Goal: Task Accomplishment & Management: Manage account settings

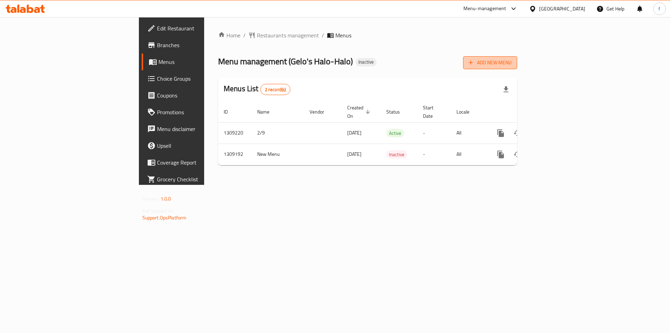
click at [512, 61] on span "Add New Menu" at bounding box center [490, 62] width 43 height 9
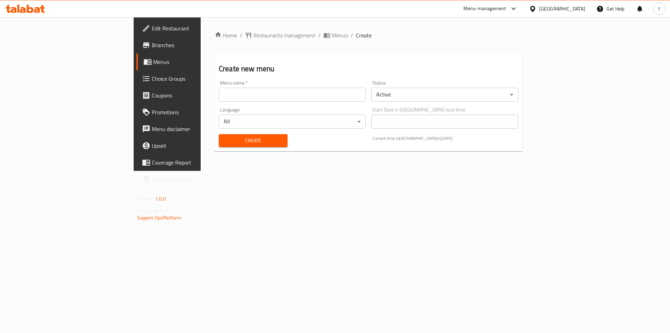
click at [265, 89] on input "text" at bounding box center [292, 95] width 147 height 14
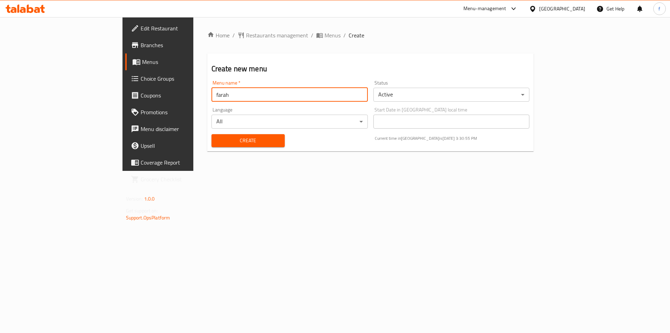
type input "farah"
click at [212, 134] on button "Create" at bounding box center [248, 140] width 73 height 13
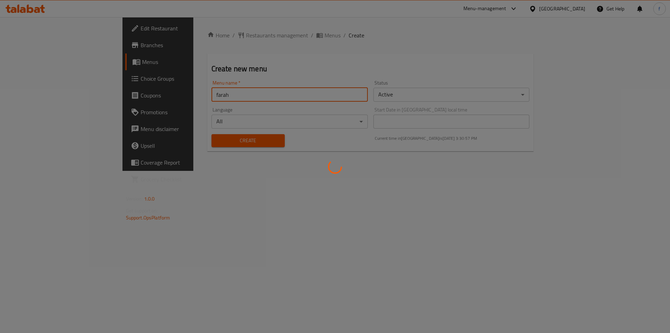
click at [271, 213] on div at bounding box center [335, 166] width 670 height 333
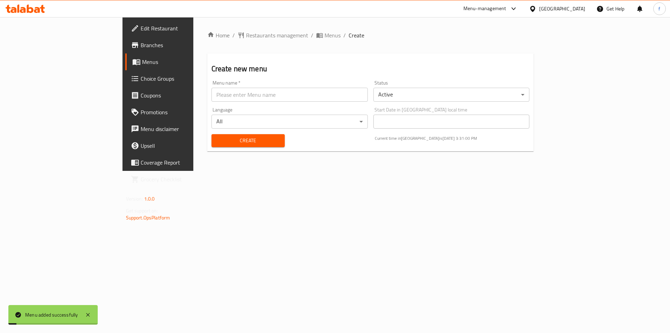
click at [142, 61] on span "Menus" at bounding box center [185, 62] width 87 height 8
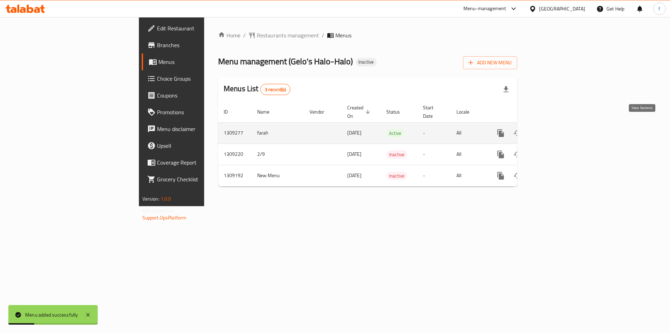
click at [555, 129] on icon "enhanced table" at bounding box center [551, 133] width 8 height 8
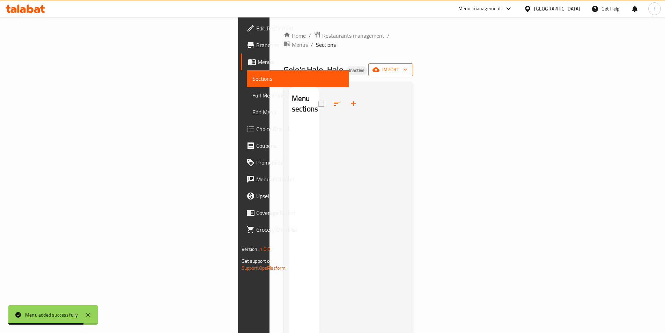
click at [413, 63] on button "import" at bounding box center [390, 69] width 45 height 13
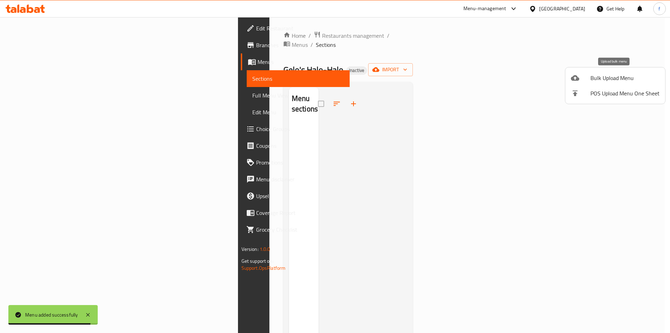
click at [601, 79] on span "Bulk Upload Menu" at bounding box center [625, 78] width 69 height 8
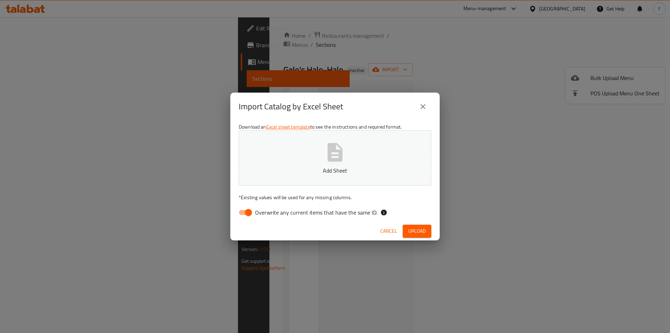
click at [247, 213] on input "Overwrite any current items that have the same ID." at bounding box center [249, 212] width 40 height 13
checkbox input "false"
click at [485, 49] on div "Import Catalog by Excel Sheet Download an Excel sheet template to see the instr…" at bounding box center [335, 166] width 670 height 333
click at [415, 229] on span "Upload" at bounding box center [416, 231] width 17 height 9
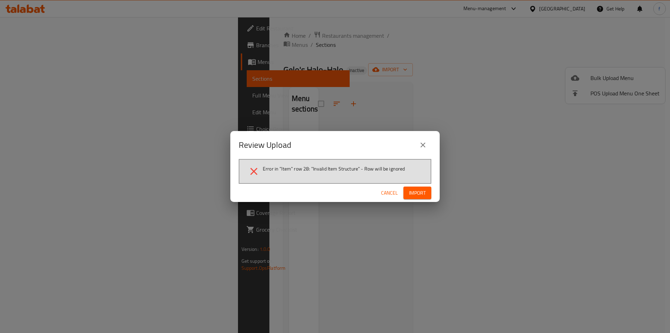
click at [415, 196] on span "Import" at bounding box center [417, 192] width 17 height 9
click at [417, 147] on button "close" at bounding box center [423, 144] width 17 height 17
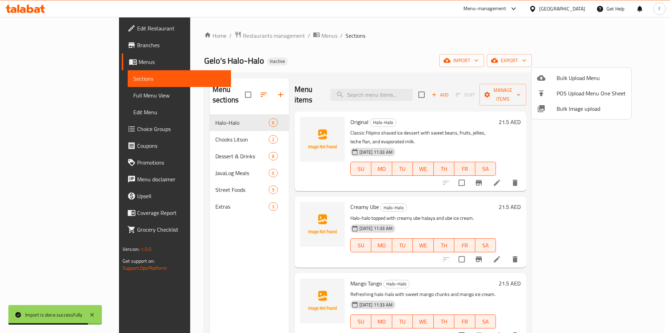
click at [30, 66] on div at bounding box center [335, 166] width 670 height 333
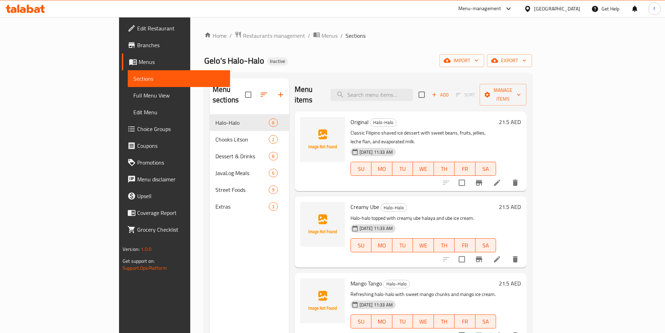
click at [139, 66] on span "Menus" at bounding box center [182, 62] width 86 height 8
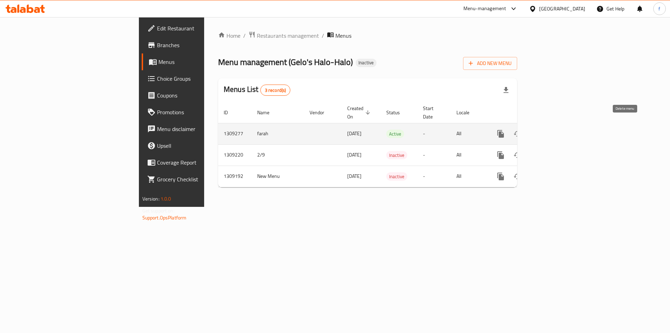
click at [537, 131] on icon "enhanced table" at bounding box center [534, 134] width 5 height 6
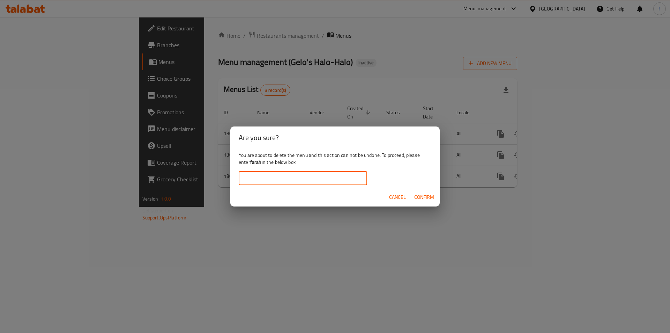
click at [256, 175] on input "text" at bounding box center [303, 178] width 128 height 14
type input "farah"
click at [430, 197] on span "Confirm" at bounding box center [424, 197] width 20 height 9
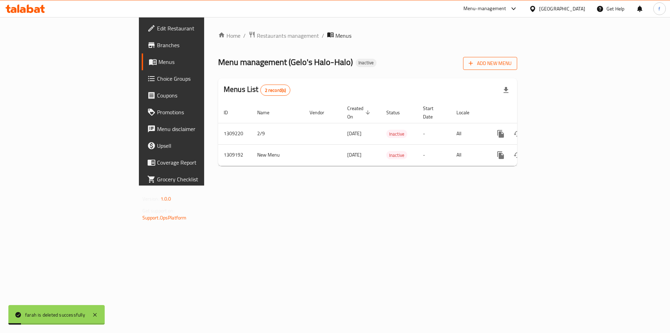
click at [517, 68] on button "Add New Menu" at bounding box center [490, 63] width 54 height 13
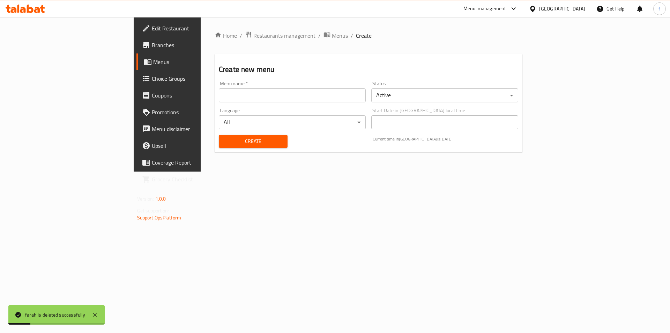
click at [216, 103] on div "Menu name   * Menu name *" at bounding box center [292, 91] width 153 height 27
click at [219, 101] on input "text" at bounding box center [292, 95] width 147 height 14
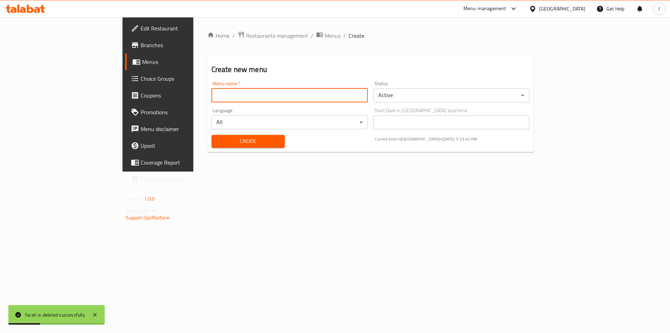
type input "farah"
click at [207, 151] on div "Create" at bounding box center [248, 141] width 82 height 21
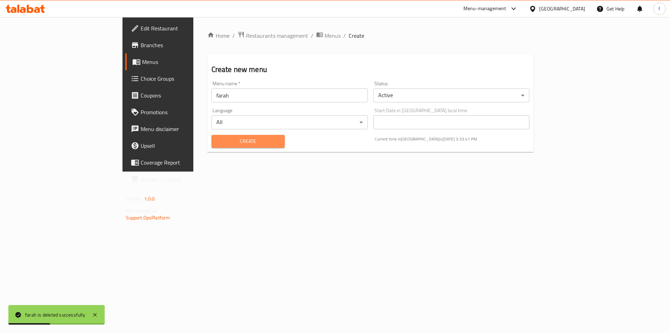
click at [212, 147] on button "Create" at bounding box center [248, 141] width 73 height 13
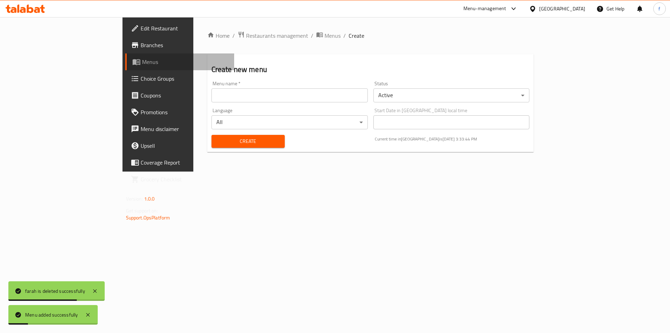
click at [133, 59] on icon at bounding box center [137, 62] width 8 height 6
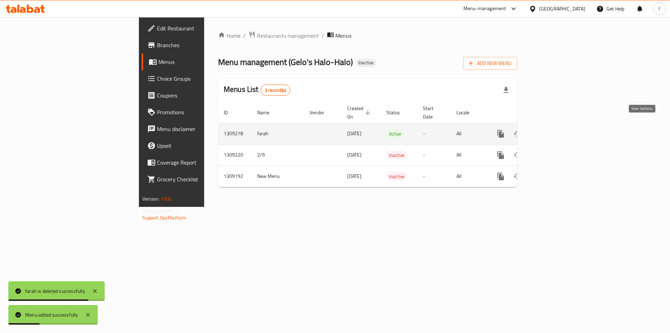
click at [559, 125] on link "enhanced table" at bounding box center [551, 133] width 17 height 17
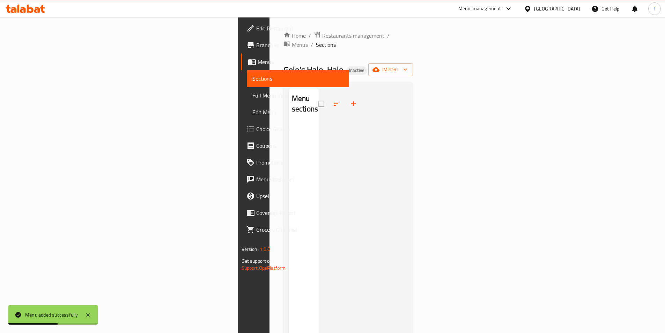
click at [427, 64] on div "Home / Restaurants management / Menus / Sections Gelo's Halo-Halo Inactive impo…" at bounding box center [348, 228] width 158 height 422
click at [407, 65] on span "import" at bounding box center [391, 69] width 34 height 9
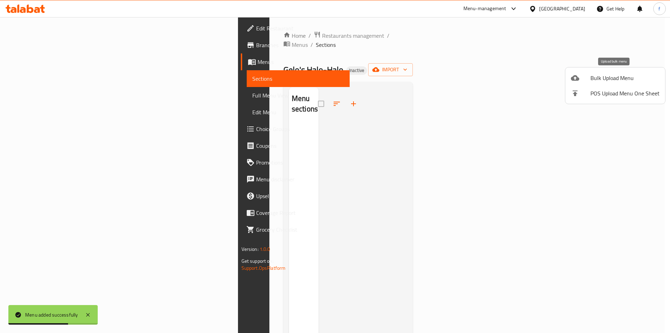
click at [604, 81] on span "Bulk Upload Menu" at bounding box center [625, 78] width 69 height 8
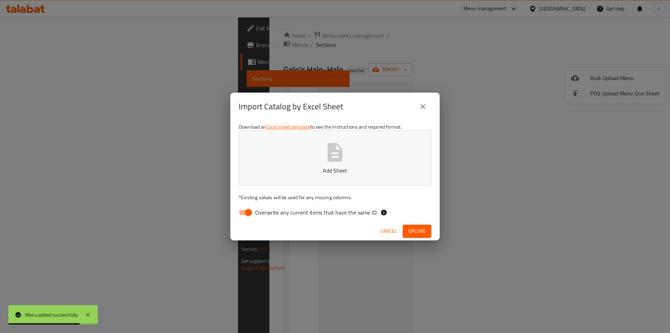
click at [249, 214] on input "Overwrite any current items that have the same ID." at bounding box center [249, 212] width 40 height 13
checkbox input "false"
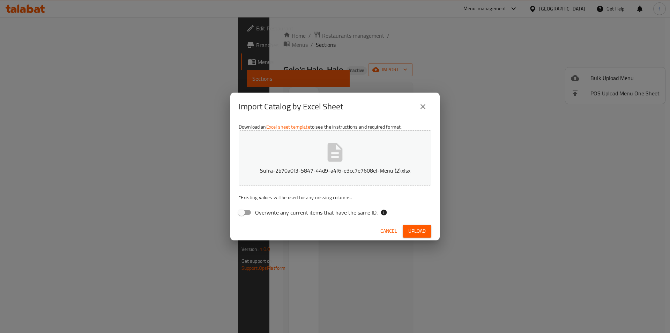
click at [429, 232] on button "Upload" at bounding box center [417, 230] width 29 height 13
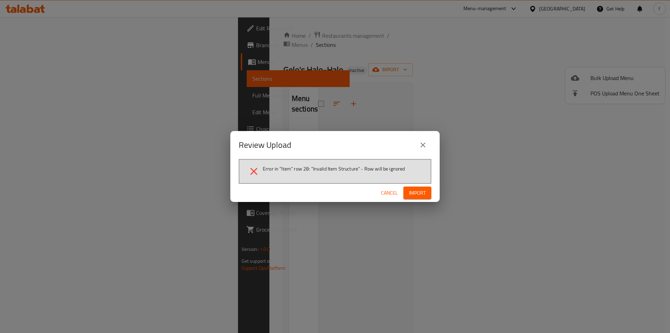
click at [424, 143] on icon "close" at bounding box center [423, 144] width 5 height 5
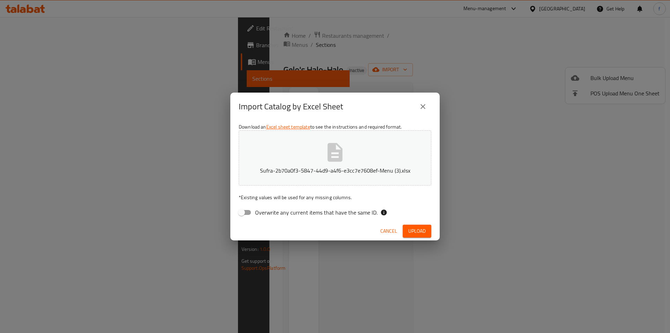
click at [409, 241] on div "Import Catalog by Excel Sheet Download an Excel sheet template to see the instr…" at bounding box center [335, 166] width 670 height 333
click at [416, 235] on button "Upload" at bounding box center [417, 230] width 29 height 13
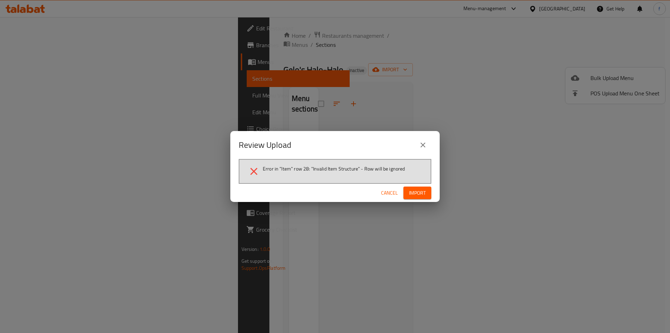
click at [379, 192] on button "Cancel" at bounding box center [389, 192] width 22 height 13
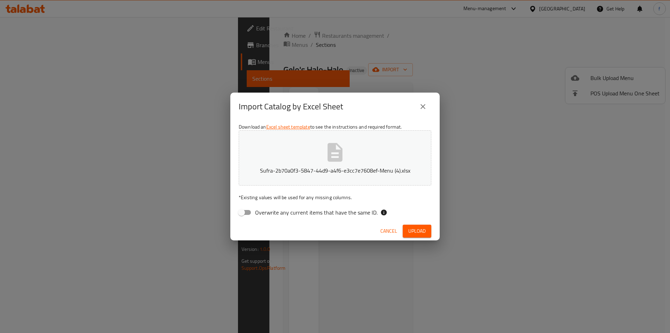
click at [431, 233] on div "Cancel Upload" at bounding box center [334, 231] width 209 height 18
click at [427, 231] on button "Upload" at bounding box center [417, 230] width 29 height 13
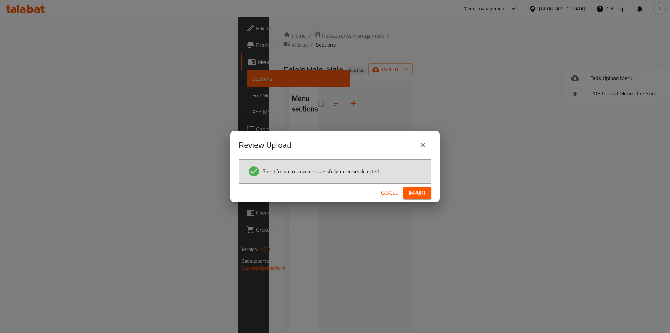
click at [417, 191] on span "Import" at bounding box center [417, 192] width 17 height 9
click at [54, 95] on div "Review Upload Sheet format reviewed successfully, no errors detected. Cancel" at bounding box center [335, 166] width 670 height 333
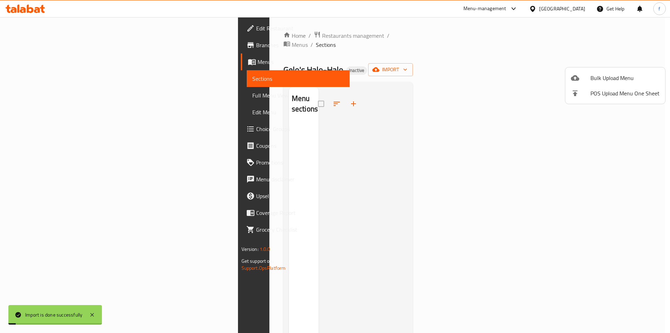
click at [54, 95] on div at bounding box center [335, 166] width 670 height 333
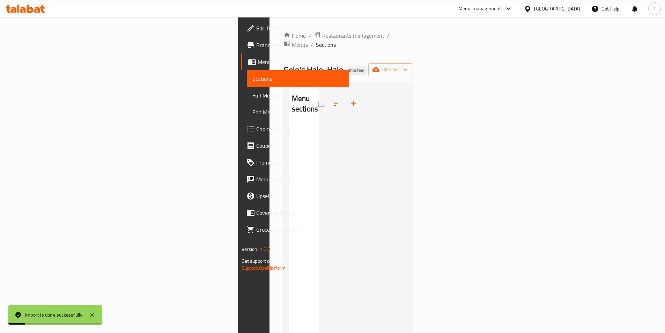
click at [252, 95] on span "Full Menu View" at bounding box center [297, 95] width 91 height 8
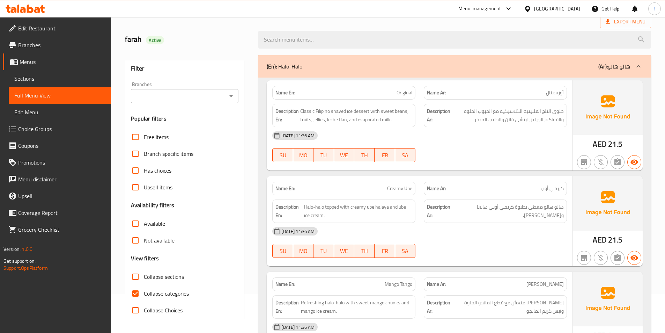
scroll to position [178, 0]
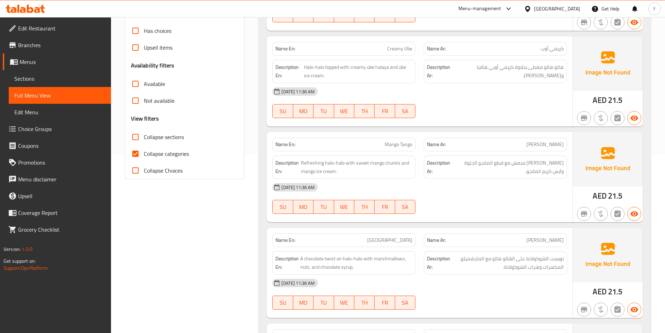
click at [135, 153] on input "Collapse categories" at bounding box center [135, 153] width 17 height 17
checkbox input "false"
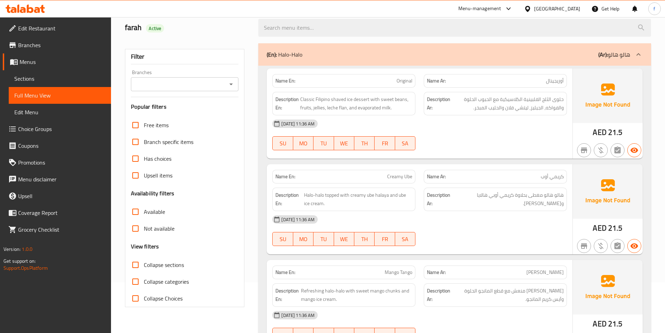
scroll to position [0, 0]
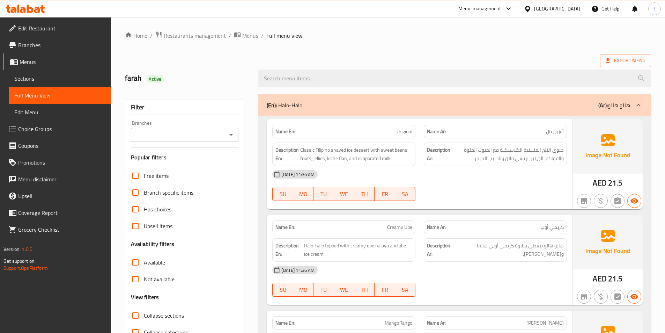
click at [403, 133] on span "Original" at bounding box center [405, 131] width 16 height 7
click at [365, 149] on span "Classic Filipino shaved ice dessert with sweet beans, fruits, jellies, leche fl…" at bounding box center [356, 154] width 112 height 17
click at [349, 149] on span "Classic Filipino shaved ice dessert with sweet beans, fruits, jellies, leche fl…" at bounding box center [356, 154] width 112 height 17
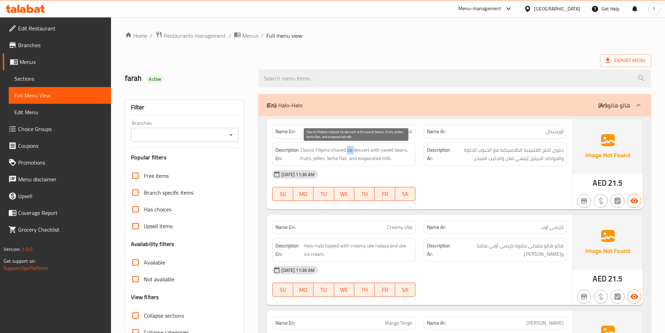
click at [349, 149] on span "Classic Filipino shaved ice dessert with sweet beans, fruits, jellies, leche fl…" at bounding box center [356, 154] width 112 height 17
click at [336, 150] on span "Classic Filipino shaved ice dessert with sweet beans, fruits, jellies, leche fl…" at bounding box center [356, 154] width 112 height 17
drag, startPoint x: 312, startPoint y: 148, endPoint x: 350, endPoint y: 151, distance: 38.5
click at [350, 151] on span "Classic Filipino shaved ice dessert with sweet beans, fruits, jellies, leche fl…" at bounding box center [356, 154] width 112 height 17
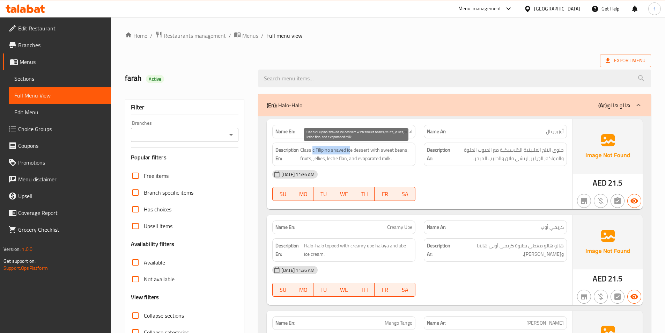
click at [339, 151] on span "Classic Filipino shaved ice dessert with sweet beans, fruits, jellies, leche fl…" at bounding box center [356, 154] width 112 height 17
click at [405, 130] on span "Original" at bounding box center [405, 131] width 16 height 7
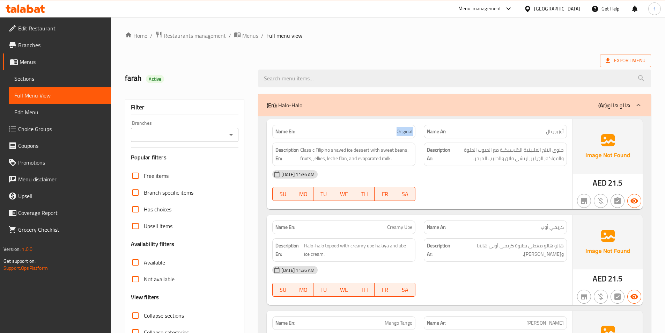
copy span "Original"
click at [40, 75] on span "Sections" at bounding box center [59, 78] width 91 height 8
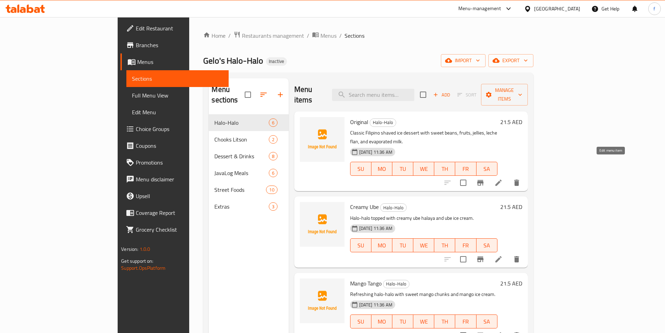
click at [502, 179] on icon at bounding box center [498, 182] width 6 height 6
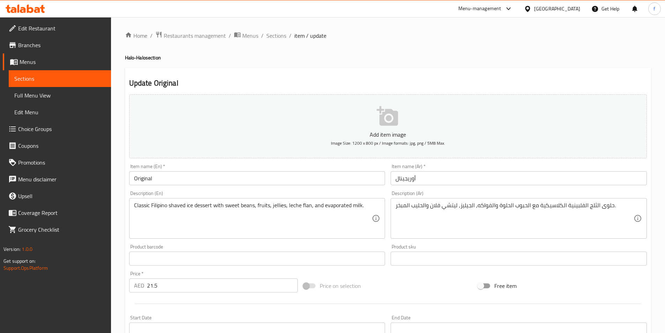
click at [517, 207] on div "Home / Restaurants management / Menus / Sections / item / update Halo-Halo sect…" at bounding box center [388, 255] width 526 height 448
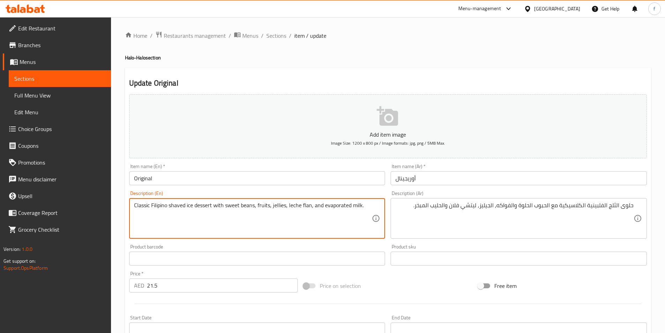
click at [231, 205] on textarea "Classic Filipino shaved ice dessert with sweet beans, fruits, jellies, leche fl…" at bounding box center [253, 218] width 238 height 33
click at [218, 210] on textarea "Classic Filipino shaved ice dessert with sweet beans, fruits, jellies, leche fl…" at bounding box center [253, 218] width 238 height 33
click at [200, 206] on textarea "Classic Filipino shaved ice dessert with sweet beans, fruits, jellies, leche fl…" at bounding box center [253, 218] width 238 height 33
drag, startPoint x: 200, startPoint y: 206, endPoint x: 186, endPoint y: 201, distance: 15.3
click at [201, 206] on textarea "Classic Filipino shaved ice dessert with sweet beans, fruits, jellies, leche fl…" at bounding box center [253, 218] width 238 height 33
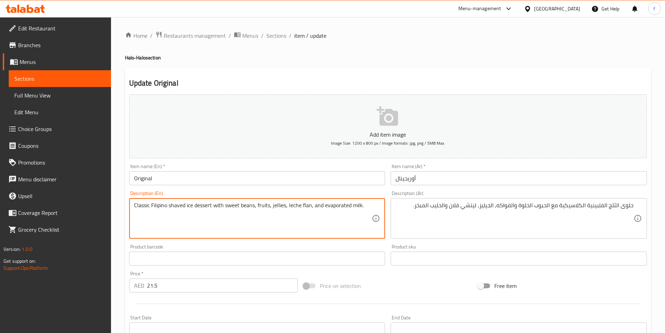
click at [191, 207] on textarea "Classic Filipino shaved ice dessert with sweet beans, fruits, jellies, leche fl…" at bounding box center [253, 218] width 238 height 33
click at [176, 206] on textarea "Classic Filipino shaved ice dessert with sweet beans, fruits, jellies, leche fl…" at bounding box center [253, 218] width 238 height 33
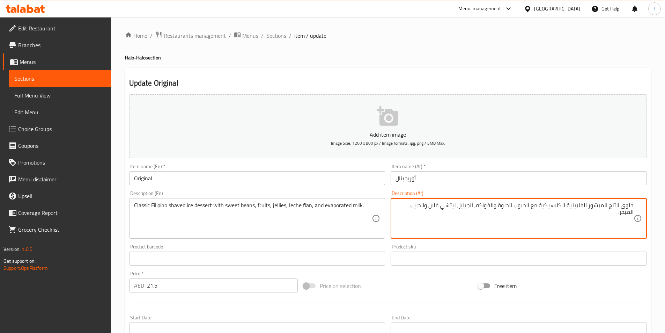
click at [499, 205] on textarea "حلوى الثلج المبشور الفلبينية الكلاسيكية مع الحبوب الحلوة والفواكه, الجيليز, ليت…" at bounding box center [514, 218] width 238 height 33
type textarea "حلوى الثلج المبشور الفلبينية الكلاسيكية مع الحبوب الحلوة, الفواكه, الجيليز, ليت…"
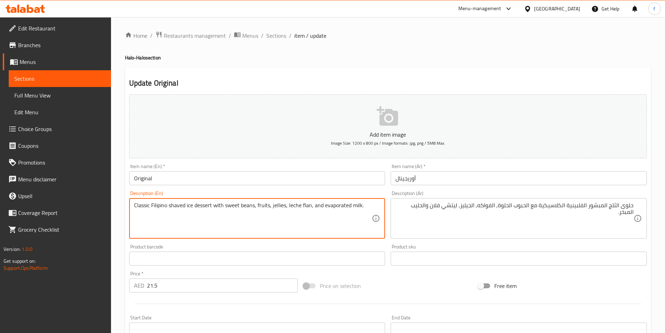
click at [280, 203] on textarea "Classic Filipino shaved ice dessert with sweet beans, fruits, jellies, leche fl…" at bounding box center [253, 218] width 238 height 33
click at [306, 205] on textarea "Classic Filipino shaved ice dessert with sweet beans, fruits, jellies, leche fl…" at bounding box center [253, 218] width 238 height 33
click at [291, 202] on textarea "Classic Filipino shaved ice dessert with sweet beans, fruits, jellies, leche fl…" at bounding box center [253, 218] width 238 height 33
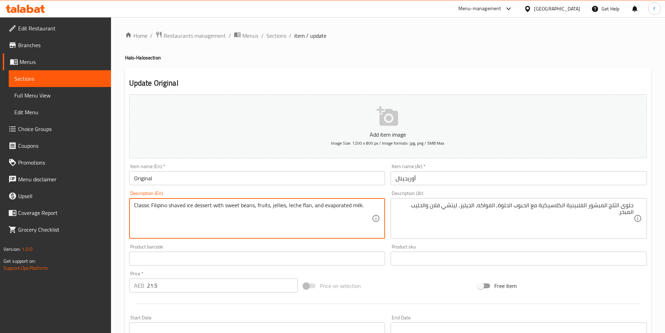
click at [291, 202] on textarea "Classic Filipino shaved ice dessert with sweet beans, fruits, jellies, leche fl…" at bounding box center [253, 218] width 238 height 33
click at [323, 205] on textarea "Classic Filipino shaved ice dessert with sweet beans, fruits, jellies, leche fl…" at bounding box center [253, 218] width 238 height 33
click at [340, 206] on textarea "Classic Filipino shaved ice dessert with sweet beans, fruits, jellies, leche fl…" at bounding box center [253, 218] width 238 height 33
drag, startPoint x: 353, startPoint y: 206, endPoint x: 222, endPoint y: 205, distance: 130.9
click at [348, 209] on textarea "Classic Filipino shaved ice dessert with sweet beans, fruits, jellies, leche fl…" at bounding box center [253, 218] width 238 height 33
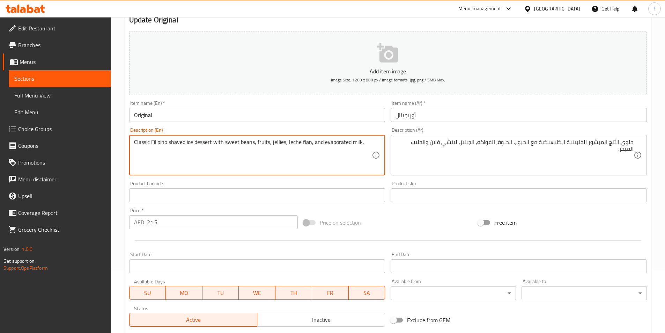
scroll to position [161, 0]
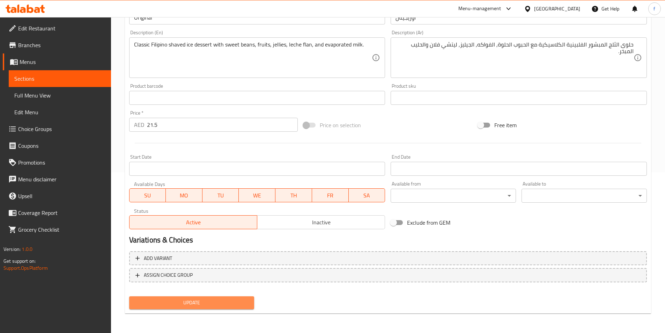
click at [220, 297] on button "Update" at bounding box center [191, 302] width 125 height 13
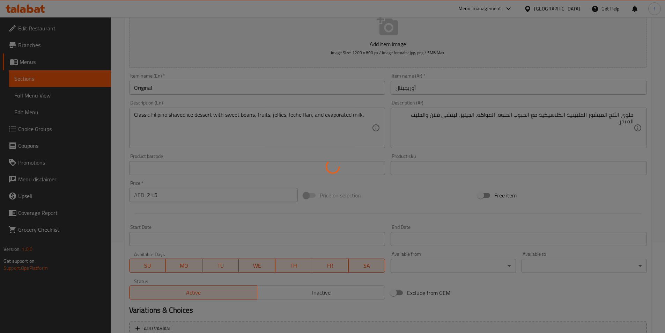
scroll to position [0, 0]
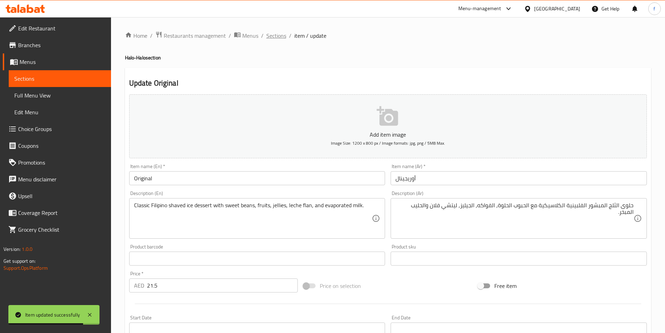
click at [280, 35] on span "Sections" at bounding box center [276, 35] width 20 height 8
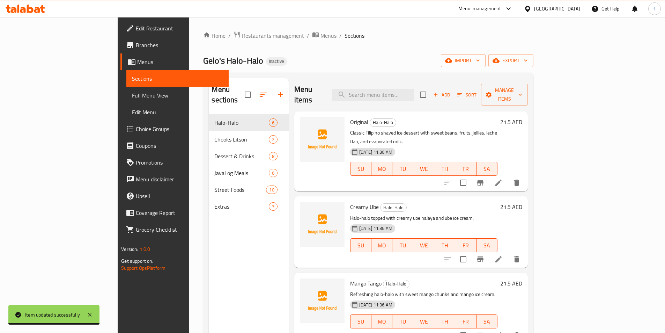
click at [503, 255] on icon at bounding box center [498, 259] width 8 height 8
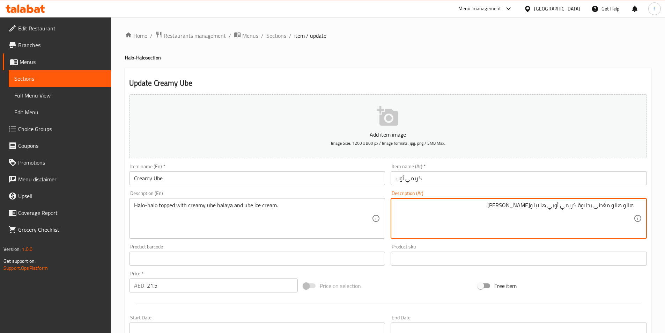
click at [588, 206] on textarea "هالو هالو مغطى بحلاوة كريمي أوبي هالايا و[PERSON_NAME]." at bounding box center [514, 218] width 238 height 33
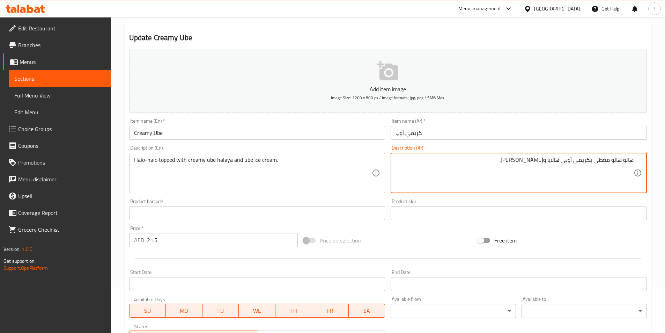
scroll to position [161, 0]
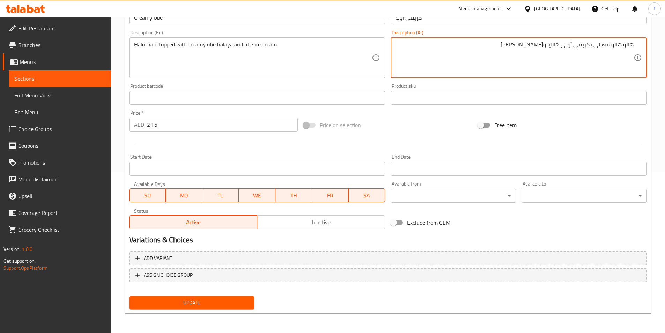
type textarea "هالو هالو مغطى بكريمي أوبي هالايا و[PERSON_NAME]."
click at [221, 295] on div "Update" at bounding box center [191, 302] width 131 height 18
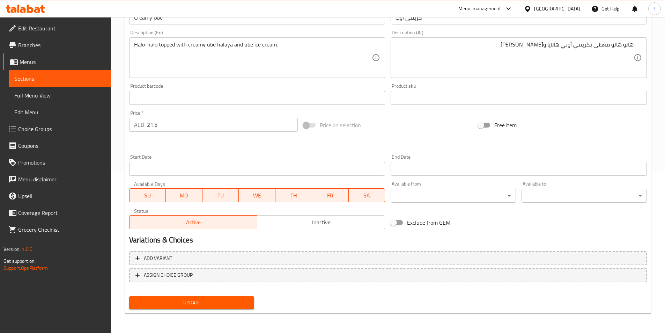
click at [216, 308] on button "Update" at bounding box center [191, 302] width 125 height 13
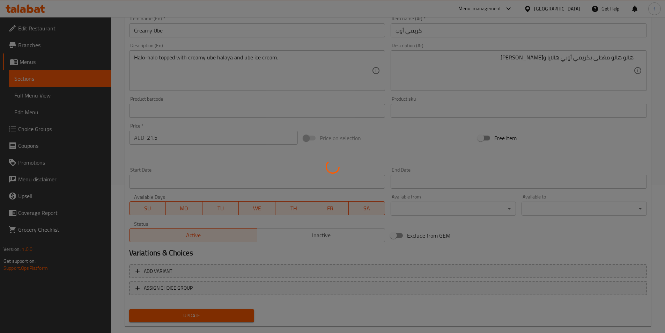
scroll to position [0, 0]
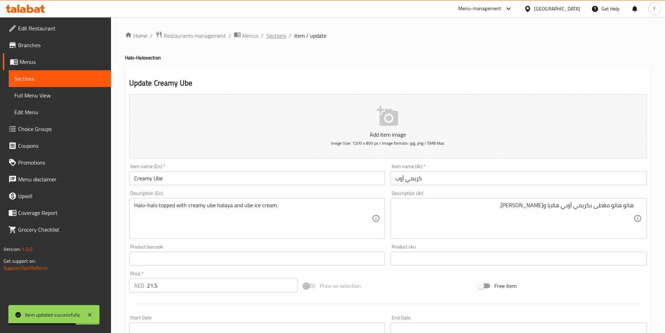
click at [273, 36] on span "Sections" at bounding box center [276, 35] width 20 height 8
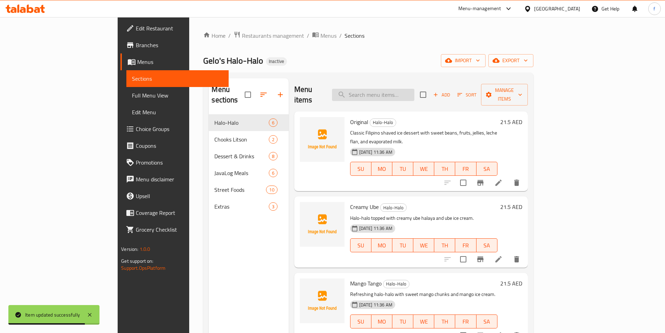
click at [414, 93] on input "search" at bounding box center [373, 95] width 82 height 12
paste input "Chooks Original"
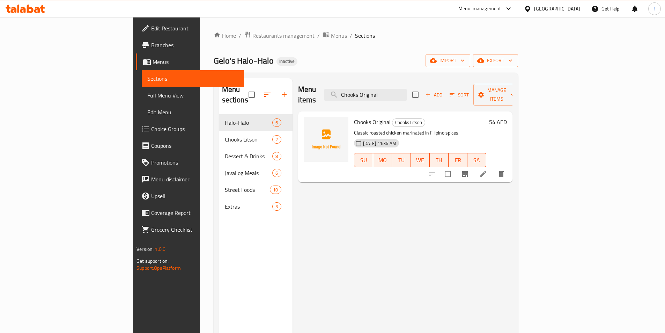
type input "Chooks Original"
click at [487, 170] on icon at bounding box center [483, 174] width 8 height 8
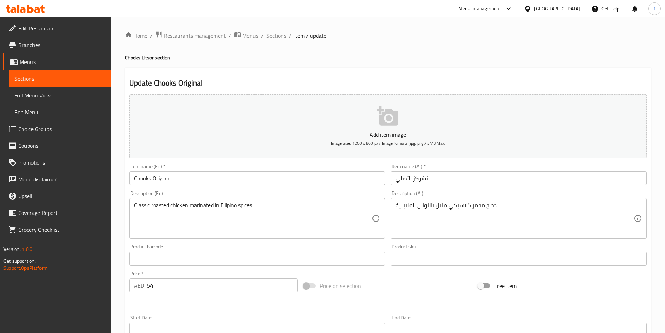
click at [405, 175] on input "تشوكز الأصلي" at bounding box center [519, 178] width 256 height 14
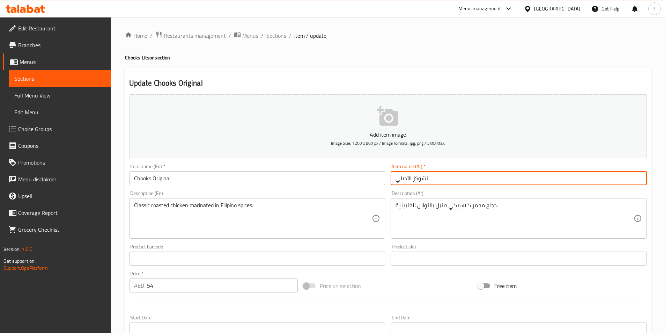
click at [405, 175] on input "تشوكز الأصلي" at bounding box center [519, 178] width 256 height 14
click at [404, 183] on input "تشوكز الأصلي" at bounding box center [519, 178] width 256 height 14
click at [415, 177] on input "تشوكز الأصلي" at bounding box center [519, 178] width 256 height 14
click at [414, 179] on input "تشوكز الأصلي" at bounding box center [519, 178] width 256 height 14
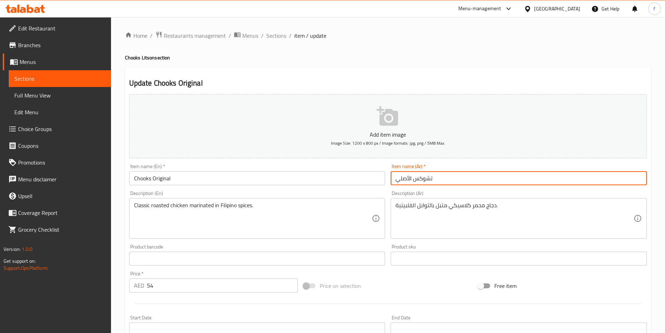
click at [404, 177] on input "تشوكس الأصلي" at bounding box center [519, 178] width 256 height 14
click at [403, 177] on input "تشوكس الأصلي" at bounding box center [519, 178] width 256 height 14
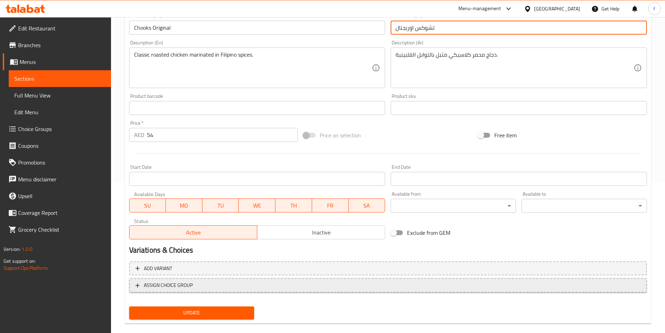
scroll to position [161, 0]
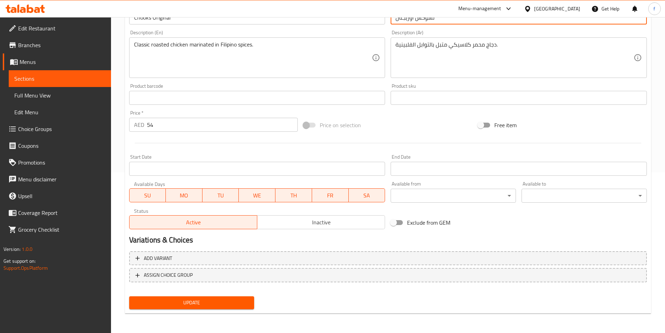
type input "تشوكس اوريجنال"
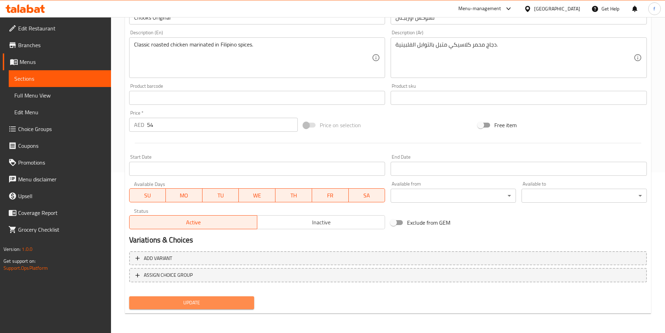
click at [240, 302] on span "Update" at bounding box center [192, 302] width 114 height 9
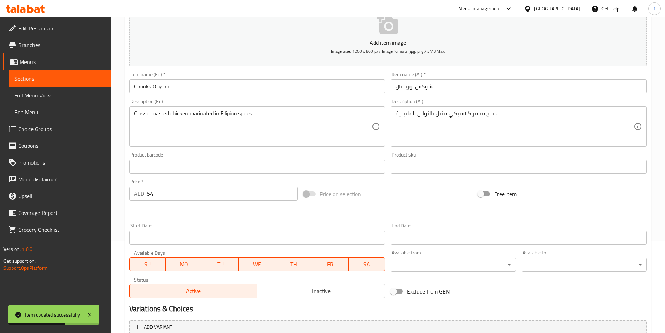
scroll to position [0, 0]
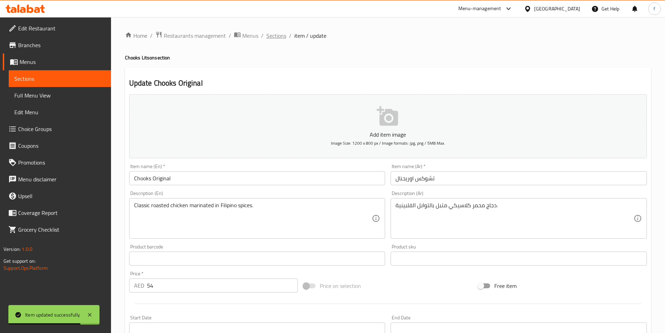
click at [277, 39] on span "Sections" at bounding box center [276, 35] width 20 height 8
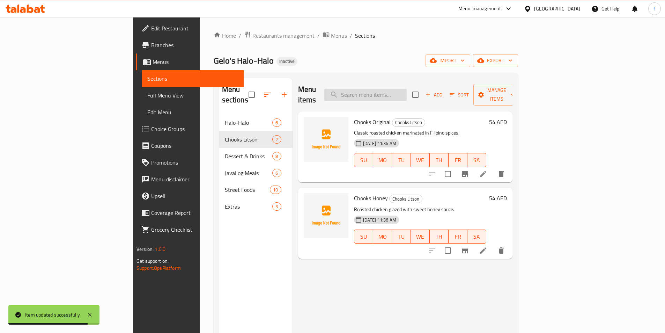
click at [407, 93] on input "search" at bounding box center [365, 95] width 82 height 12
paste input "Chooks Honey"
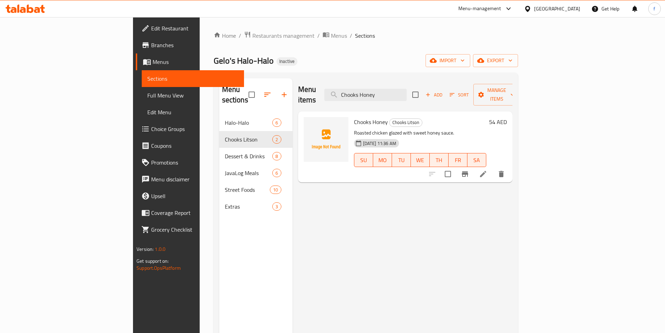
type input "Chooks Honey"
click at [493, 168] on li at bounding box center [483, 174] width 20 height 13
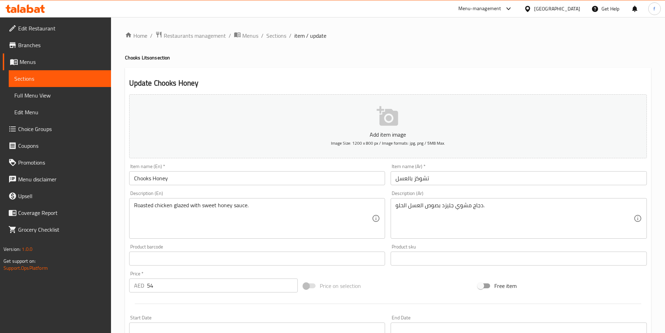
click at [436, 181] on input "تشوكز بالعسل" at bounding box center [519, 178] width 256 height 14
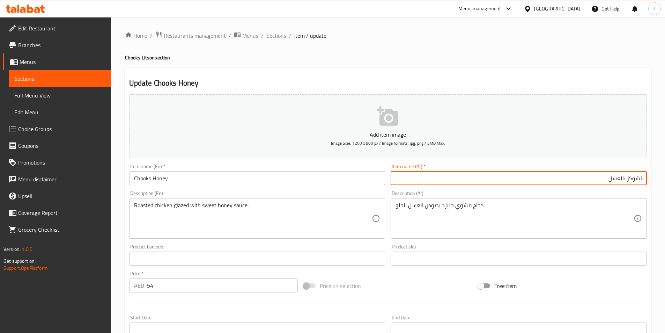
click at [628, 178] on input "تشوكز بالعسل" at bounding box center [519, 178] width 256 height 14
drag, startPoint x: 616, startPoint y: 177, endPoint x: 621, endPoint y: 177, distance: 4.9
click at [621, 177] on input "تشوكس بالعسل" at bounding box center [519, 178] width 256 height 14
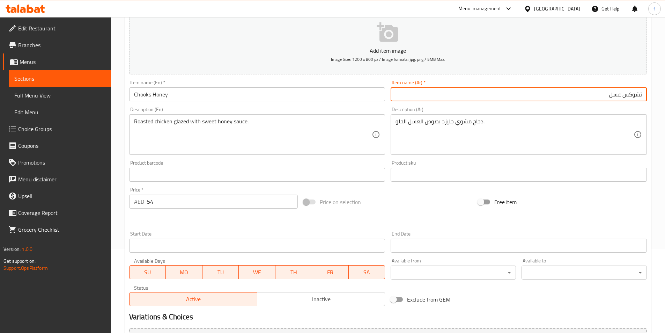
scroll to position [161, 0]
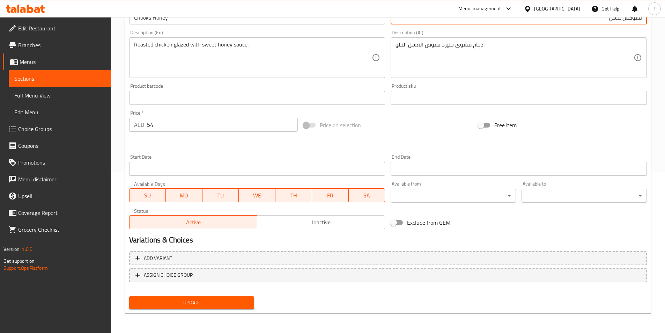
type input "تشوكس عسل"
click at [208, 297] on button "Update" at bounding box center [191, 302] width 125 height 13
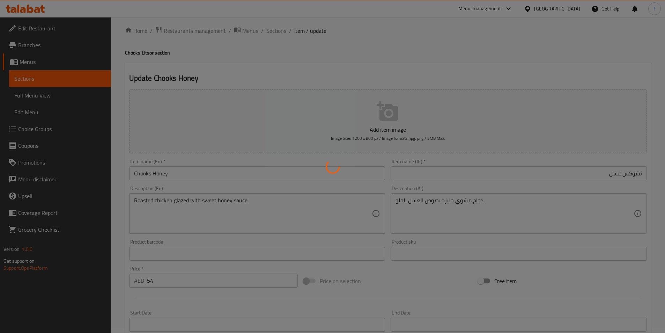
scroll to position [0, 0]
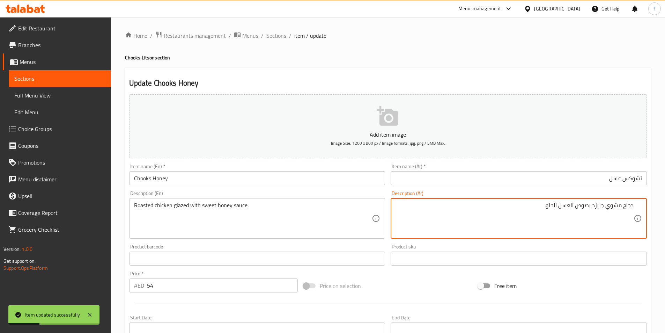
click at [613, 205] on textarea "دجاج مشوي جليزد بصوص العسل الحلو." at bounding box center [514, 218] width 238 height 33
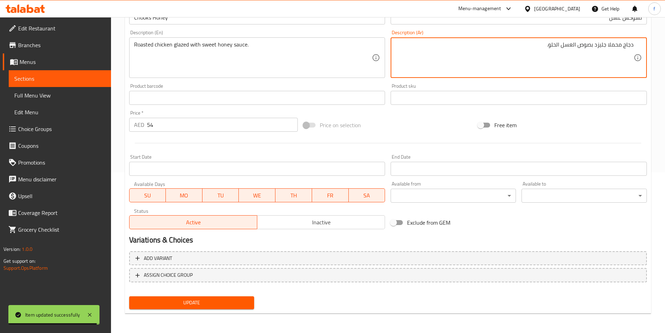
type textarea "دجاج محملا جليزد بصوص العسل الحلو."
click at [227, 308] on button "Update" at bounding box center [191, 302] width 125 height 13
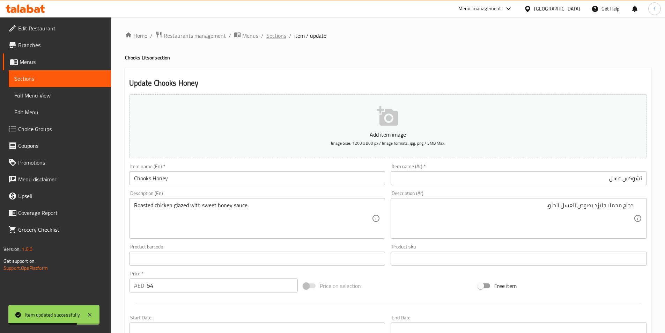
click at [282, 40] on span "Sections" at bounding box center [276, 35] width 20 height 8
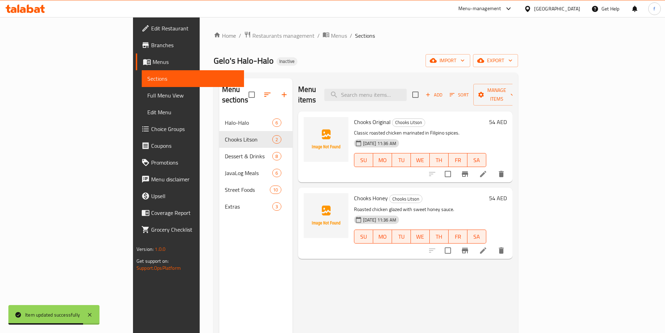
click at [420, 111] on div "Chooks Original Chooks Litson Classic roasted chicken marinated in Filipino spi…" at bounding box center [405, 146] width 214 height 71
click at [407, 91] on input "search" at bounding box center [365, 95] width 82 height 12
paste input "Beef Pares"
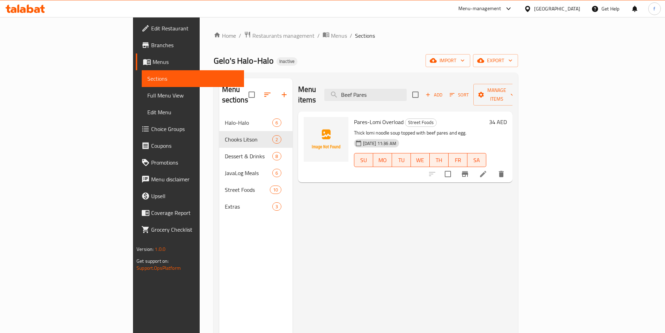
type input "Beef Pares"
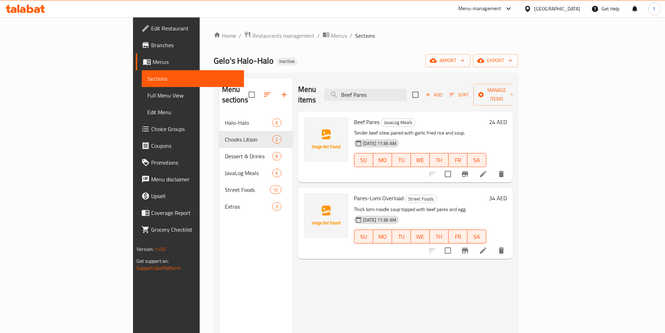
click at [487, 170] on icon at bounding box center [483, 174] width 8 height 8
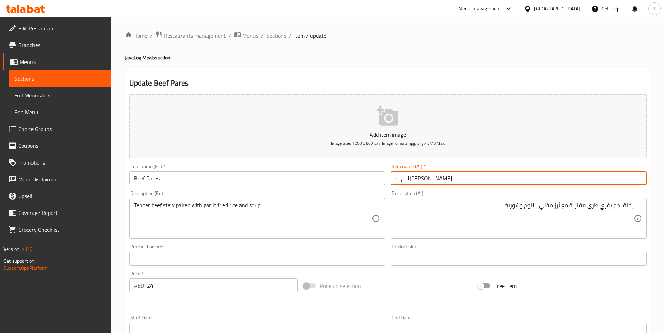
click at [466, 179] on input "لحم ب[PERSON_NAME]" at bounding box center [519, 178] width 256 height 14
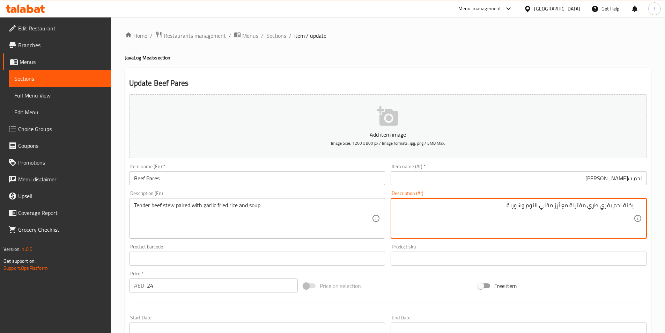
click at [531, 205] on textarea "يخنة لحم بقري طري مقترنة مع أرز مقلي الثوم وشوربة." at bounding box center [514, 218] width 238 height 33
click at [554, 203] on textarea "يخنة لحم بقري طري مقترنة مع أرز مقلي وشوربة." at bounding box center [514, 218] width 238 height 33
paste textarea "الثوم"
click at [542, 205] on textarea "يخنة لحم بقري طري مقترنة مع أرز الثوممقلي وشوربة." at bounding box center [514, 218] width 238 height 33
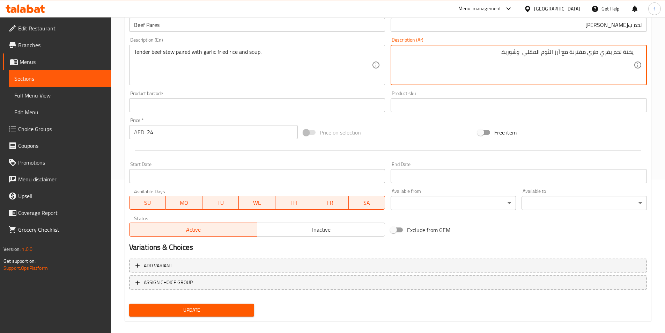
scroll to position [161, 0]
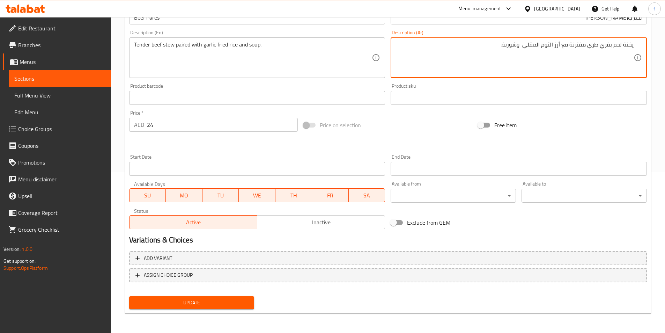
type textarea "يخنة لحم بقري طري مقترنة مع أرز الثوم المقلي وشوربة."
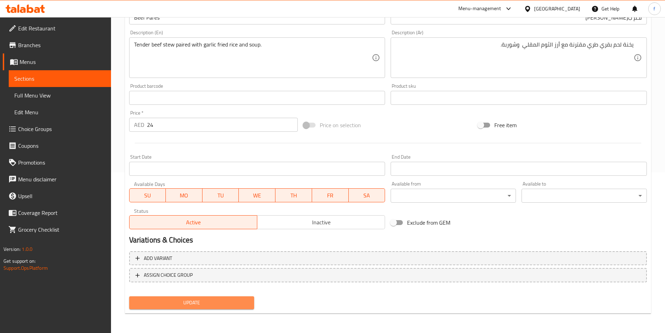
click at [247, 308] on button "Update" at bounding box center [191, 302] width 125 height 13
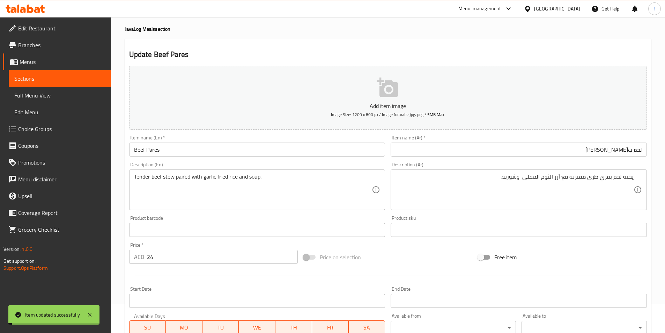
scroll to position [0, 0]
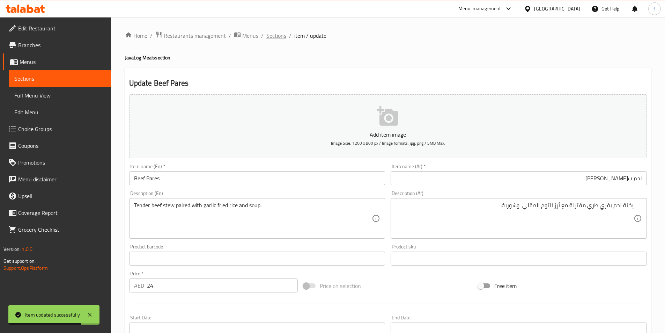
click at [269, 36] on span "Sections" at bounding box center [276, 35] width 20 height 8
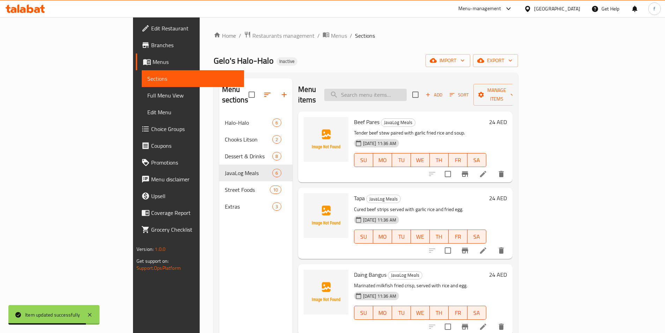
click at [427, 94] on div "Menu items Add Sort Manage items" at bounding box center [405, 94] width 214 height 33
click at [407, 89] on input "search" at bounding box center [365, 95] width 82 height 12
click at [407, 91] on input "search" at bounding box center [365, 95] width 82 height 12
paste input "Tapa"
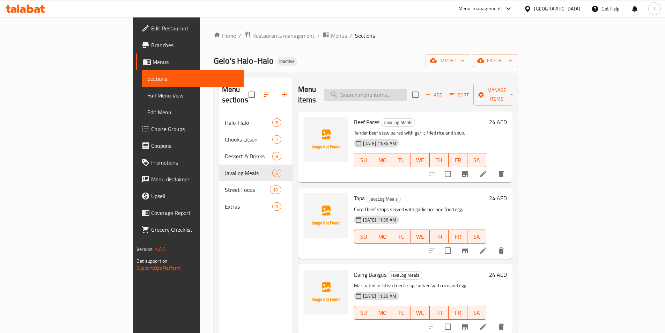
type input "Tapa"
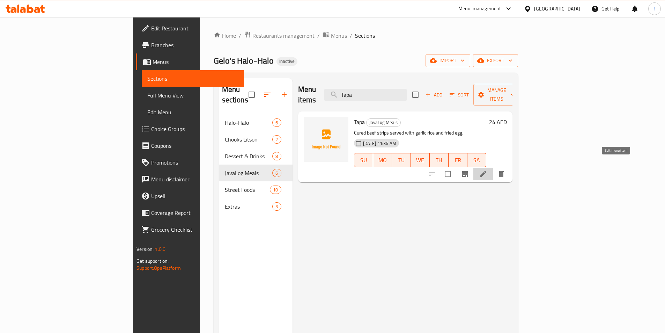
click at [486, 171] on icon at bounding box center [483, 174] width 6 height 6
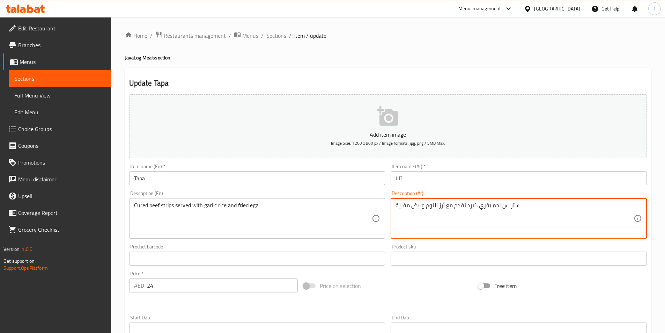
click at [399, 203] on textarea "ستربس لحم بقري كيرد تقدم مع أرز الثوم وبيض مقلية." at bounding box center [514, 218] width 238 height 33
click at [412, 209] on textarea "ستربس لحم بقري كيرد تقدم مع أرز الثوم وبيض مقلية." at bounding box center [514, 218] width 238 height 33
drag, startPoint x: 399, startPoint y: 205, endPoint x: 394, endPoint y: 206, distance: 5.3
click at [394, 206] on div "ستربس لحم بقري كيرد تقدم مع أرز الثوم وبيض مقلية. Description (Ar)" at bounding box center [519, 218] width 256 height 40
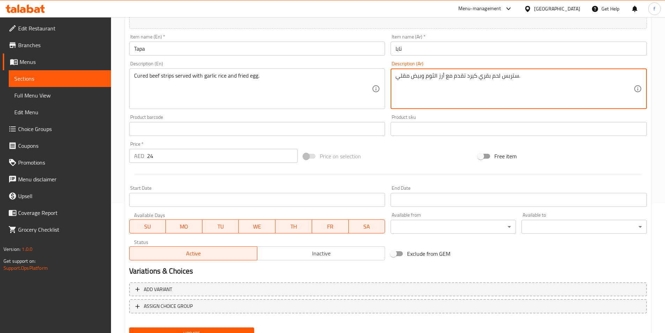
scroll to position [161, 0]
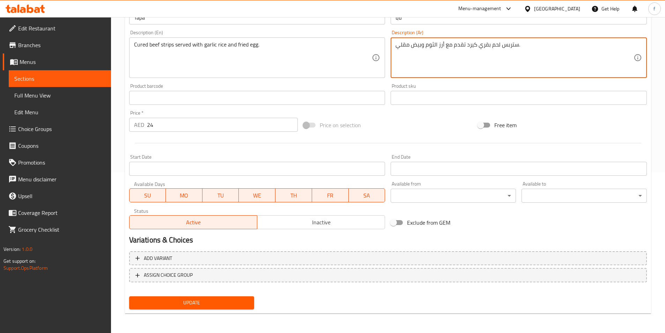
type textarea "ستربس لحم بقري كيرد تقدم مع أرز الثوم وبيض مقلي."
click at [197, 302] on span "Update" at bounding box center [192, 302] width 114 height 9
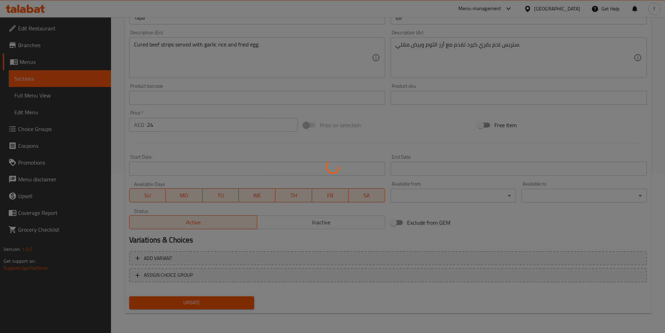
scroll to position [0, 0]
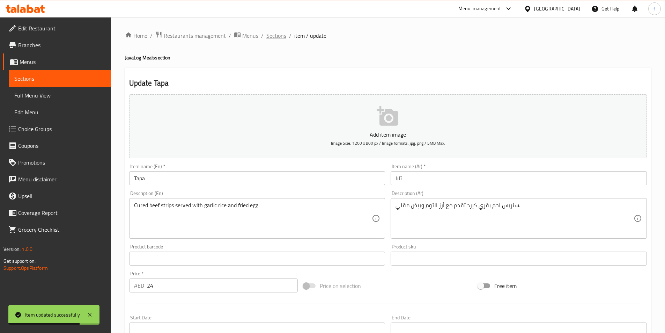
click at [280, 32] on span "Sections" at bounding box center [276, 35] width 20 height 8
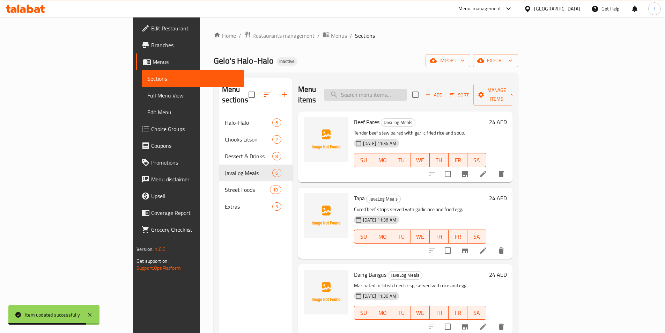
click at [407, 89] on input "search" at bounding box center [365, 95] width 82 height 12
paste input "Squid Ball"
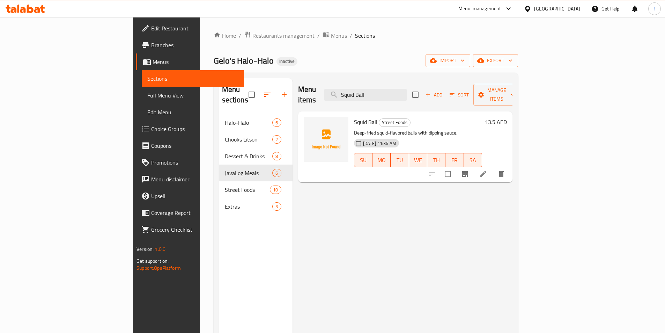
type input "Squid Ball"
click at [510, 170] on div at bounding box center [467, 173] width 86 height 17
click at [487, 170] on icon at bounding box center [483, 174] width 8 height 8
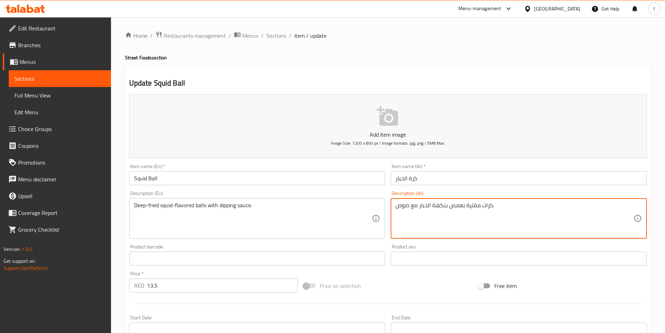
drag, startPoint x: 454, startPoint y: 206, endPoint x: 450, endPoint y: 207, distance: 4.6
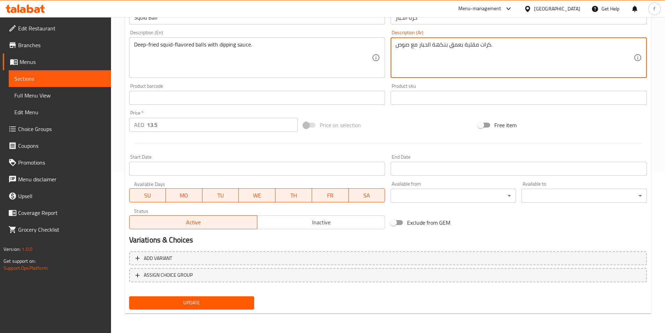
click at [194, 306] on span "Update" at bounding box center [192, 302] width 114 height 9
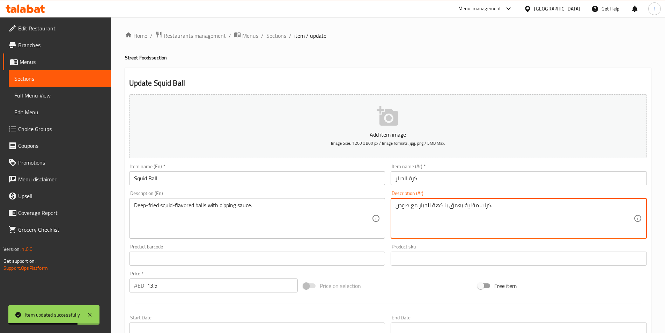
click at [409, 203] on textarea "كرات مقلية بعمق بنكهة الحبار مع صوص." at bounding box center [514, 218] width 238 height 33
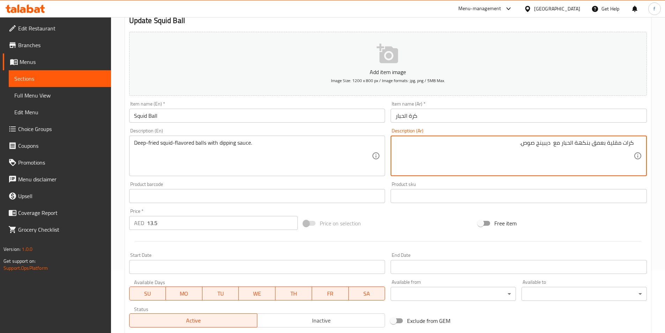
scroll to position [161, 0]
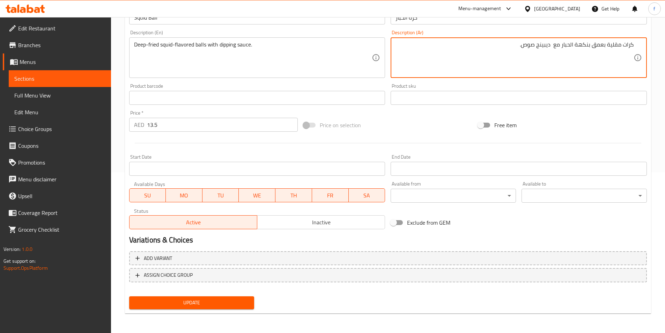
type textarea "كرات مقلية بعمق بنكهة الحبار مع ديبينج صوص."
click at [213, 302] on span "Update" at bounding box center [192, 302] width 114 height 9
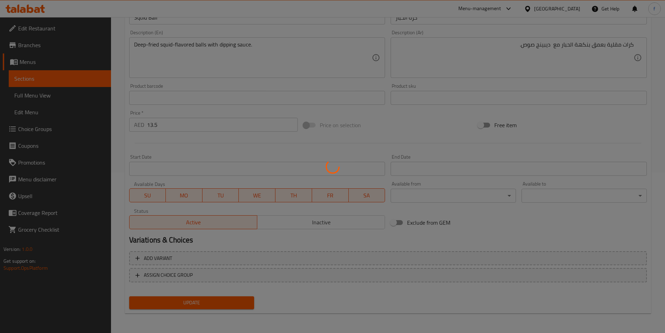
scroll to position [0, 0]
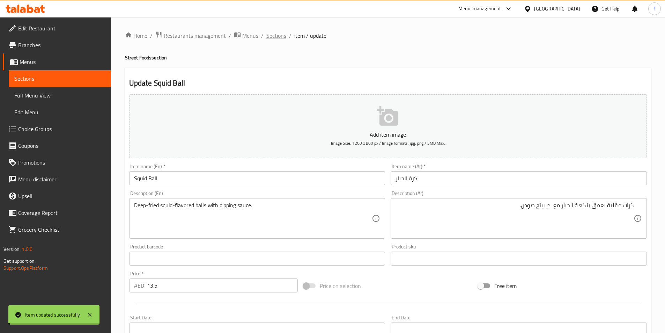
click at [277, 35] on span "Sections" at bounding box center [276, 35] width 20 height 8
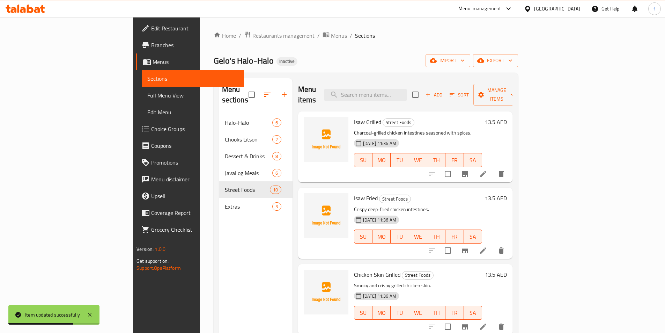
click at [408, 98] on div "Menu items Add Sort Manage items" at bounding box center [405, 94] width 214 height 33
click at [407, 89] on input "search" at bounding box center [365, 95] width 82 height 12
paste input "Street Food Sauce"
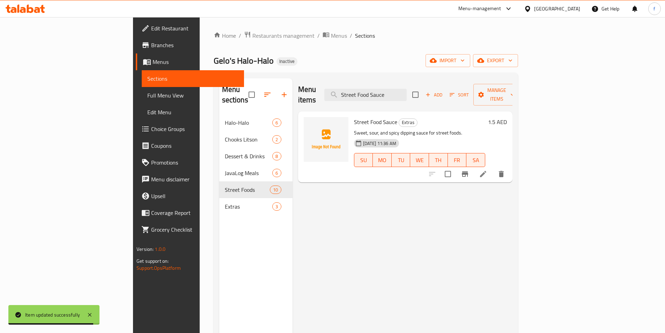
type input "Street Food Sauce"
click at [493, 168] on li at bounding box center [483, 174] width 20 height 13
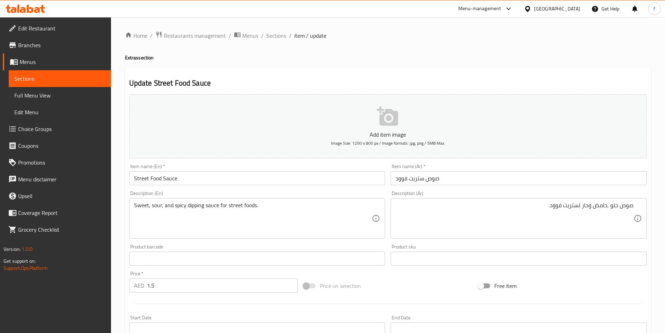
click at [636, 204] on div "صوص حلو ,حامض وحار لستريت فوود. Description (Ar)" at bounding box center [519, 218] width 256 height 40
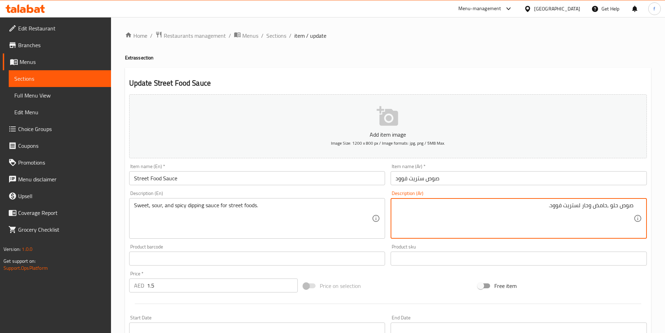
click at [631, 206] on textarea "صوص حلو ,حامض وحار لستريت فوود." at bounding box center [514, 218] width 238 height 33
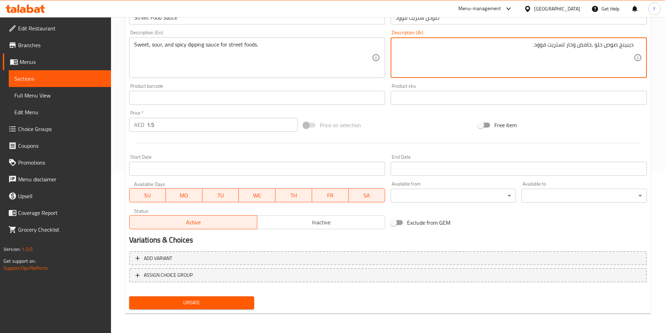
type textarea "ديبينج صوص حلو ,حامض وحار لستريت فوود."
click at [170, 297] on button "Update" at bounding box center [191, 302] width 125 height 13
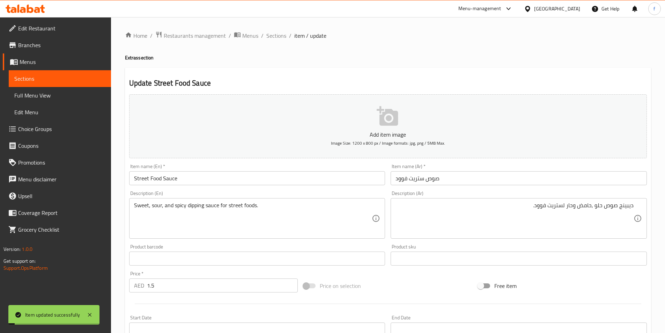
click at [270, 34] on span "Sections" at bounding box center [276, 35] width 20 height 8
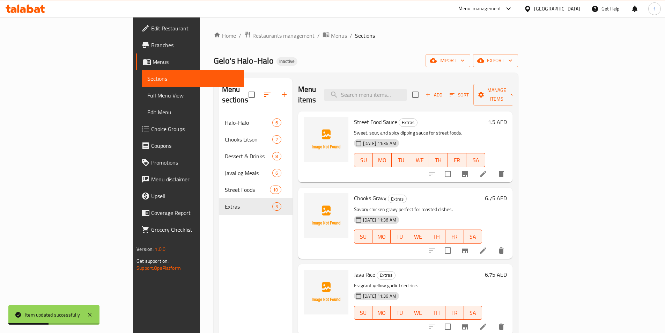
click at [413, 96] on div "Menu items Add Sort Manage items" at bounding box center [405, 94] width 214 height 33
click at [407, 89] on input "search" at bounding box center [365, 95] width 82 height 12
paste input "Fish Ball"
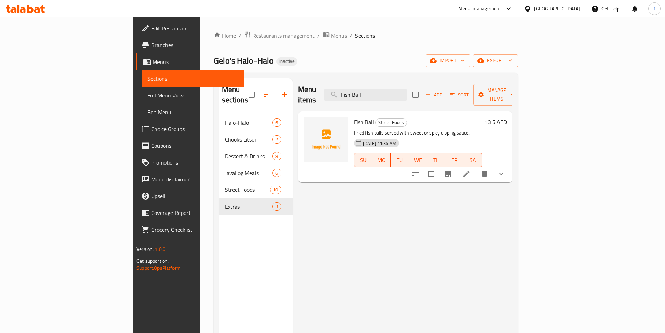
type input "Fish Ball"
click at [476, 168] on li at bounding box center [467, 174] width 20 height 13
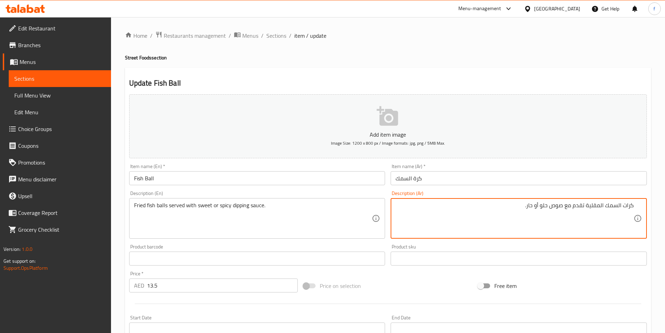
drag, startPoint x: 564, startPoint y: 205, endPoint x: 670, endPoint y: 240, distance: 111.8
click at [564, 205] on textarea "كرات السمك المقلية تقدم مع صوص حلو أو حار." at bounding box center [514, 218] width 238 height 33
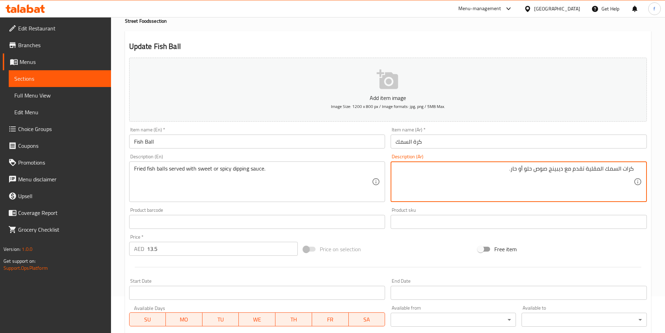
scroll to position [172, 0]
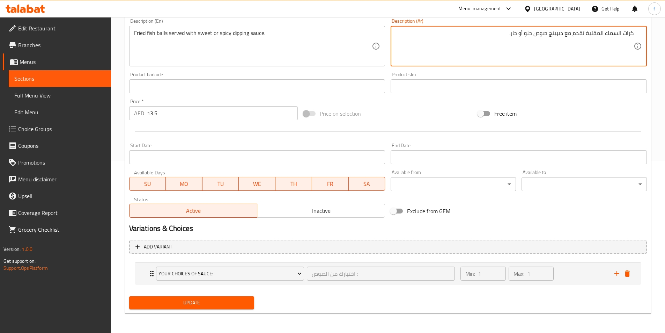
type textarea "كرات السمك المقلية تقدم مع ديبينج صوص حلو أو حار."
click at [207, 306] on span "Update" at bounding box center [192, 302] width 114 height 9
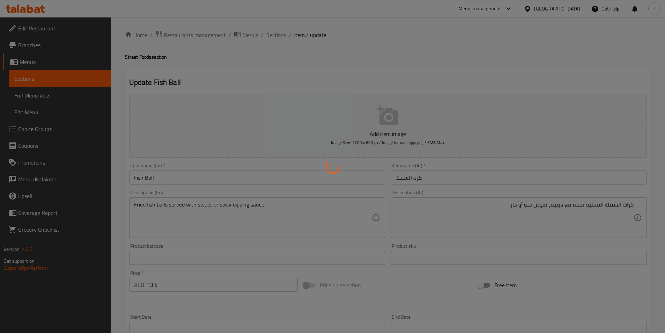
scroll to position [0, 0]
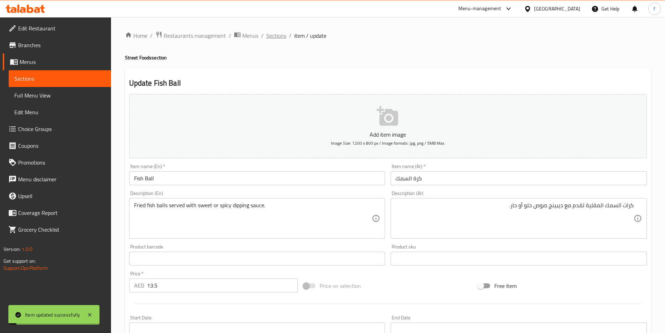
click at [275, 34] on span "Sections" at bounding box center [276, 35] width 20 height 8
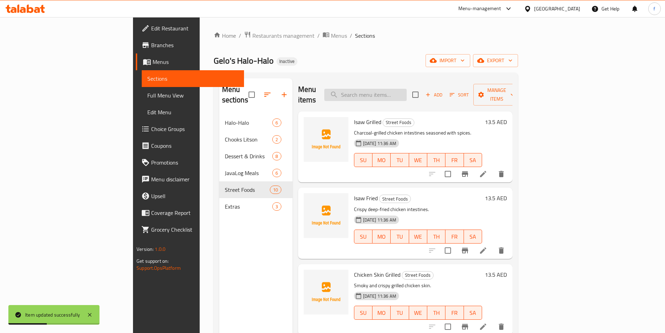
click at [407, 91] on input "search" at bounding box center [365, 95] width 82 height 12
paste input "Pares-Lomi Overload"
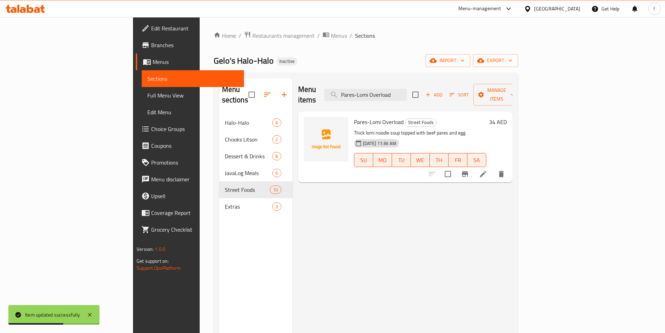
type input "Pares-Lomi Overload"
click at [487, 170] on icon at bounding box center [483, 174] width 8 height 8
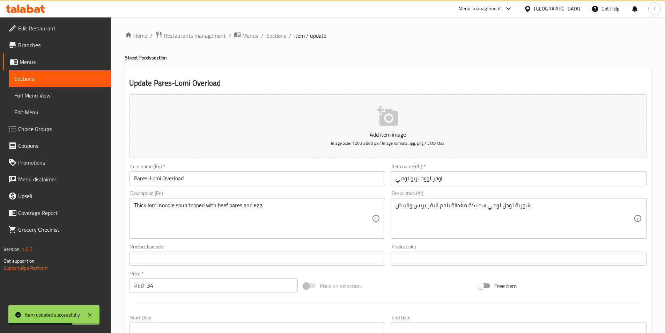
click at [466, 181] on input "اوفر لوود بريو لومي" at bounding box center [519, 178] width 256 height 14
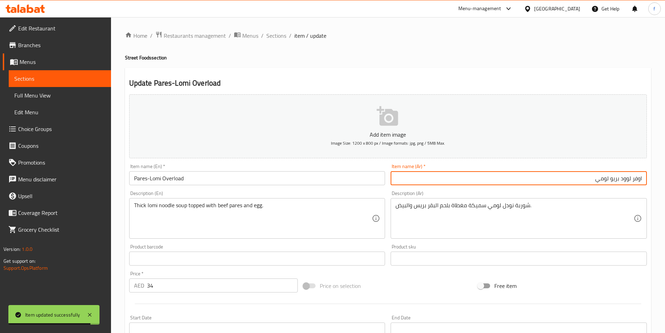
click at [616, 178] on input "اوفر لوود بريو لومي" at bounding box center [519, 178] width 256 height 14
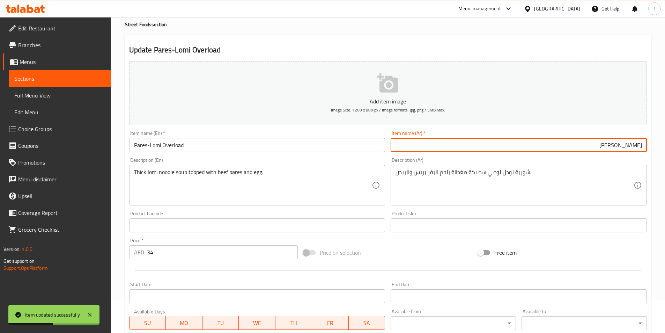
scroll to position [21, 0]
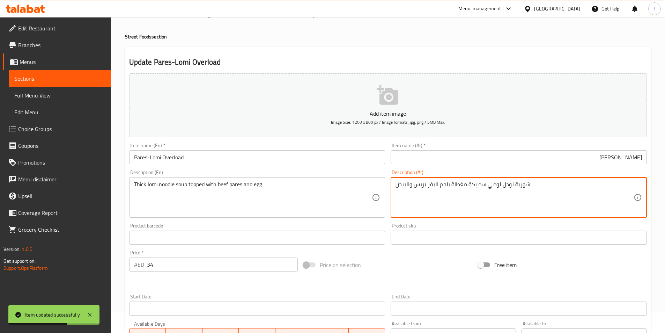
click at [419, 186] on textarea "شوربة نودل لومي سميكة مغطاة بلحم البقر بريس والبيض." at bounding box center [514, 197] width 238 height 33
click at [618, 156] on input "اوفر لوود بريز لومي" at bounding box center [519, 157] width 256 height 14
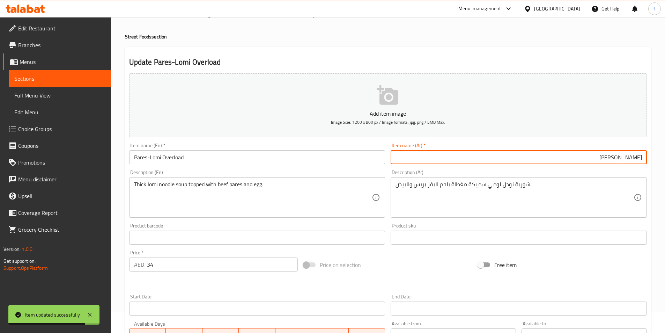
drag, startPoint x: 618, startPoint y: 156, endPoint x: 620, endPoint y: 162, distance: 5.4
click at [618, 157] on input "اوفر لوود بريز لومي" at bounding box center [519, 157] width 256 height 14
paste input "text"
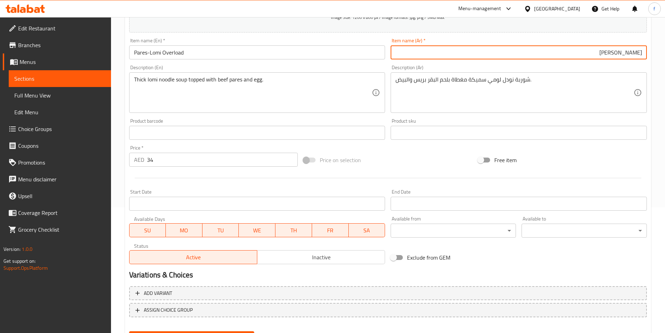
scroll to position [161, 0]
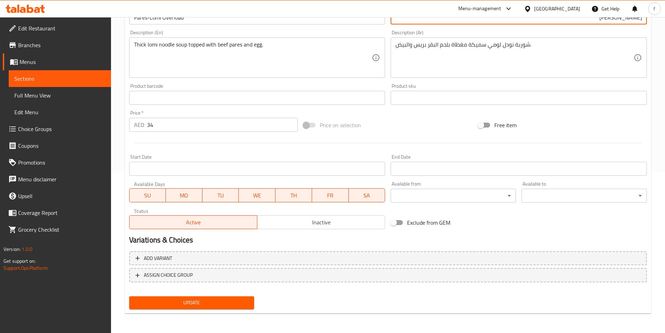
type input "[PERSON_NAME]"
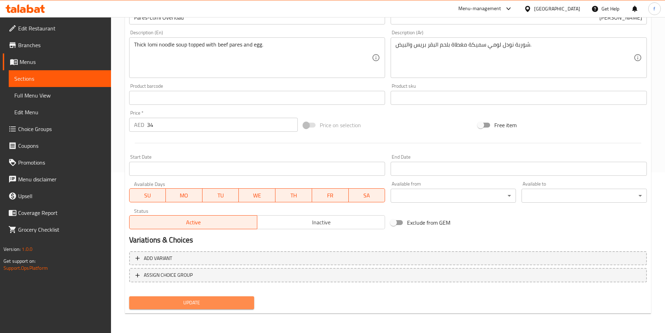
click at [251, 297] on button "Update" at bounding box center [191, 302] width 125 height 13
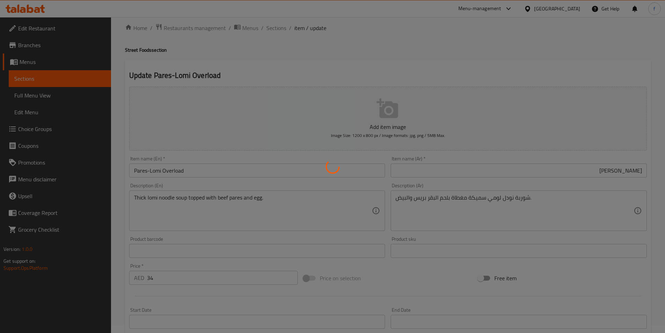
scroll to position [0, 0]
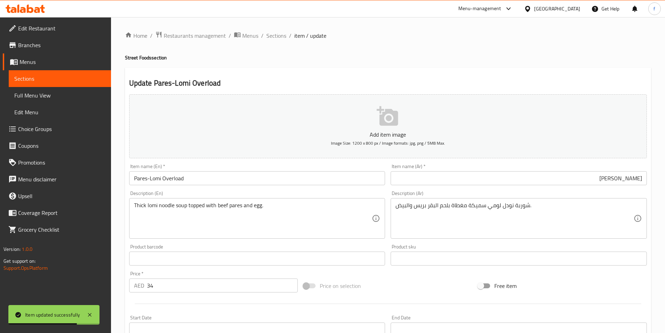
click at [54, 67] on link "Menus" at bounding box center [57, 61] width 108 height 17
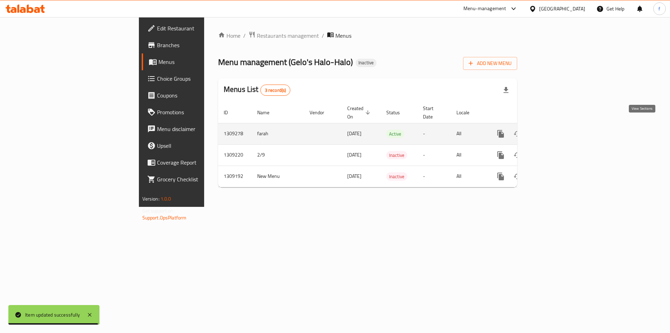
click at [559, 125] on link "enhanced table" at bounding box center [551, 133] width 17 height 17
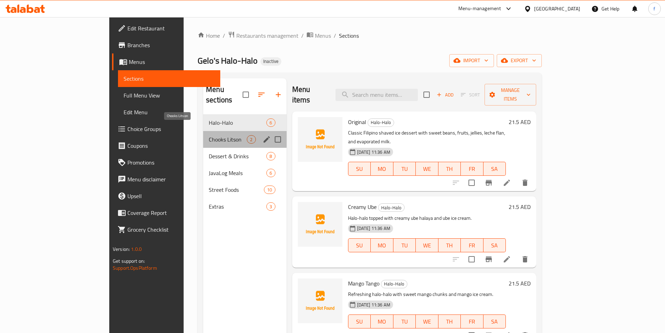
click at [209, 135] on span "Chooks Litson" at bounding box center [228, 139] width 38 height 8
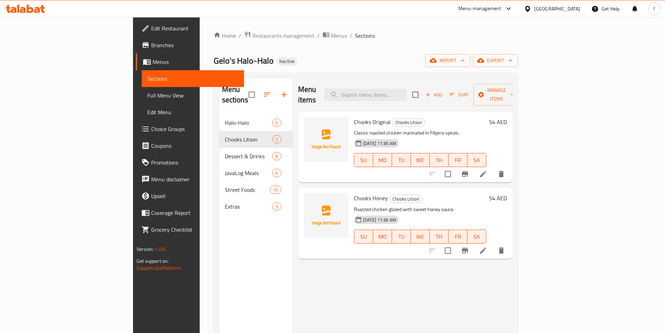
click at [314, 320] on div "Menu items Add Sort Manage items Chooks Original Chooks Litson Classic roasted …" at bounding box center [402, 244] width 220 height 333
click at [493, 168] on li at bounding box center [483, 174] width 20 height 13
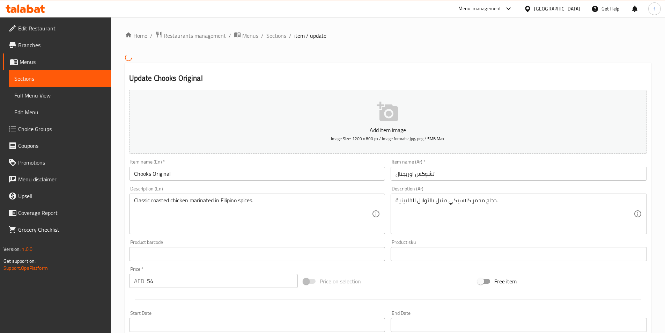
click at [473, 177] on input "تشوكس اوريجنال" at bounding box center [519, 173] width 256 height 14
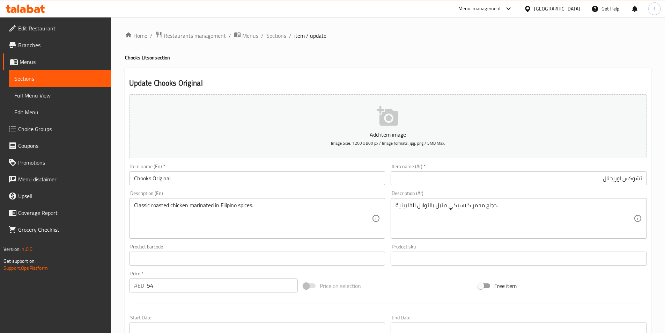
click at [187, 180] on input "Chooks Original" at bounding box center [257, 178] width 256 height 14
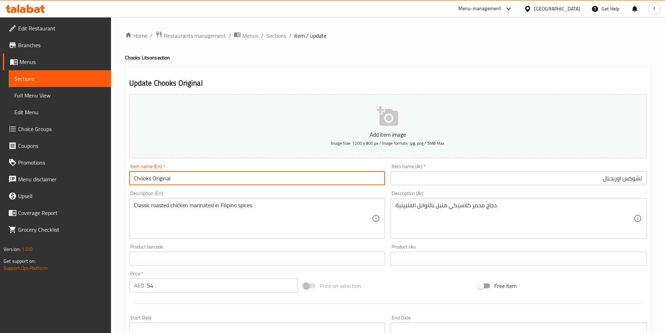
click at [187, 180] on input "Chooks Original" at bounding box center [257, 178] width 256 height 14
paste input "Solo"
type input "Chooks Solo Original"
click at [624, 179] on input "تشوكس اوريجنال" at bounding box center [519, 178] width 256 height 14
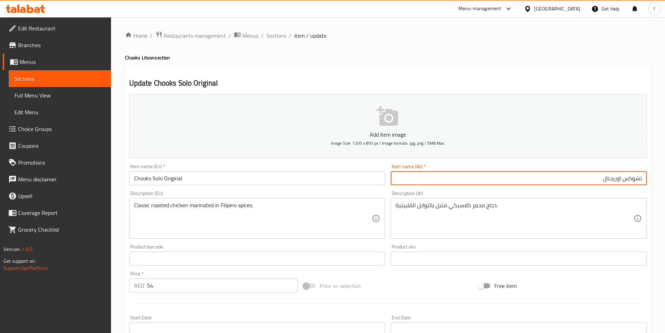
click at [624, 178] on input "تشوكس اوريجنال" at bounding box center [519, 178] width 256 height 14
type input "تشوكس سولو اوريجنال"
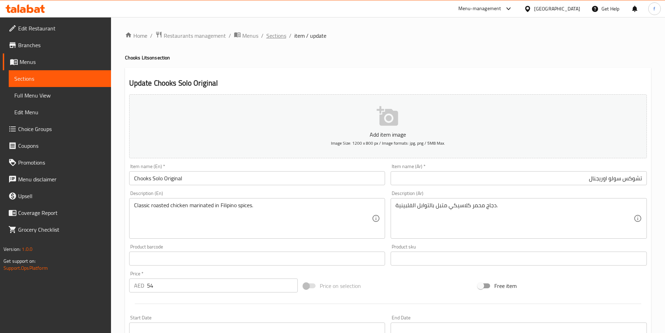
click at [281, 31] on span "Sections" at bounding box center [276, 35] width 20 height 8
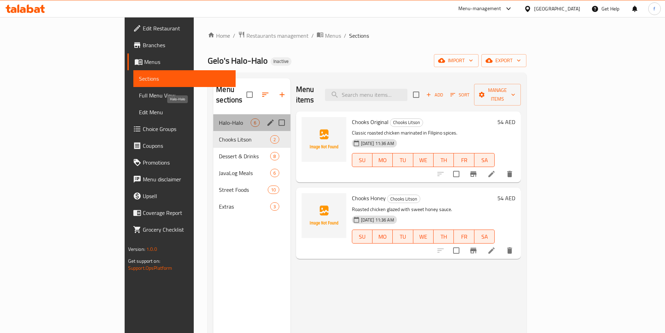
click at [219, 118] on span "Halo-Halo" at bounding box center [235, 122] width 32 height 8
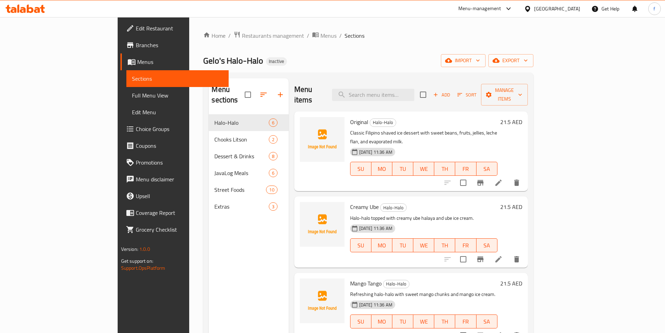
click at [504, 45] on div "Home / Restaurants management / Menus / Sections Gelo's Halo-Halo Inactive impo…" at bounding box center [368, 223] width 330 height 385
click at [132, 98] on span "Full Menu View" at bounding box center [177, 95] width 91 height 8
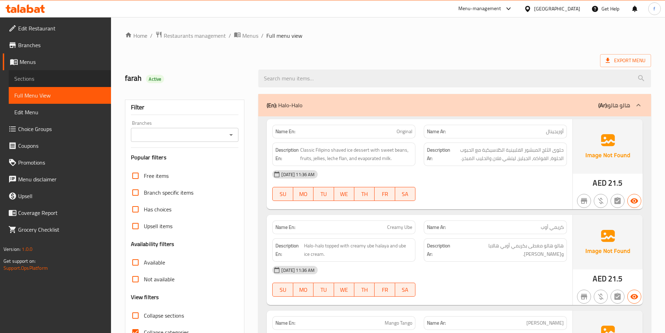
click at [28, 79] on span "Sections" at bounding box center [59, 78] width 91 height 8
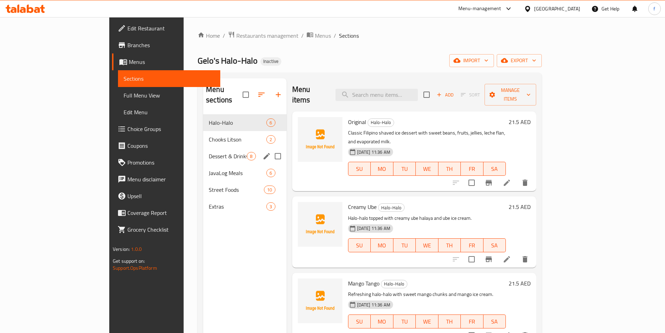
click at [203, 135] on div "Chooks Litson 2" at bounding box center [244, 139] width 83 height 17
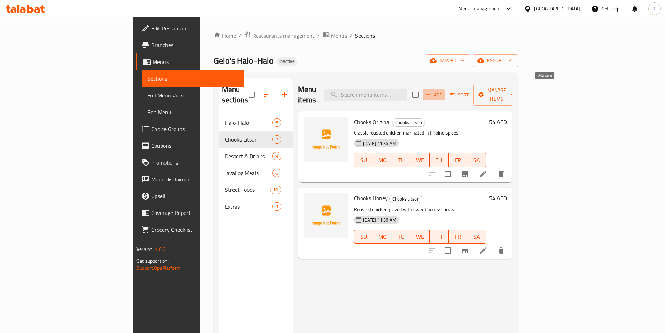
click at [443, 91] on span "Add" at bounding box center [433, 95] width 19 height 8
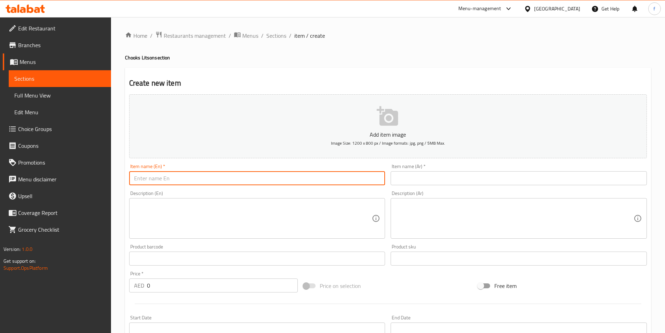
click at [252, 176] on input "text" at bounding box center [257, 178] width 256 height 14
paste input "Chooks Solo Original"
type input "Chooks Solo Original"
drag, startPoint x: 440, startPoint y: 178, endPoint x: 412, endPoint y: 185, distance: 29.2
click at [440, 178] on input "text" at bounding box center [519, 178] width 256 height 14
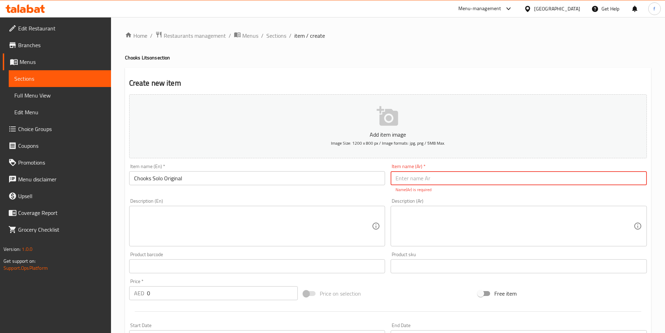
click at [549, 179] on input "text" at bounding box center [519, 178] width 256 height 14
paste input "تشوكس سولو الأصلي"
click at [599, 179] on input "تشوكس سولو الأصلي" at bounding box center [519, 178] width 256 height 14
type input "تشوكس سولو اوريجنال"
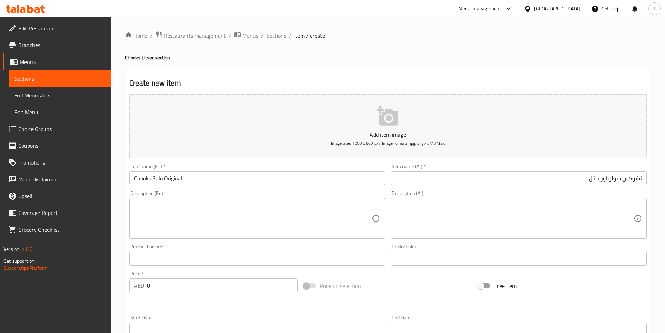
click at [520, 243] on div "Add item image Image Size: 1200 x 800 px / Image formats: jpg, png / 5MB Max. I…" at bounding box center [387, 241] width 523 height 301
click at [194, 222] on textarea at bounding box center [253, 218] width 238 height 33
click at [205, 205] on textarea at bounding box center [253, 218] width 238 height 33
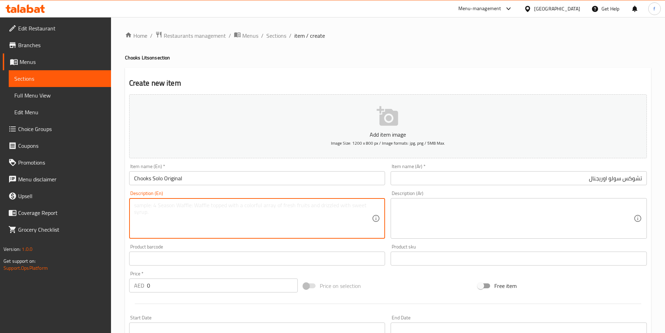
paste textarea "Solo serving of signature roasted chicken."
type textarea "Solo serving of signature roasted chicken."
click at [426, 212] on textarea at bounding box center [514, 218] width 238 height 33
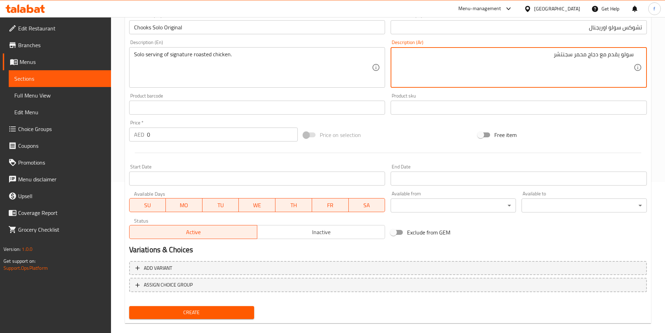
scroll to position [161, 0]
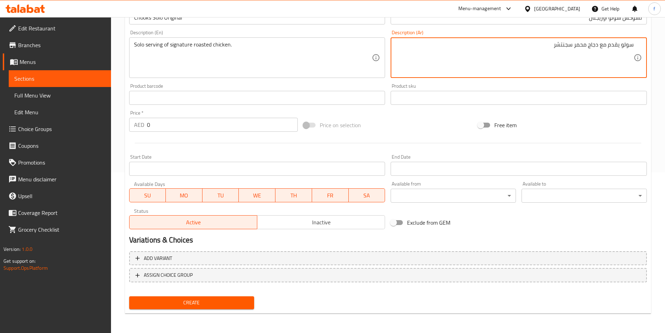
type textarea "سولو يقدم مع دجاج محمر سجنتشر"
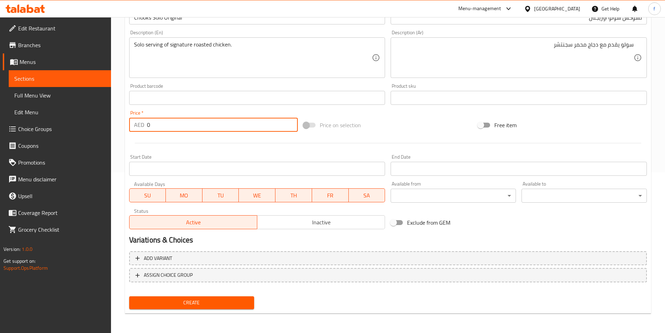
drag, startPoint x: 155, startPoint y: 123, endPoint x: 140, endPoint y: 126, distance: 15.1
click at [140, 126] on div "AED 0 Price *" at bounding box center [213, 125] width 169 height 14
type input "15"
click at [210, 298] on span "Create" at bounding box center [192, 302] width 114 height 9
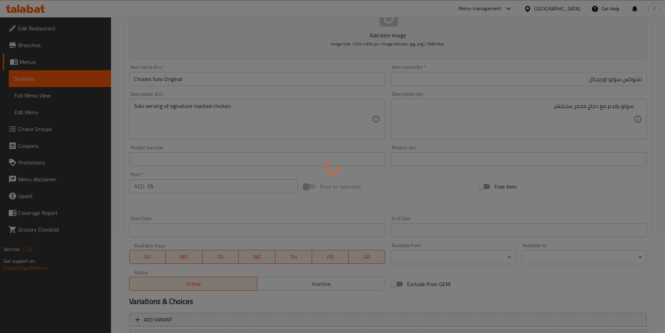
type input "0"
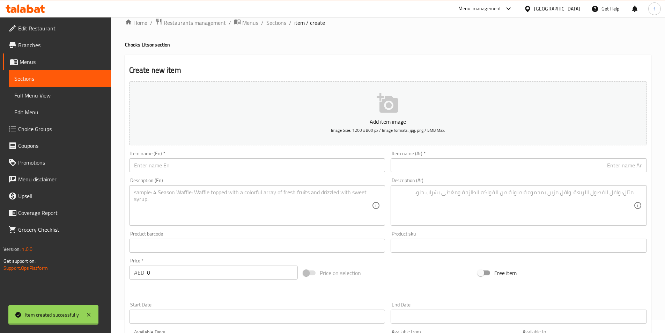
scroll to position [0, 0]
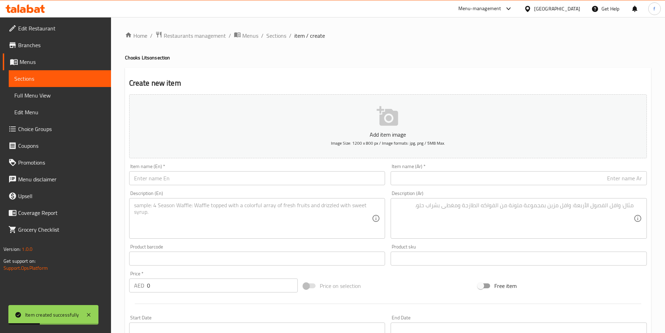
click at [214, 180] on input "text" at bounding box center [257, 178] width 256 height 14
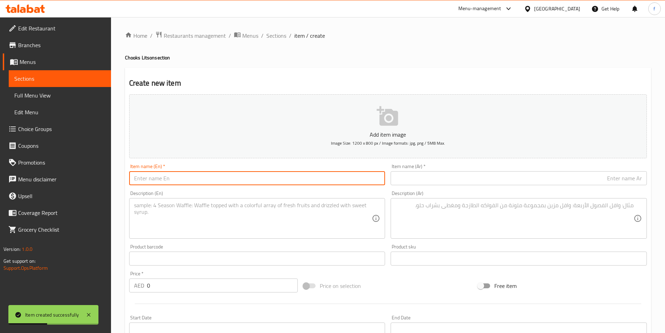
paste input "Chooks Solo Honey Glazed"
type input "Chooks Solo Honey Glazed"
drag, startPoint x: 452, startPoint y: 175, endPoint x: 448, endPoint y: 177, distance: 4.5
click at [452, 175] on input "text" at bounding box center [519, 178] width 256 height 14
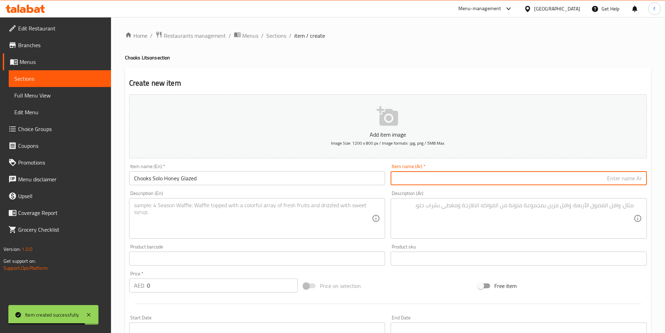
click at [602, 176] on input "text" at bounding box center [519, 178] width 256 height 14
paste input "دجاج تشوكس سولو بالعسل المزجج"
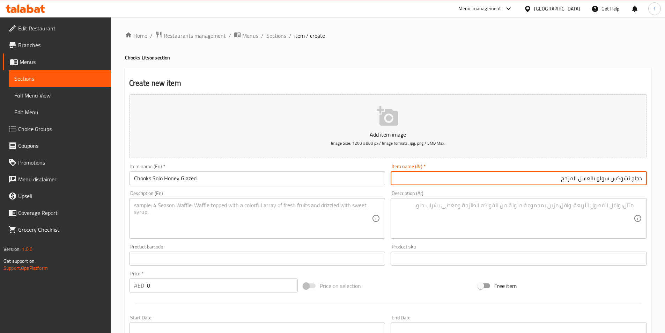
drag, startPoint x: 590, startPoint y: 178, endPoint x: 593, endPoint y: 184, distance: 6.7
click at [596, 178] on input "دجاج تشوكس سولو بالعسل المزجج" at bounding box center [519, 178] width 256 height 14
click at [580, 180] on input "دجاج تشوكس سولو عسل المزجج" at bounding box center [519, 178] width 256 height 14
click at [580, 181] on input "دجاج تشوكس سولو عسل المزجج" at bounding box center [519, 178] width 256 height 14
type input "دجاج تشوكس سولو عسل جليزد"
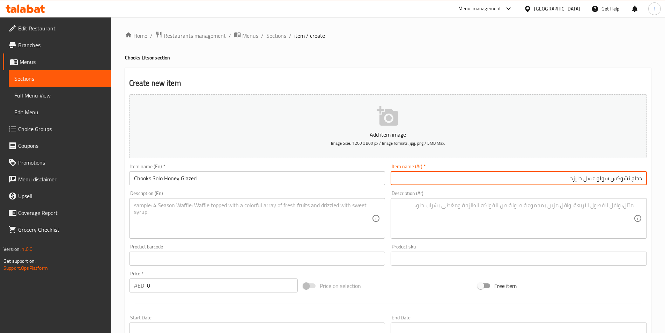
click at [352, 211] on textarea at bounding box center [253, 218] width 238 height 33
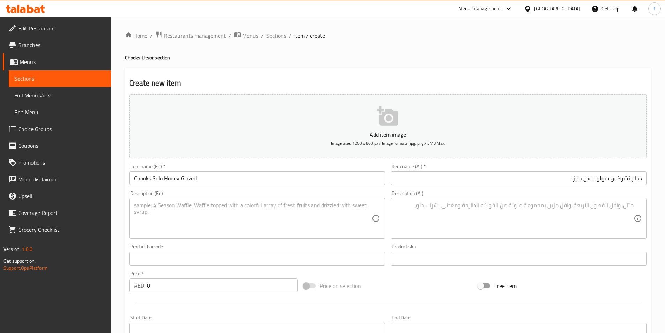
click at [326, 224] on textarea at bounding box center [253, 218] width 238 height 33
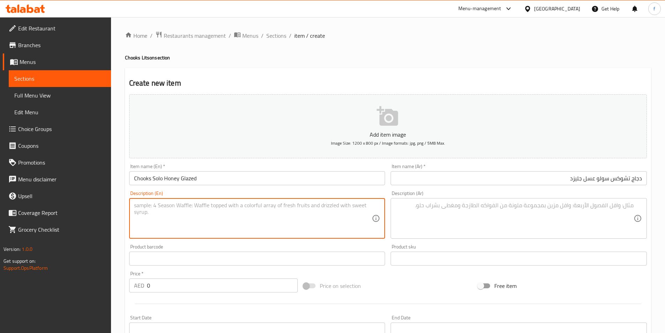
paste textarea "Solo serving of honey-glazed roasted chicken."
type textarea "Solo serving of honey-glazed roasted chicken."
click at [436, 218] on textarea at bounding box center [514, 218] width 238 height 33
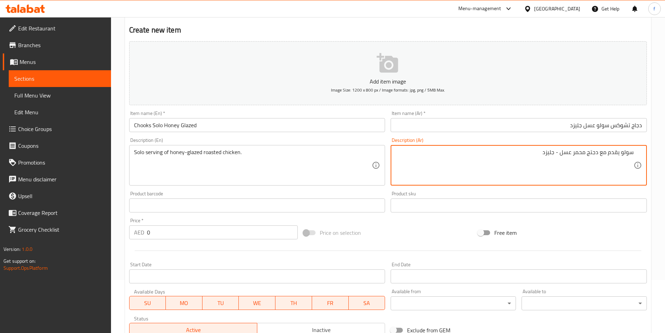
scroll to position [161, 0]
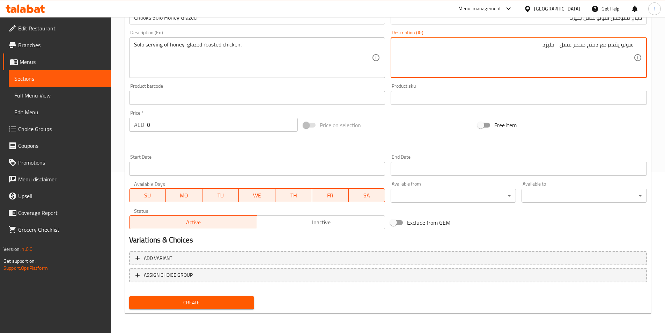
type textarea "سولو يقدم مع دجتج محمر عسل - جليزد"
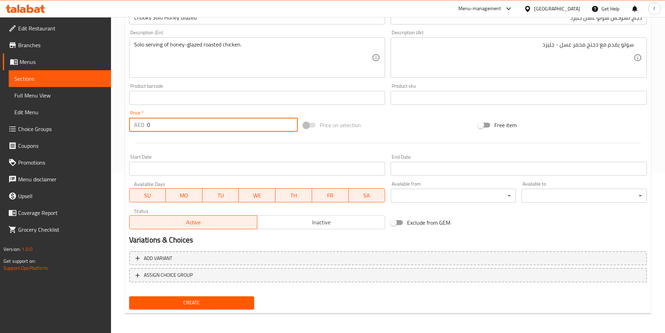
drag, startPoint x: 156, startPoint y: 126, endPoint x: 114, endPoint y: 125, distance: 41.9
click at [114, 125] on div "Home / Restaurants management / Menus / Sections / item / create Chooks Litson …" at bounding box center [388, 95] width 554 height 476
type input "15"
click at [212, 295] on div "Create" at bounding box center [191, 302] width 131 height 18
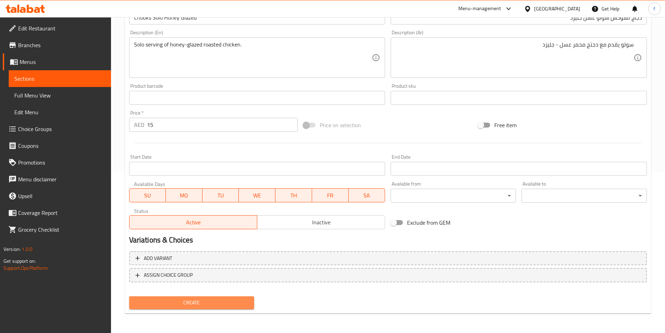
click at [210, 302] on span "Create" at bounding box center [192, 302] width 114 height 9
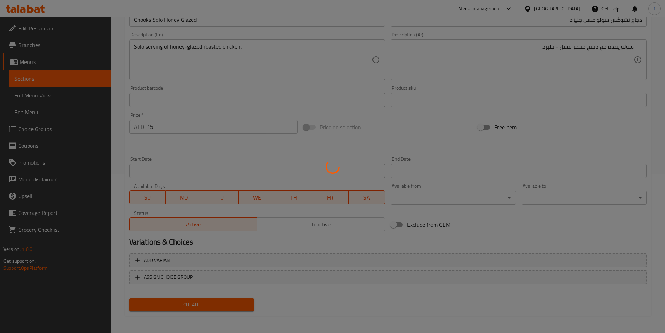
scroll to position [0, 0]
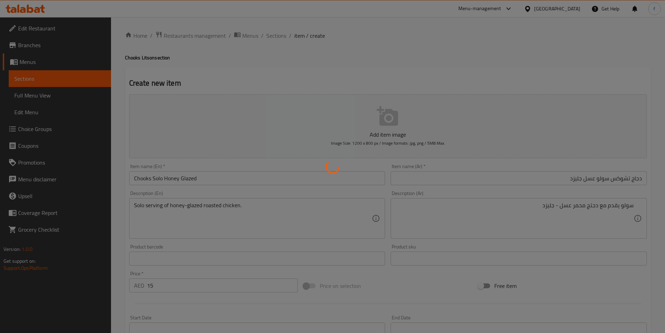
type input "0"
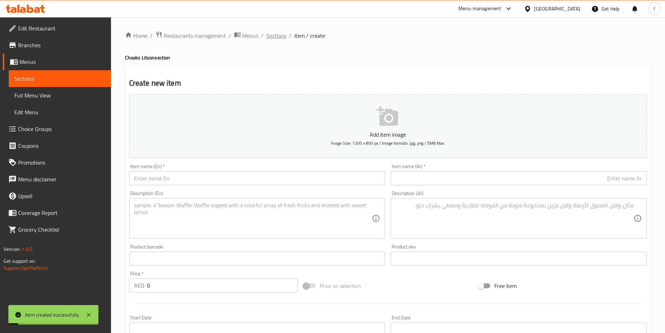
click at [275, 35] on span "Sections" at bounding box center [276, 35] width 20 height 8
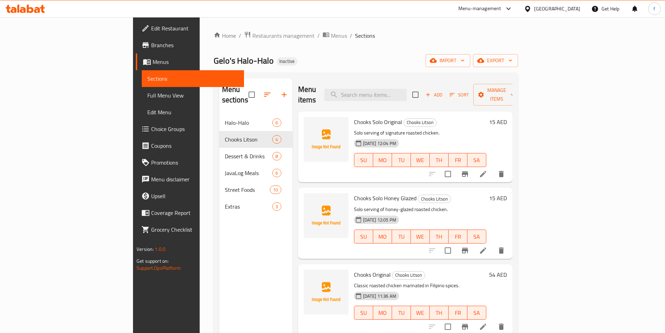
drag, startPoint x: 43, startPoint y: 92, endPoint x: 498, endPoint y: 24, distance: 459.9
click at [147, 92] on span "Full Menu View" at bounding box center [192, 95] width 91 height 8
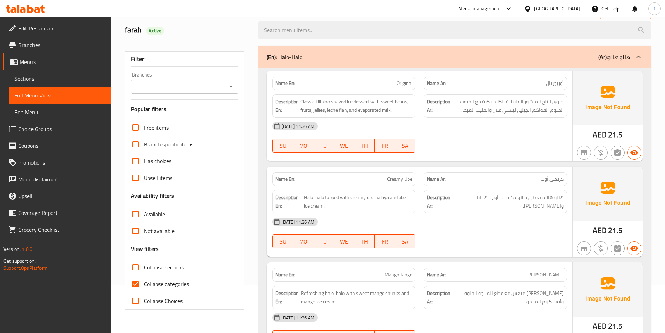
scroll to position [140, 0]
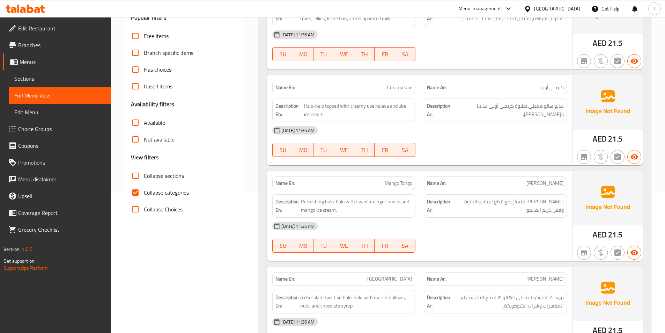
drag, startPoint x: 139, startPoint y: 190, endPoint x: 153, endPoint y: 192, distance: 14.1
click at [139, 190] on input "Collapse categories" at bounding box center [135, 192] width 17 height 17
checkbox input "false"
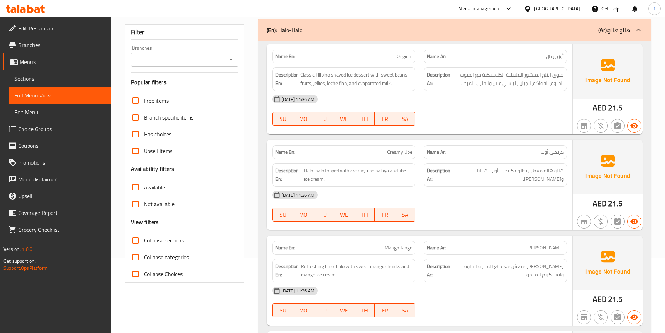
scroll to position [0, 0]
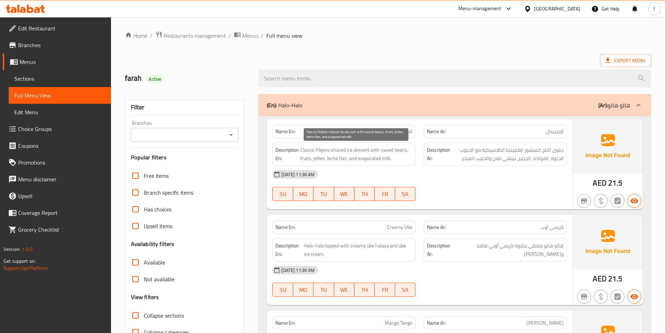
click at [360, 148] on span "Classic Filipino shaved ice dessert with sweet beans, fruits, jellies, leche fl…" at bounding box center [356, 154] width 112 height 17
click at [349, 149] on span "Classic Filipino shaved ice dessert with sweet beans, fruits, jellies, leche fl…" at bounding box center [356, 154] width 112 height 17
click at [336, 147] on span "Classic Filipino shaved ice dessert with sweet beans, fruits, jellies, leche fl…" at bounding box center [356, 154] width 112 height 17
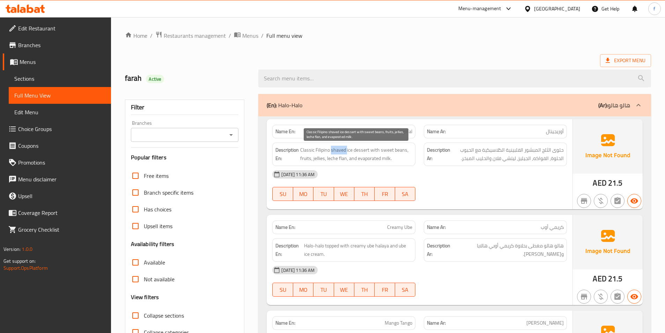
click at [336, 147] on span "Classic Filipino shaved ice dessert with sweet beans, fruits, jellies, leche fl…" at bounding box center [356, 154] width 112 height 17
click at [318, 146] on span "Classic Filipino shaved ice dessert with sweet beans, fruits, jellies, leche fl…" at bounding box center [356, 154] width 112 height 17
click at [307, 151] on span "Classic Filipino shaved ice dessert with sweet beans, fruits, jellies, leche fl…" at bounding box center [356, 154] width 112 height 17
drag, startPoint x: 307, startPoint y: 151, endPoint x: 393, endPoint y: 149, distance: 86.2
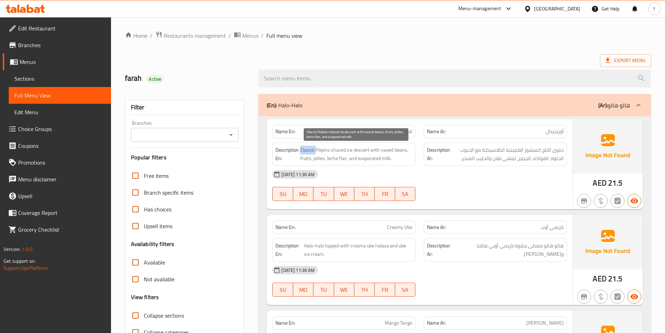
click at [308, 150] on span "Classic Filipino shaved ice dessert with sweet beans, fruits, jellies, leche fl…" at bounding box center [356, 154] width 112 height 17
click at [371, 148] on span "Classic Filipino shaved ice dessert with sweet beans, fruits, jellies, leche fl…" at bounding box center [356, 154] width 112 height 17
drag, startPoint x: 371, startPoint y: 148, endPoint x: 389, endPoint y: 149, distance: 17.5
click at [372, 148] on span "Classic Filipino shaved ice dessert with sweet beans, fruits, jellies, leche fl…" at bounding box center [356, 154] width 112 height 17
click at [387, 150] on span "Classic Filipino shaved ice dessert with sweet beans, fruits, jellies, leche fl…" at bounding box center [356, 154] width 112 height 17
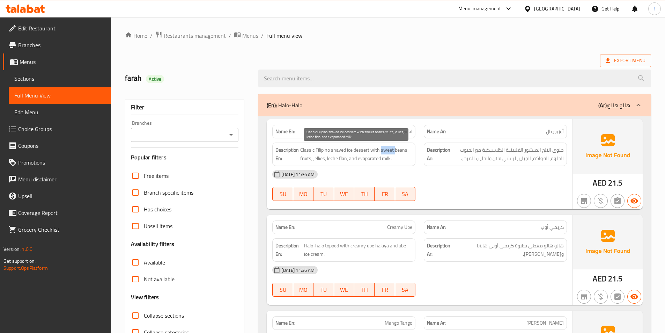
click at [387, 150] on span "Classic Filipino shaved ice dessert with sweet beans, fruits, jellies, leche fl…" at bounding box center [356, 154] width 112 height 17
click at [399, 148] on span "Classic Filipino shaved ice dessert with sweet beans, fruits, jellies, leche fl…" at bounding box center [356, 154] width 112 height 17
click at [309, 159] on span "Classic Filipino shaved ice dessert with sweet beans, fruits, jellies, leche fl…" at bounding box center [356, 154] width 112 height 17
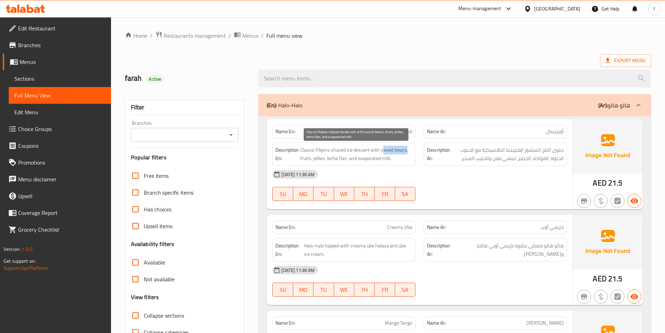
drag, startPoint x: 382, startPoint y: 149, endPoint x: 407, endPoint y: 152, distance: 24.9
click at [407, 152] on span "Classic Filipino shaved ice dessert with sweet beans, fruits, jellies, leche fl…" at bounding box center [356, 154] width 112 height 17
click at [309, 156] on span "Classic Filipino shaved ice dessert with sweet beans, fruits, jellies, leche fl…" at bounding box center [356, 154] width 112 height 17
click at [320, 158] on span "Classic Filipino shaved ice dessert with sweet beans, fruits, jellies, leche fl…" at bounding box center [356, 154] width 112 height 17
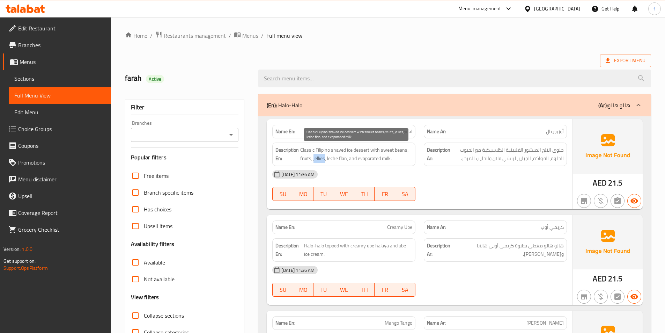
click at [320, 158] on span "Classic Filipino shaved ice dessert with sweet beans, fruits, jellies, leche fl…" at bounding box center [356, 154] width 112 height 17
click at [339, 158] on span "Classic Filipino shaved ice dessert with sweet beans, fruits, jellies, leche fl…" at bounding box center [356, 154] width 112 height 17
click at [333, 158] on span "Classic Filipino shaved ice dessert with sweet beans, fruits, jellies, leche fl…" at bounding box center [356, 154] width 112 height 17
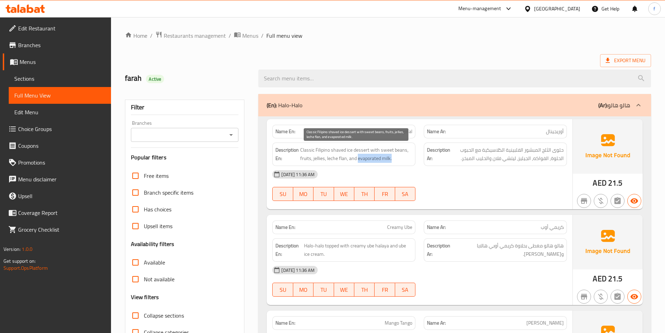
drag, startPoint x: 389, startPoint y: 158, endPoint x: 407, endPoint y: 157, distance: 18.2
click at [407, 157] on span "Classic Filipino shaved ice dessert with sweet beans, fruits, jellies, leche fl…" at bounding box center [356, 154] width 112 height 17
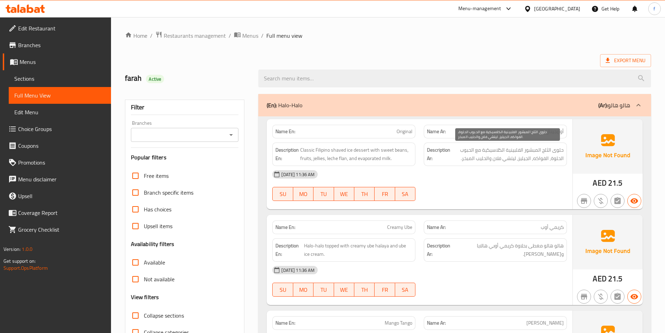
drag, startPoint x: 512, startPoint y: 158, endPoint x: 129, endPoint y: 117, distance: 385.4
click at [513, 158] on span "حلوى الثلج المبشور الفلبينية الكلاسيكية مع الحبوب الحلوة, الفواكه, الجيليز, ليت…" at bounding box center [508, 154] width 112 height 17
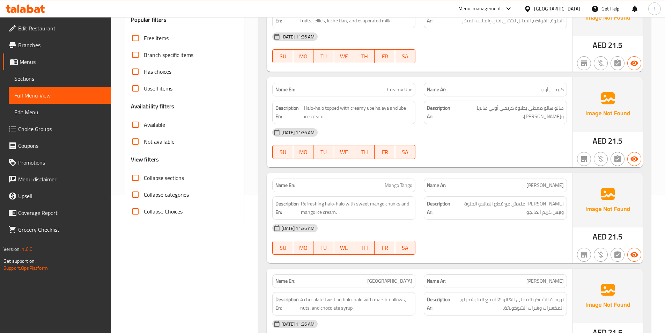
scroll to position [140, 0]
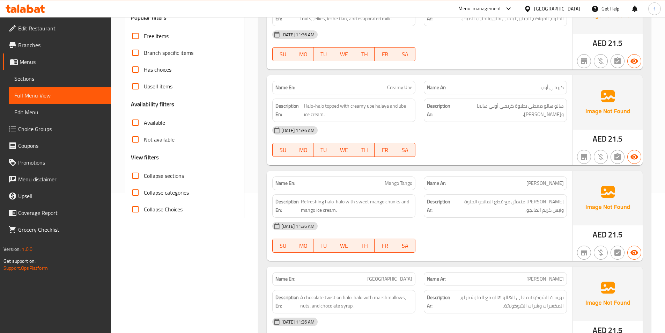
click at [400, 91] on span "Creamy Ube" at bounding box center [399, 87] width 25 height 7
click at [315, 108] on span "Halo-halo topped with creamy ube halaya and ube ice cream." at bounding box center [358, 110] width 108 height 17
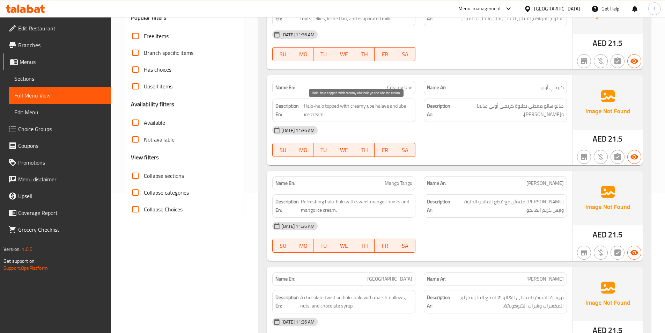
click at [309, 108] on span "Halo-halo topped with creamy ube halaya and ube ice cream." at bounding box center [358, 110] width 108 height 17
click at [329, 105] on span "Halo-halo topped with creamy ube halaya and ube ice cream." at bounding box center [358, 110] width 108 height 17
click at [347, 108] on span "Halo-halo topped with creamy ube halaya and ube ice cream." at bounding box center [358, 110] width 108 height 17
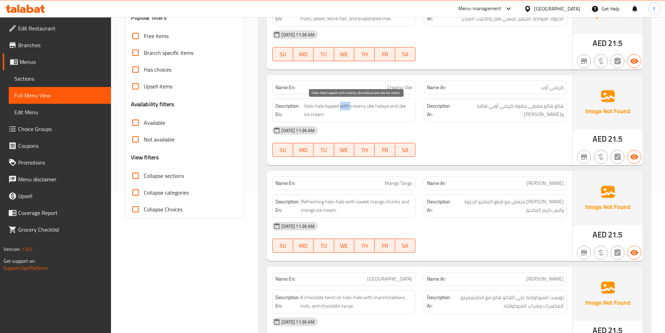
click at [347, 108] on span "Halo-halo topped with creamy ube halaya and ube ice cream." at bounding box center [358, 110] width 108 height 17
click at [356, 104] on span "Halo-halo topped with creamy ube halaya and ube ice cream." at bounding box center [358, 110] width 108 height 17
click at [347, 106] on span "Halo-halo topped with creamy ube halaya and ube ice cream." at bounding box center [358, 110] width 108 height 17
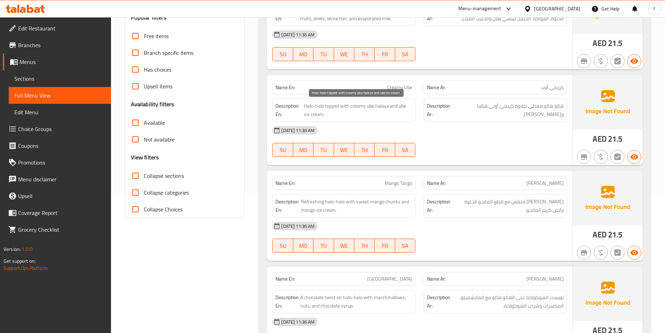
click at [366, 106] on span "Halo-halo topped with creamy ube halaya and ube ice cream." at bounding box center [358, 110] width 108 height 17
click at [384, 106] on span "Halo-halo topped with creamy ube halaya and ube ice cream." at bounding box center [358, 110] width 108 height 17
click at [368, 130] on div "[DATE] 11:36 AM" at bounding box center [419, 130] width 303 height 17
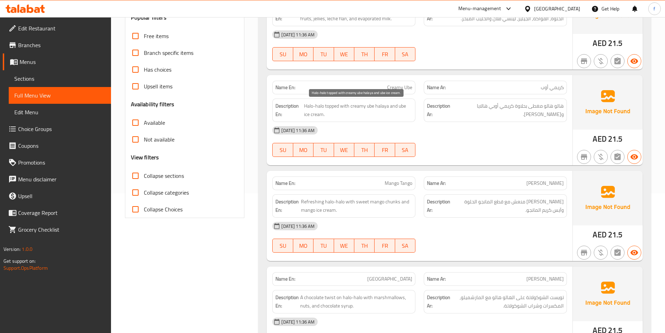
click at [361, 106] on span "Halo-halo topped with creamy ube halaya and ube ice cream." at bounding box center [358, 110] width 108 height 17
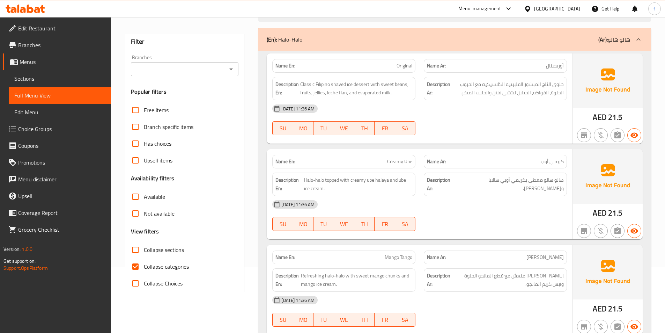
scroll to position [109, 0]
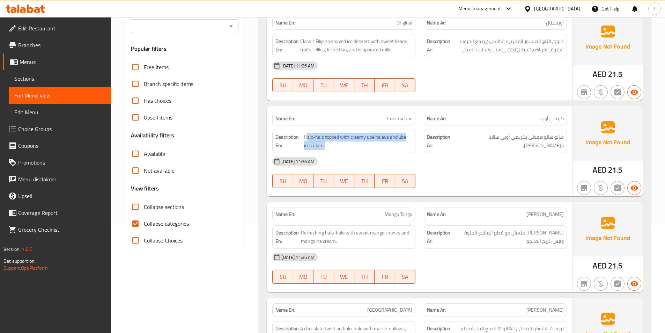
drag, startPoint x: 306, startPoint y: 136, endPoint x: 407, endPoint y: 151, distance: 102.0
click at [407, 151] on div "Description En: Halo-halo topped with creamy ube halaya and ube ice cream." at bounding box center [343, 140] width 143 height 23
click at [388, 144] on span "Halo-halo topped with creamy ube halaya and ube ice cream." at bounding box center [358, 141] width 108 height 17
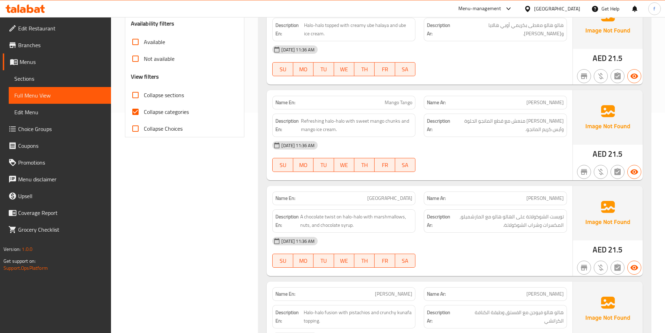
scroll to position [178, 0]
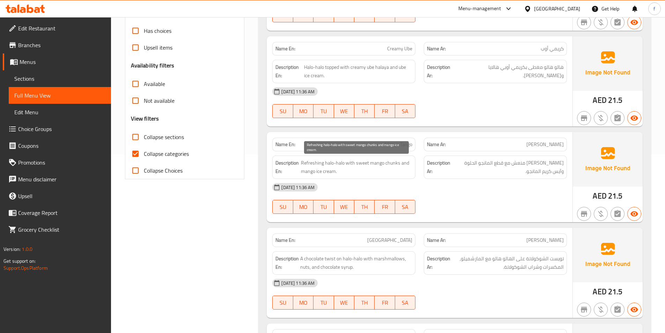
click at [324, 162] on span "Refreshing halo-halo with sweet mango chunks and mango ice cream." at bounding box center [356, 166] width 111 height 17
click at [350, 164] on span "Refreshing halo-halo with sweet mango chunks and mango ice cream." at bounding box center [356, 166] width 111 height 17
click at [340, 162] on span "Refreshing halo-halo with sweet mango chunks and mango ice cream." at bounding box center [356, 166] width 111 height 17
drag, startPoint x: 340, startPoint y: 162, endPoint x: 320, endPoint y: 162, distance: 19.6
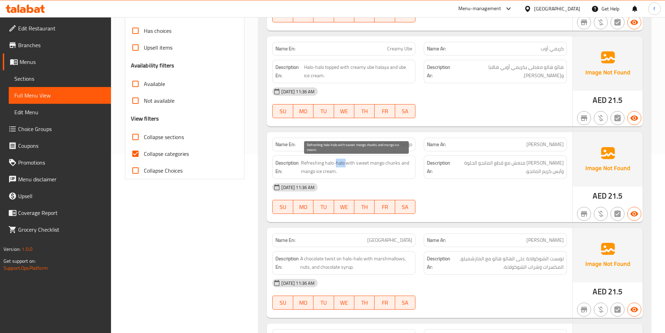
click at [340, 162] on span "Refreshing halo-halo with sweet mango chunks and mango ice cream." at bounding box center [356, 166] width 111 height 17
click at [317, 165] on span "Refreshing halo-halo with sweet mango chunks and mango ice cream." at bounding box center [356, 166] width 111 height 17
click at [348, 162] on span "Refreshing halo-halo with sweet mango chunks and mango ice cream." at bounding box center [356, 166] width 111 height 17
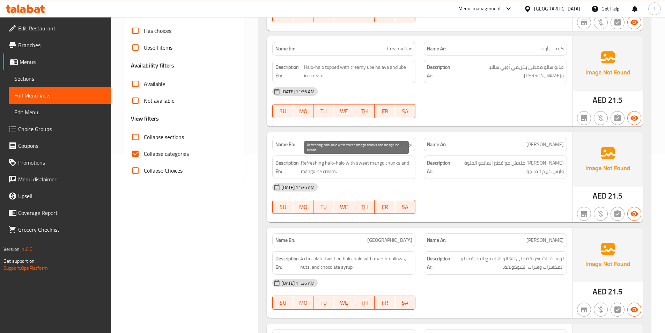
click at [391, 163] on span "Refreshing halo-halo with sweet mango chunks and mango ice cream." at bounding box center [356, 166] width 111 height 17
click at [380, 163] on span "Refreshing halo-halo with sweet mango chunks and mango ice cream." at bounding box center [356, 166] width 111 height 17
click at [350, 158] on span "Refreshing halo-halo with sweet mango chunks and mango ice cream." at bounding box center [356, 166] width 111 height 17
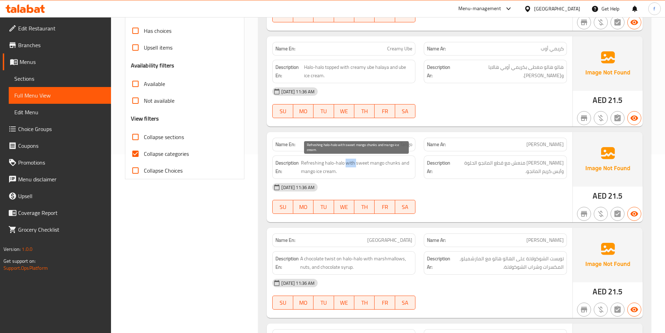
click at [350, 158] on span "Refreshing halo-halo with sweet mango chunks and mango ice cream." at bounding box center [356, 166] width 111 height 17
click at [311, 169] on span "Refreshing halo-halo with sweet mango chunks and mango ice cream." at bounding box center [356, 166] width 111 height 17
click at [326, 172] on span "Refreshing halo-halo with sweet mango chunks and mango ice cream." at bounding box center [356, 166] width 111 height 17
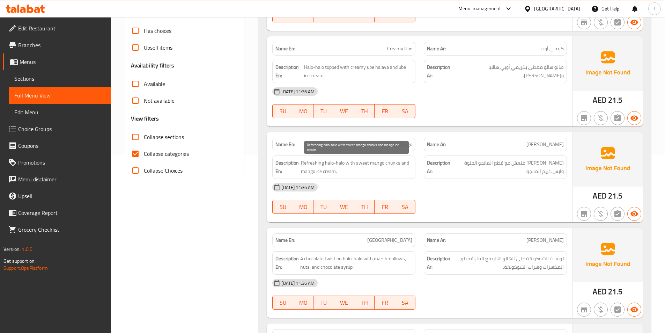
click at [316, 172] on span "Refreshing halo-halo with sweet mango chunks and mango ice cream." at bounding box center [356, 166] width 111 height 17
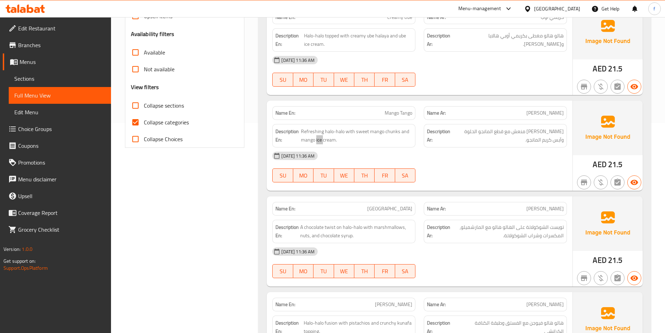
scroll to position [283, 0]
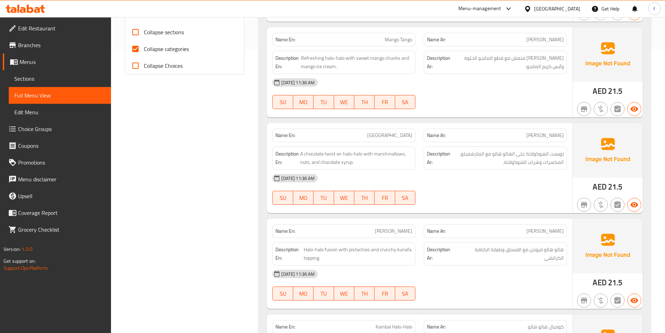
click at [392, 132] on span "[GEOGRAPHIC_DATA]" at bounding box center [389, 135] width 45 height 7
click at [400, 135] on span "[GEOGRAPHIC_DATA]" at bounding box center [389, 135] width 45 height 7
click at [401, 135] on span "[GEOGRAPHIC_DATA]" at bounding box center [389, 135] width 45 height 7
click at [331, 151] on span "A chocolate twist on halo-halo with marshmallows, nuts, and chocolate syrup." at bounding box center [356, 157] width 112 height 17
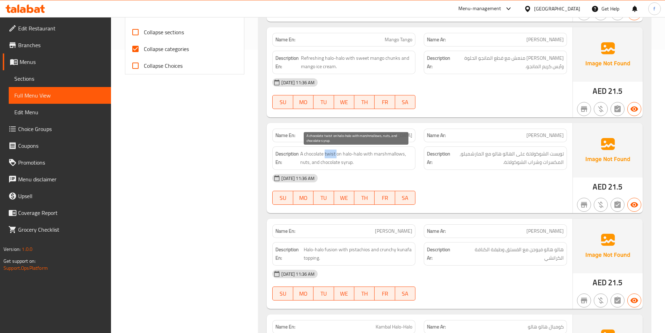
drag, startPoint x: 331, startPoint y: 151, endPoint x: 325, endPoint y: 153, distance: 5.9
click at [327, 153] on span "A chocolate twist on halo-halo with marshmallows, nuts, and chocolate syrup." at bounding box center [356, 157] width 112 height 17
click at [314, 153] on span "A chocolate twist on halo-halo with marshmallows, nuts, and chocolate syrup." at bounding box center [356, 157] width 112 height 17
drag, startPoint x: 334, startPoint y: 154, endPoint x: 326, endPoint y: 154, distance: 8.4
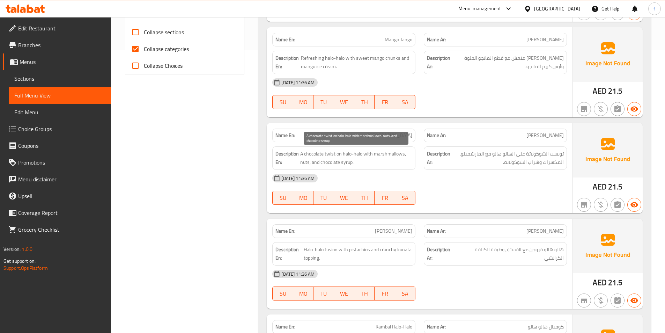
click at [334, 154] on span "A chocolate twist on halo-halo with marshmallows, nuts, and chocolate syrup." at bounding box center [356, 157] width 112 height 17
drag, startPoint x: 304, startPoint y: 153, endPoint x: 340, endPoint y: 153, distance: 36.3
click at [328, 154] on span "A chocolate twist on halo-halo with marshmallows, nuts, and chocolate syrup." at bounding box center [356, 157] width 112 height 17
click at [347, 152] on span "A chocolate twist on halo-halo with marshmallows, nuts, and chocolate syrup." at bounding box center [356, 157] width 112 height 17
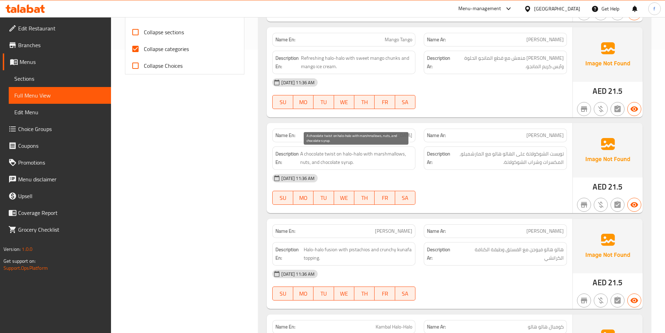
click at [356, 153] on span "A chocolate twist on halo-halo with marshmallows, nuts, and chocolate syrup." at bounding box center [356, 157] width 112 height 17
click at [358, 153] on span "A chocolate twist on halo-halo with marshmallows, nuts, and chocolate syrup." at bounding box center [356, 157] width 112 height 17
click at [372, 153] on span "A chocolate twist on halo-halo with marshmallows, nuts, and chocolate syrup." at bounding box center [356, 157] width 112 height 17
click at [372, 154] on span "A chocolate twist on halo-halo with marshmallows, nuts, and chocolate syrup." at bounding box center [356, 157] width 112 height 17
click at [384, 154] on span "A chocolate twist on halo-halo with marshmallows, nuts, and chocolate syrup." at bounding box center [356, 157] width 112 height 17
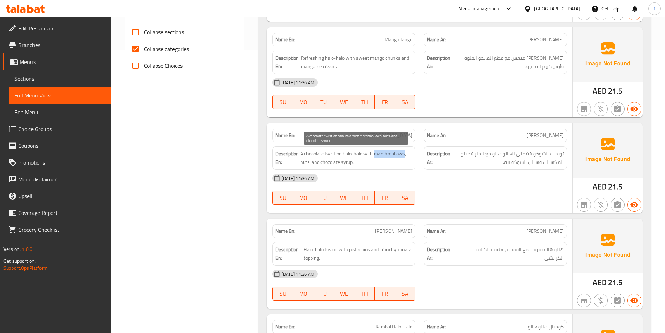
click at [384, 154] on span "A chocolate twist on halo-halo with marshmallows, nuts, and chocolate syrup." at bounding box center [356, 157] width 112 height 17
click at [302, 160] on span "A chocolate twist on halo-halo with marshmallows, nuts, and chocolate syrup." at bounding box center [356, 157] width 112 height 17
click at [316, 162] on span "A chocolate twist on halo-halo with marshmallows, nuts, and chocolate syrup." at bounding box center [356, 157] width 112 height 17
drag, startPoint x: 316, startPoint y: 162, endPoint x: 333, endPoint y: 162, distance: 17.5
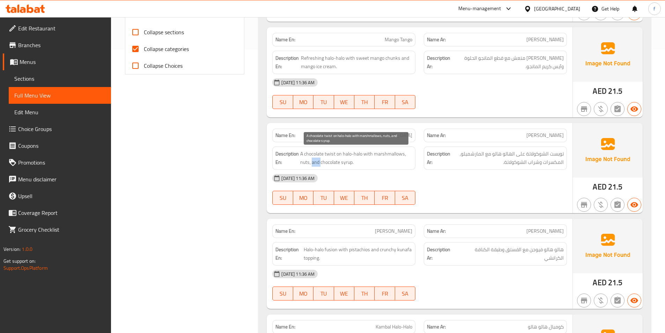
click at [318, 162] on span "A chocolate twist on halo-halo with marshmallows, nuts, and chocolate syrup." at bounding box center [356, 157] width 112 height 17
click at [333, 162] on span "A chocolate twist on halo-halo with marshmallows, nuts, and chocolate syrup." at bounding box center [356, 157] width 112 height 17
drag, startPoint x: 333, startPoint y: 162, endPoint x: 349, endPoint y: 163, distance: 15.7
click at [334, 162] on span "A chocolate twist on halo-halo with marshmallows, nuts, and chocolate syrup." at bounding box center [356, 157] width 112 height 17
click at [348, 163] on span "A chocolate twist on halo-halo with marshmallows, nuts, and chocolate syrup." at bounding box center [356, 157] width 112 height 17
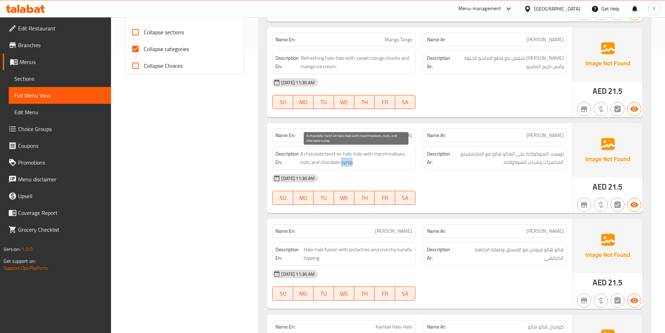
click at [348, 163] on span "A chocolate twist on halo-halo with marshmallows, nuts, and chocolate syrup." at bounding box center [356, 157] width 112 height 17
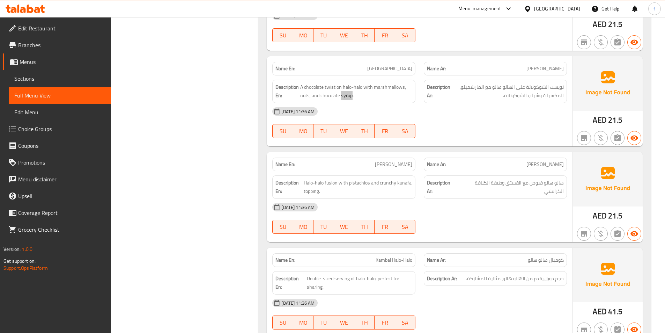
scroll to position [353, 0]
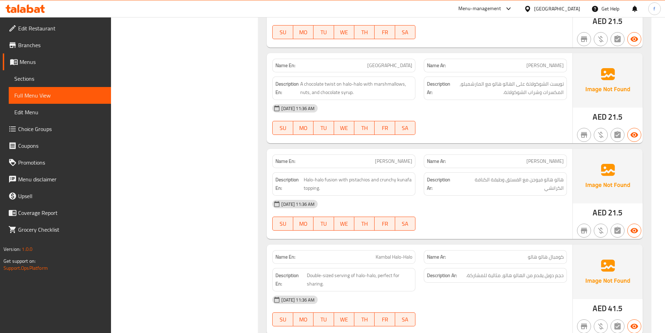
click at [392, 166] on div "Name En: Pista Kunafa" at bounding box center [343, 161] width 143 height 14
click at [402, 162] on span "[PERSON_NAME]" at bounding box center [393, 160] width 37 height 7
click at [308, 179] on span "Halo-halo fusion with pistachios and crunchy kunafa topping." at bounding box center [358, 183] width 109 height 17
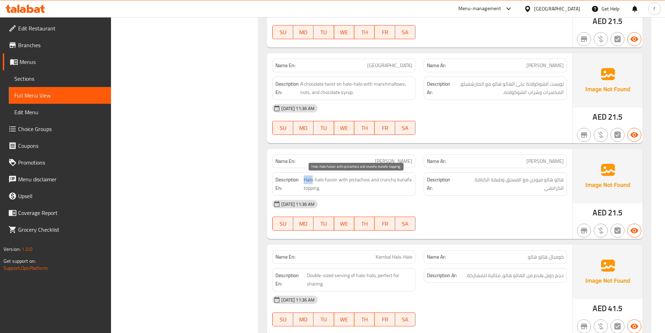
drag, startPoint x: 308, startPoint y: 179, endPoint x: 315, endPoint y: 179, distance: 6.6
click at [310, 179] on span "Halo-halo fusion with pistachios and crunchy kunafa topping." at bounding box center [358, 183] width 109 height 17
click at [323, 178] on span "Halo-halo fusion with pistachios and crunchy kunafa topping." at bounding box center [358, 183] width 109 height 17
click at [332, 179] on span "Halo-halo fusion with pistachios and crunchy kunafa topping." at bounding box center [358, 183] width 109 height 17
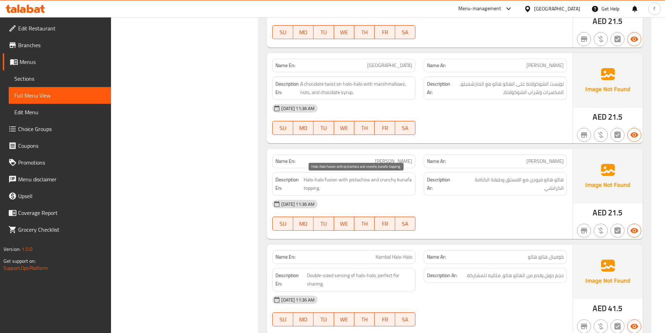
drag, startPoint x: 332, startPoint y: 180, endPoint x: 342, endPoint y: 178, distance: 10.0
click at [334, 178] on span "Halo-halo fusion with pistachios and crunchy kunafa topping." at bounding box center [358, 183] width 109 height 17
click at [347, 177] on span "Halo-halo fusion with pistachios and crunchy kunafa topping." at bounding box center [358, 183] width 109 height 17
click at [358, 178] on span "Halo-halo fusion with pistachios and crunchy kunafa topping." at bounding box center [358, 183] width 109 height 17
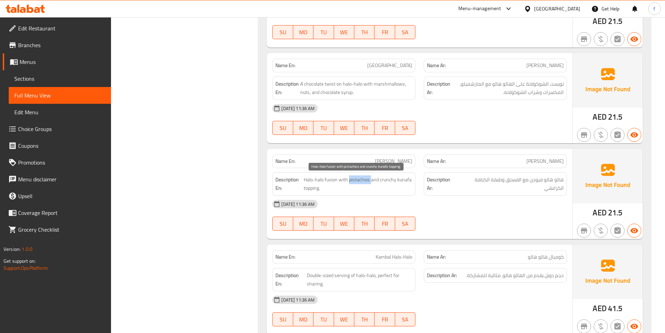
click at [358, 178] on span "Halo-halo fusion with pistachios and crunchy kunafa topping." at bounding box center [358, 183] width 109 height 17
click at [385, 180] on span "Halo-halo fusion with pistachios and crunchy kunafa topping." at bounding box center [358, 183] width 109 height 17
click at [391, 181] on span "Halo-halo fusion with pistachios and crunchy kunafa topping." at bounding box center [358, 183] width 109 height 17
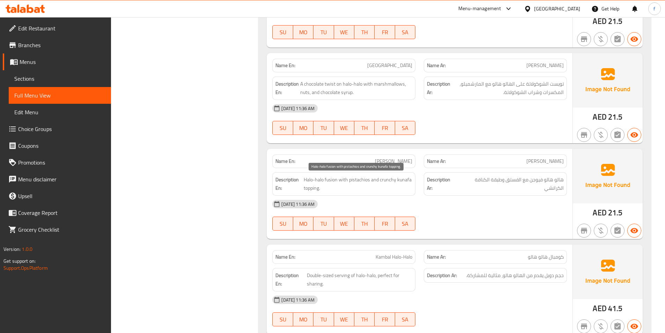
click at [316, 186] on span "Halo-halo fusion with pistachios and crunchy kunafa topping." at bounding box center [358, 183] width 109 height 17
click at [399, 179] on span "Halo-halo fusion with pistachios and crunchy kunafa topping." at bounding box center [358, 183] width 109 height 17
drag, startPoint x: 399, startPoint y: 179, endPoint x: 511, endPoint y: 191, distance: 112.3
click at [409, 180] on span "Halo-halo fusion with pistachios and crunchy kunafa topping." at bounding box center [358, 183] width 109 height 17
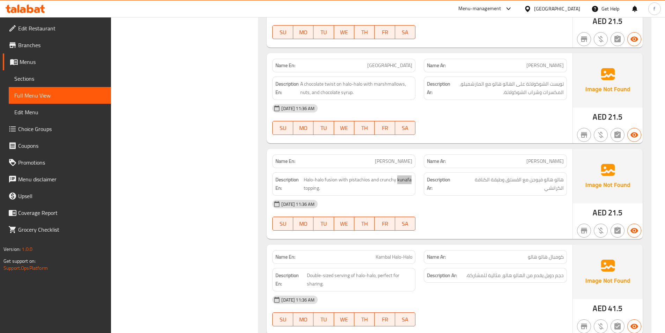
scroll to position [458, 0]
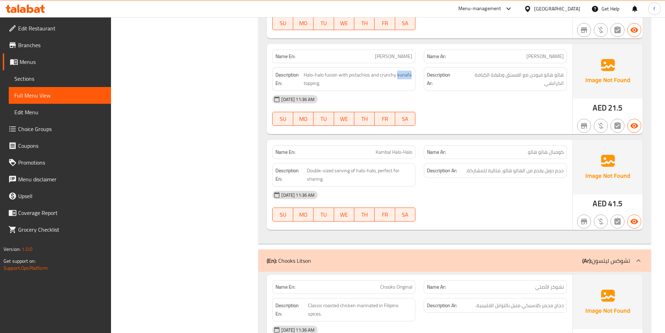
click at [383, 151] on span "Kambal Halo-Halo" at bounding box center [394, 151] width 37 height 7
click at [399, 150] on span "Kambal Halo-Halo" at bounding box center [394, 151] width 37 height 7
click at [415, 151] on div "Name En: Kambal Halo-Halo" at bounding box center [343, 152] width 143 height 14
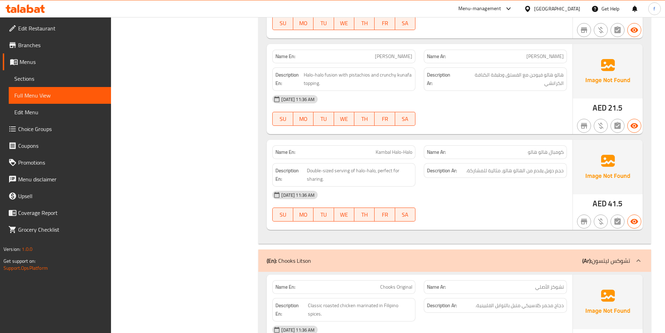
click at [415, 151] on div "Name En: Kambal Halo-Halo" at bounding box center [343, 152] width 143 height 14
click at [325, 171] on span "Double-sized serving of halo-halo, perfect for sharing." at bounding box center [360, 174] width 106 height 17
click at [314, 169] on span "Double-sized serving of halo-halo, perfect for sharing." at bounding box center [360, 174] width 106 height 17
drag, startPoint x: 315, startPoint y: 168, endPoint x: 341, endPoint y: 167, distance: 26.2
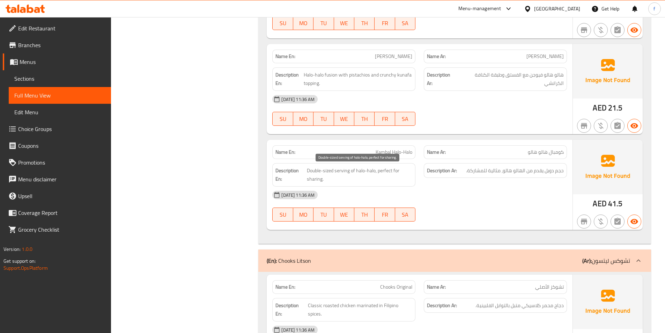
click at [315, 168] on span "Double-sized serving of halo-halo, perfect for sharing." at bounding box center [360, 174] width 106 height 17
click at [345, 170] on span "Double-sized serving of halo-halo, perfect for sharing." at bounding box center [360, 174] width 106 height 17
click at [363, 170] on span "Double-sized serving of halo-halo, perfect for sharing." at bounding box center [360, 174] width 106 height 17
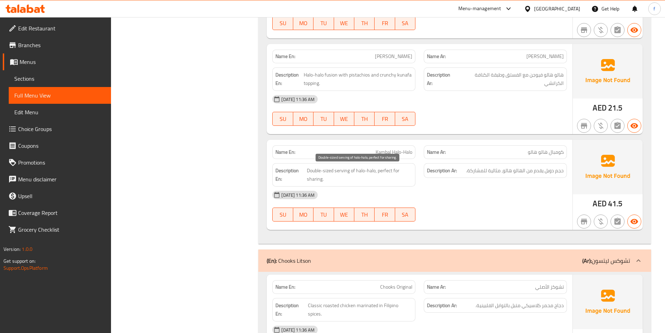
click at [372, 170] on span "Double-sized serving of halo-halo, perfect for sharing." at bounding box center [360, 174] width 106 height 17
click at [386, 169] on span "Double-sized serving of halo-halo, perfect for sharing." at bounding box center [360, 174] width 106 height 17
click at [397, 169] on span "Double-sized serving of halo-halo, perfect for sharing." at bounding box center [360, 174] width 106 height 17
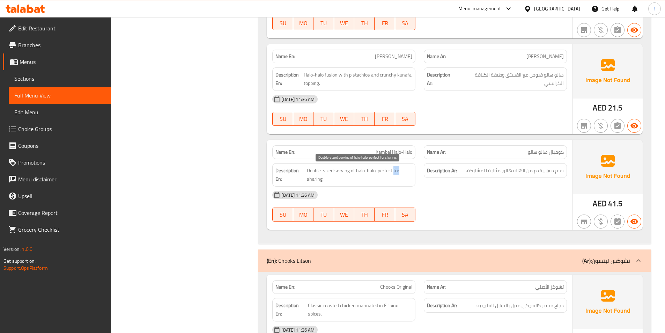
click at [397, 169] on span "Double-sized serving of halo-halo, perfect for sharing." at bounding box center [360, 174] width 106 height 17
click at [315, 179] on span "Double-sized serving of halo-halo, perfect for sharing." at bounding box center [360, 174] width 106 height 17
drag, startPoint x: 315, startPoint y: 179, endPoint x: 390, endPoint y: 182, distance: 74.8
click at [318, 179] on span "Double-sized serving of halo-halo, perfect for sharing." at bounding box center [360, 174] width 106 height 17
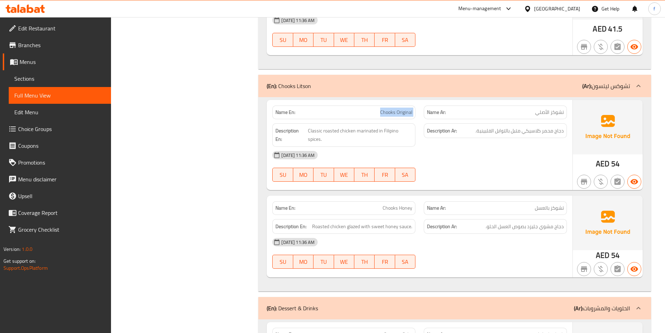
drag, startPoint x: 378, startPoint y: 111, endPoint x: 425, endPoint y: 112, distance: 47.1
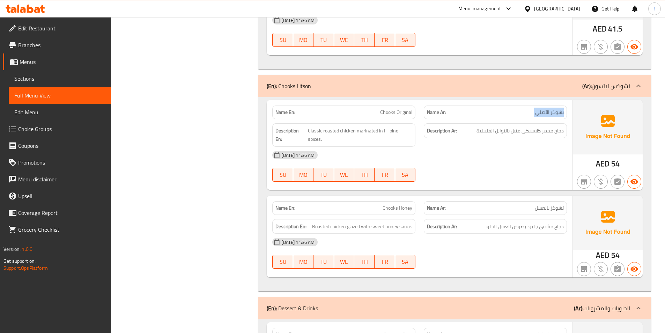
drag, startPoint x: 544, startPoint y: 110, endPoint x: 398, endPoint y: 108, distance: 145.9
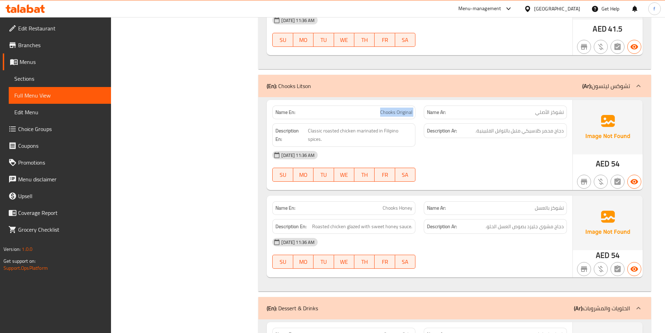
copy span "Chooks Original"
click at [346, 129] on span "Classic roasted chicken marinated in Filipino spices." at bounding box center [360, 134] width 105 height 17
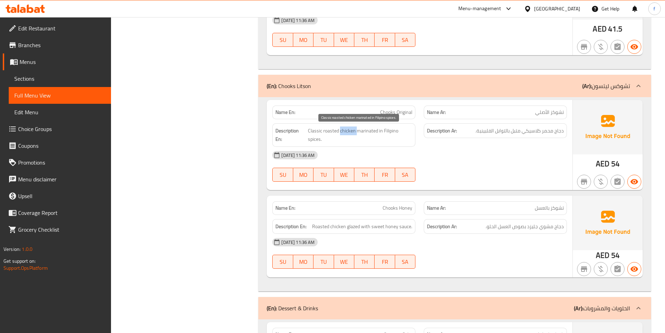
click at [346, 129] on span "Classic roasted chicken marinated in Filipino spices." at bounding box center [360, 134] width 105 height 17
click at [313, 129] on span "Classic roasted chicken marinated in Filipino spices." at bounding box center [360, 134] width 105 height 17
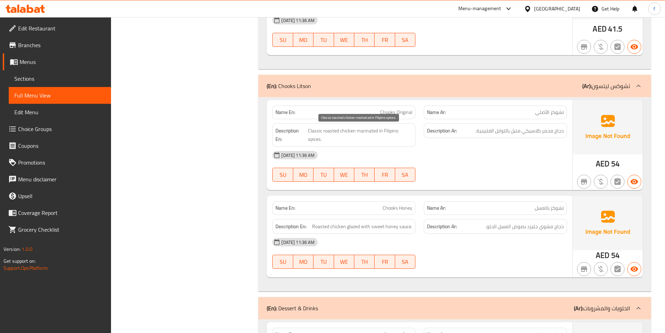
click at [370, 128] on span "Classic roasted chicken marinated in Filipino spices." at bounding box center [360, 134] width 105 height 17
click at [392, 132] on span "Classic roasted chicken marinated in Filipino spices." at bounding box center [360, 134] width 105 height 17
click at [316, 138] on span "Classic roasted chicken marinated in Filipino spices." at bounding box center [360, 134] width 105 height 17
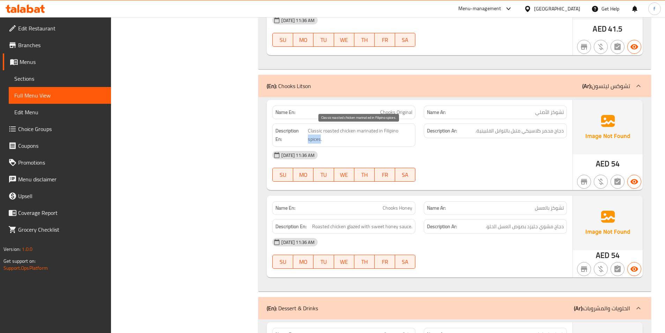
click at [316, 138] on span "Classic roasted chicken marinated in Filipino spices." at bounding box center [360, 134] width 105 height 17
click at [386, 130] on span "Classic roasted chicken marinated in Filipino spices." at bounding box center [360, 134] width 105 height 17
click at [311, 139] on span "Classic roasted chicken marinated in Filipino spices." at bounding box center [360, 134] width 105 height 17
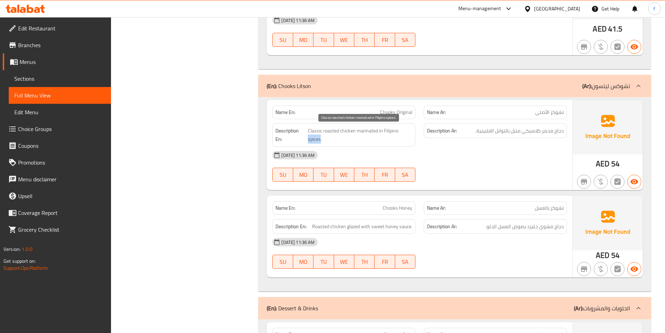
click at [314, 128] on span "Classic roasted chicken marinated in Filipino spices." at bounding box center [360, 134] width 105 height 17
click at [335, 128] on span "Classic roasted chicken marinated in Filipino spices." at bounding box center [360, 134] width 105 height 17
click at [350, 128] on span "Classic roasted chicken marinated in Filipino spices." at bounding box center [360, 134] width 105 height 17
drag, startPoint x: 350, startPoint y: 128, endPoint x: 372, endPoint y: 128, distance: 21.6
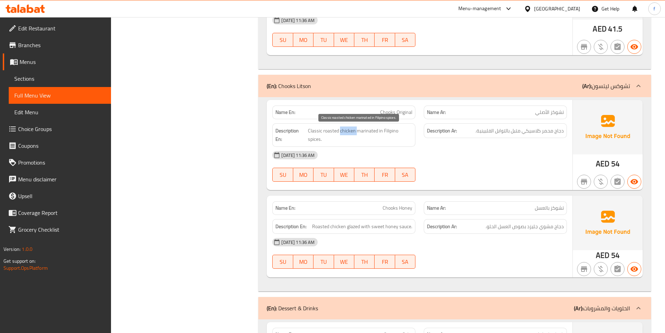
click at [355, 128] on span "Classic roasted chicken marinated in Filipino spices." at bounding box center [360, 134] width 105 height 17
click at [372, 128] on span "Classic roasted chicken marinated in Filipino spices." at bounding box center [360, 134] width 105 height 17
click at [387, 128] on span "Classic roasted chicken marinated in Filipino spices." at bounding box center [360, 134] width 105 height 17
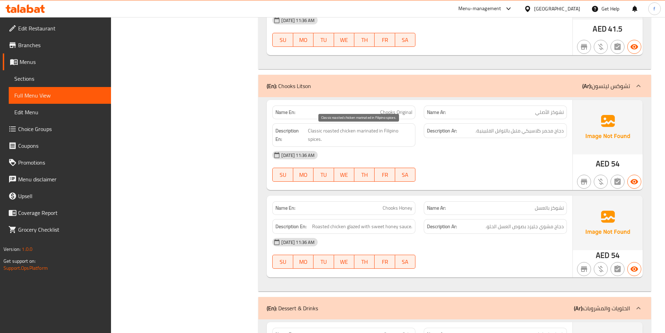
click at [313, 141] on span "Classic roasted chicken marinated in Filipino spices." at bounding box center [360, 134] width 105 height 17
drag, startPoint x: 311, startPoint y: 129, endPoint x: 408, endPoint y: 139, distance: 97.8
click at [408, 139] on span "Classic roasted chicken marinated in Filipino spices." at bounding box center [360, 134] width 105 height 17
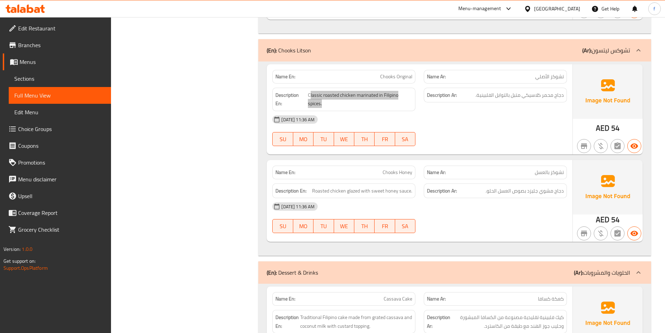
scroll to position [667, 0]
copy span "Chooks Honey"
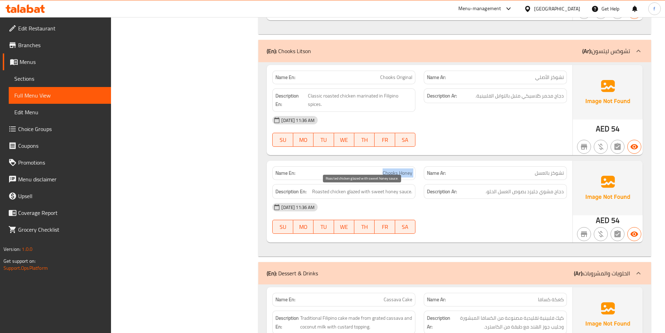
click at [319, 192] on span "Roasted chicken glazed with sweet honey sauce." at bounding box center [362, 191] width 100 height 9
click at [318, 192] on span "Roasted chicken glazed with sweet honey sauce." at bounding box center [362, 191] width 100 height 9
click at [337, 191] on span "Roasted chicken glazed with sweet honey sauce." at bounding box center [362, 191] width 100 height 9
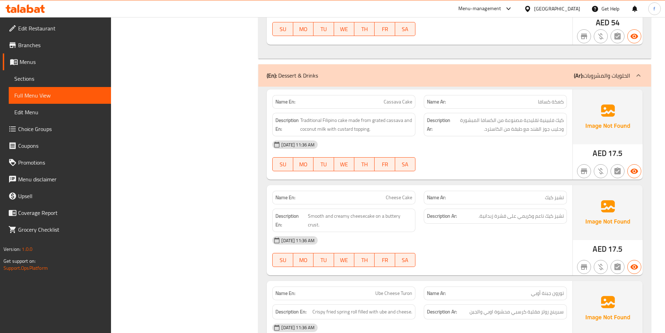
scroll to position [876, 0]
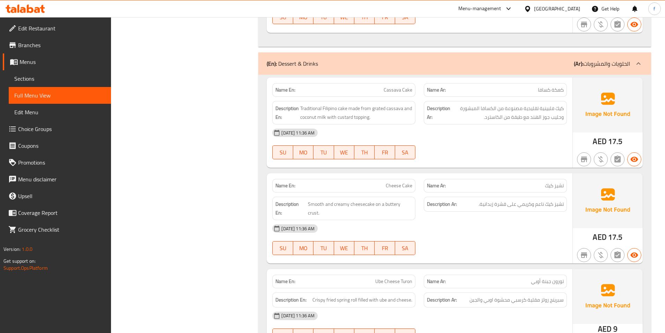
click at [339, 109] on span "Traditional Filipino cake made from grated cassava and coconut milk with custar…" at bounding box center [356, 112] width 112 height 17
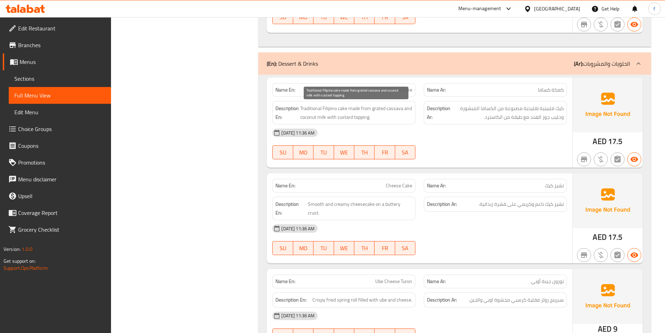
click at [347, 109] on span "Traditional Filipino cake made from grated cassava and coconut milk with custar…" at bounding box center [356, 112] width 112 height 17
click at [332, 112] on span "Traditional Filipino cake made from grated cassava and coconut milk with custar…" at bounding box center [356, 112] width 112 height 17
drag, startPoint x: 332, startPoint y: 112, endPoint x: 320, endPoint y: 108, distance: 13.0
click at [332, 112] on span "Traditional Filipino cake made from grated cassava and coconut milk with custar…" at bounding box center [356, 112] width 112 height 17
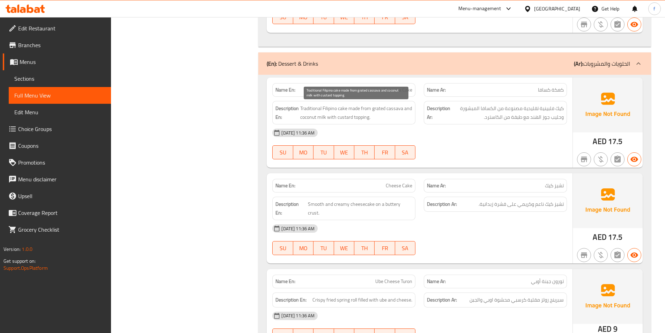
click at [313, 106] on span "Traditional Filipino cake made from grated cassava and coconut milk with custar…" at bounding box center [356, 112] width 112 height 17
click at [343, 108] on span "Traditional Filipino cake made from grated cassava and coconut milk with custar…" at bounding box center [356, 112] width 112 height 17
click at [328, 109] on span "Traditional Filipino cake made from grated cassava and coconut milk with custar…" at bounding box center [356, 112] width 112 height 17
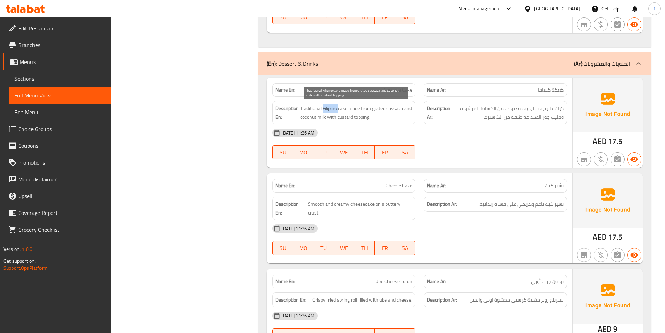
click at [328, 109] on span "Traditional Filipino cake made from grated cassava and coconut milk with custar…" at bounding box center [356, 112] width 112 height 17
click at [311, 109] on span "Traditional Filipino cake made from grated cassava and coconut milk with custar…" at bounding box center [356, 112] width 112 height 17
click at [354, 110] on span "Traditional Filipino cake made from grated cassava and coconut milk with custar…" at bounding box center [356, 112] width 112 height 17
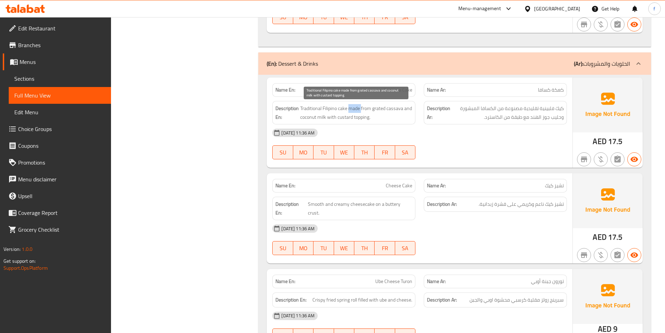
click at [361, 109] on span "Traditional Filipino cake made from grated cassava and coconut milk with custar…" at bounding box center [356, 112] width 112 height 17
click at [368, 107] on span "Traditional Filipino cake made from grated cassava and coconut milk with custar…" at bounding box center [356, 112] width 112 height 17
click at [388, 112] on span "Traditional Filipino cake made from grated cassava and coconut milk with custar…" at bounding box center [356, 112] width 112 height 17
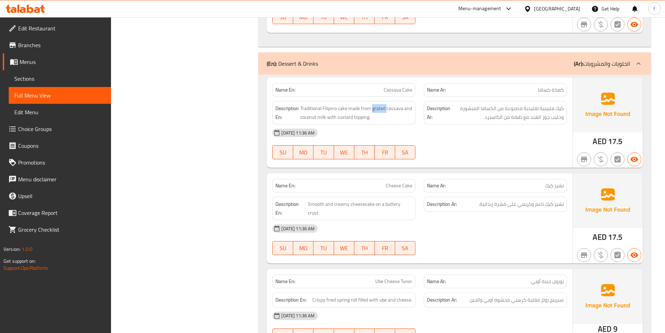
click at [397, 109] on span "Traditional Filipino cake made from grated cassava and coconut milk with custar…" at bounding box center [356, 112] width 112 height 17
click at [306, 115] on span "Traditional Filipino cake made from grated cassava and coconut milk with custar…" at bounding box center [356, 112] width 112 height 17
drag, startPoint x: 307, startPoint y: 115, endPoint x: 319, endPoint y: 117, distance: 12.3
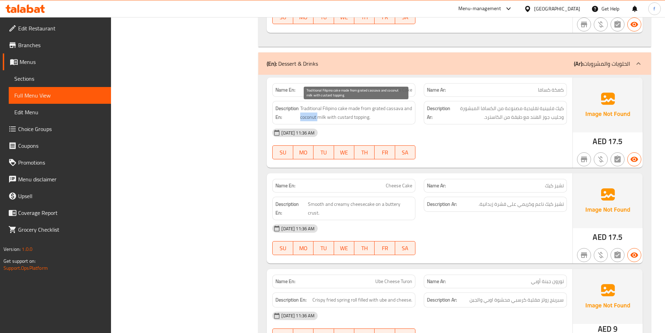
click at [307, 115] on span "Traditional Filipino cake made from grated cassava and coconut milk with custar…" at bounding box center [356, 112] width 112 height 17
click at [319, 117] on span "Traditional Filipino cake made from grated cassava and coconut milk with custar…" at bounding box center [356, 112] width 112 height 17
click at [332, 117] on span "Traditional Filipino cake made from grated cassava and coconut milk with custar…" at bounding box center [356, 112] width 112 height 17
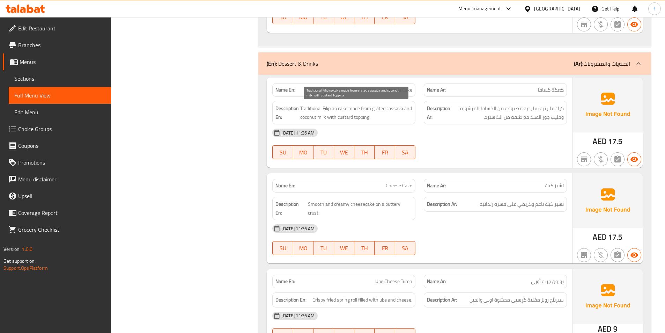
click at [353, 118] on span "Traditional Filipino cake made from grated cassava and coconut milk with custar…" at bounding box center [356, 112] width 112 height 17
click at [363, 118] on span "Traditional Filipino cake made from grated cassava and coconut milk with custar…" at bounding box center [356, 112] width 112 height 17
drag, startPoint x: 363, startPoint y: 118, endPoint x: 353, endPoint y: 118, distance: 10.1
click at [356, 119] on span "Traditional Filipino cake made from grated cassava and coconut milk with custar…" at bounding box center [356, 112] width 112 height 17
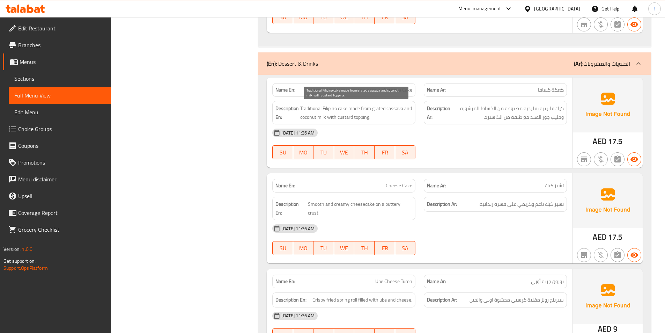
click at [347, 116] on span "Traditional Filipino cake made from grated cassava and coconut milk with custar…" at bounding box center [356, 112] width 112 height 17
drag, startPoint x: 347, startPoint y: 116, endPoint x: 498, endPoint y: 122, distance: 151.2
click at [355, 116] on span "Traditional Filipino cake made from grated cassava and coconut milk with custar…" at bounding box center [356, 112] width 112 height 17
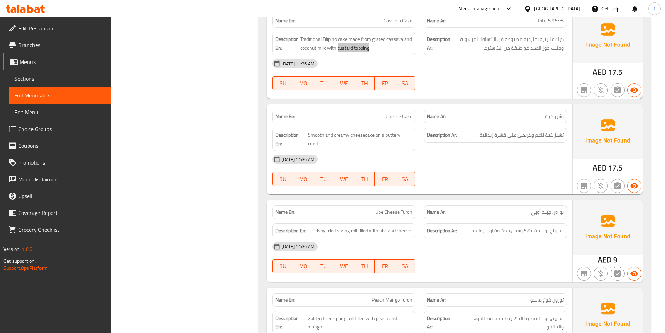
scroll to position [946, 0]
drag, startPoint x: 373, startPoint y: 133, endPoint x: 348, endPoint y: 133, distance: 24.8
click at [348, 133] on span "Smooth and creamy cheesecake on a buttery crust." at bounding box center [360, 138] width 104 height 17
click at [334, 132] on span "Smooth and creamy cheesecake on a buttery crust." at bounding box center [360, 138] width 104 height 17
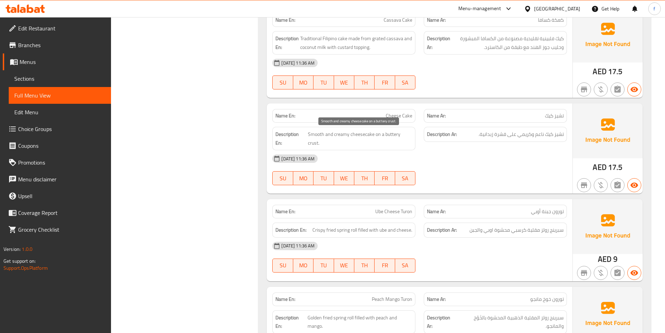
click at [314, 133] on span "Smooth and creamy cheesecake on a buttery crust." at bounding box center [360, 138] width 104 height 17
drag, startPoint x: 314, startPoint y: 133, endPoint x: 388, endPoint y: 137, distance: 73.4
click at [317, 133] on span "Smooth and creamy cheesecake on a buttery crust." at bounding box center [360, 138] width 104 height 17
click at [379, 134] on span "Smooth and creamy cheesecake on a buttery crust." at bounding box center [360, 138] width 104 height 17
drag, startPoint x: 372, startPoint y: 133, endPoint x: 408, endPoint y: 133, distance: 36.0
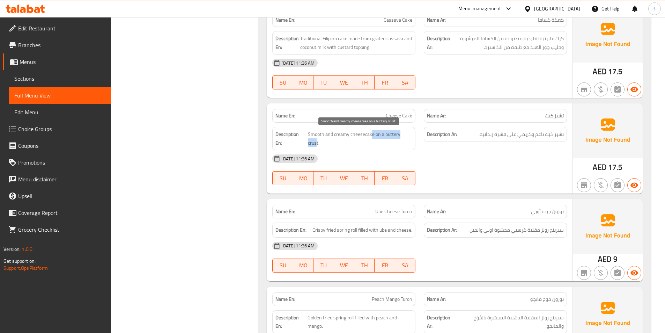
click at [408, 133] on span "Smooth and creamy cheesecake on a buttery crust." at bounding box center [360, 138] width 104 height 17
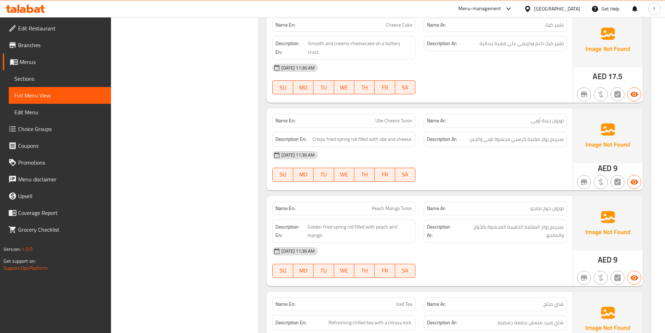
scroll to position [1086, 0]
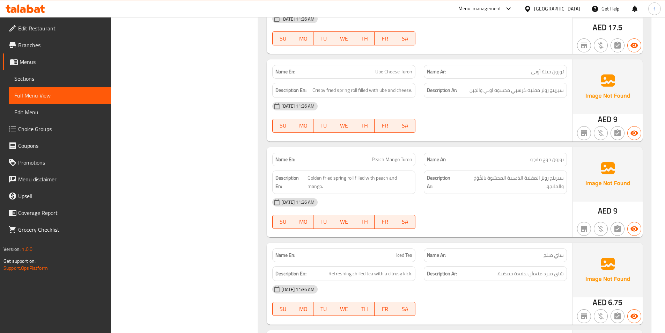
drag, startPoint x: 407, startPoint y: 65, endPoint x: 402, endPoint y: 66, distance: 5.3
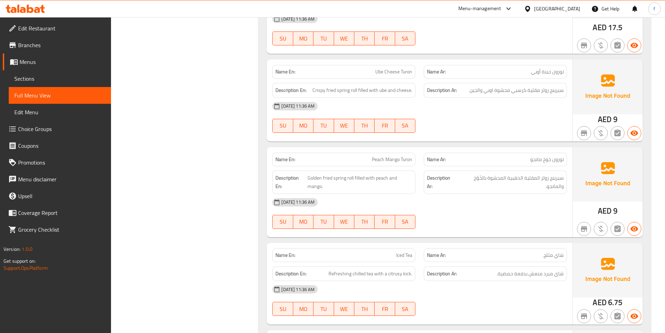
drag, startPoint x: 357, startPoint y: 81, endPoint x: 336, endPoint y: 81, distance: 21.3
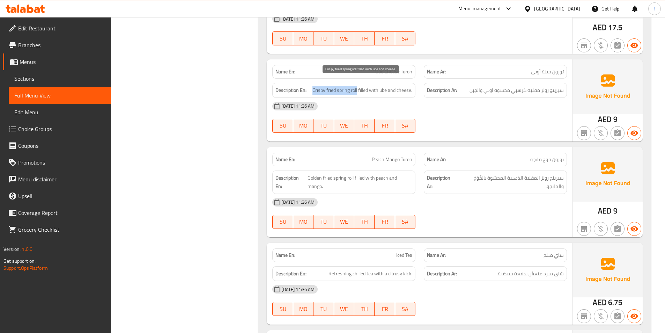
click at [316, 86] on span "Crispy fried spring roll filled with ube and cheese." at bounding box center [362, 90] width 100 height 9
click at [362, 86] on span "Crispy fried spring roll filled with ube and cheese." at bounding box center [362, 90] width 100 height 9
click at [376, 86] on span "Crispy fried spring roll filled with ube and cheese." at bounding box center [362, 90] width 100 height 9
drag, startPoint x: 376, startPoint y: 81, endPoint x: 383, endPoint y: 81, distance: 7.7
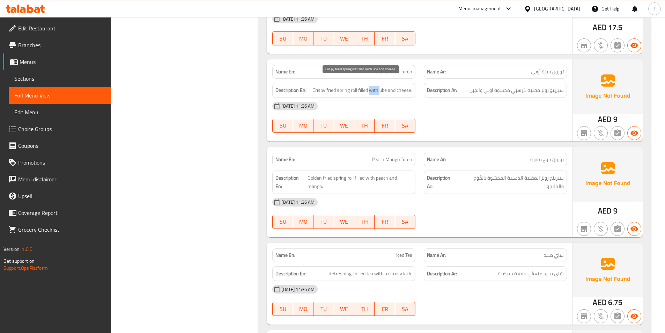
click at [380, 86] on span "Crispy fried spring roll filled with ube and cheese." at bounding box center [362, 90] width 100 height 9
click at [384, 86] on span "Crispy fried spring roll filled with ube and cheese." at bounding box center [362, 90] width 100 height 9
click at [404, 86] on span "Crispy fried spring roll filled with ube and cheese." at bounding box center [362, 90] width 100 height 9
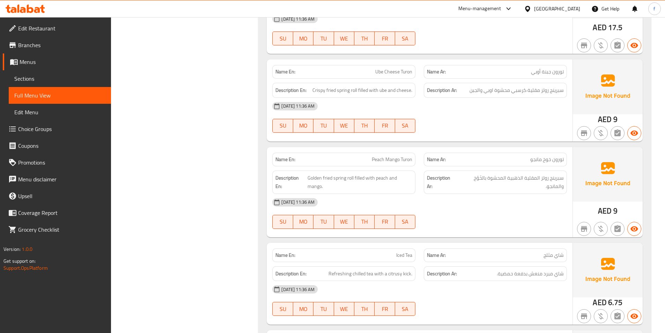
click at [336, 173] on span "Golden fried spring roll filled with peach and mango." at bounding box center [359, 181] width 105 height 17
drag, startPoint x: 336, startPoint y: 171, endPoint x: 323, endPoint y: 170, distance: 12.6
click at [334, 173] on span "Golden fried spring roll filled with peach and mango." at bounding box center [359, 181] width 105 height 17
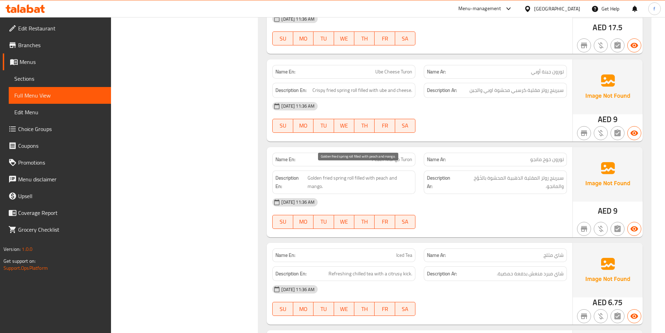
click at [329, 173] on span "Golden fried spring roll filled with peach and mango." at bounding box center [359, 181] width 105 height 17
click at [343, 173] on span "Golden fried spring roll filled with peach and mango." at bounding box center [359, 181] width 105 height 17
click at [350, 173] on span "Golden fried spring roll filled with peach and mango." at bounding box center [359, 181] width 105 height 17
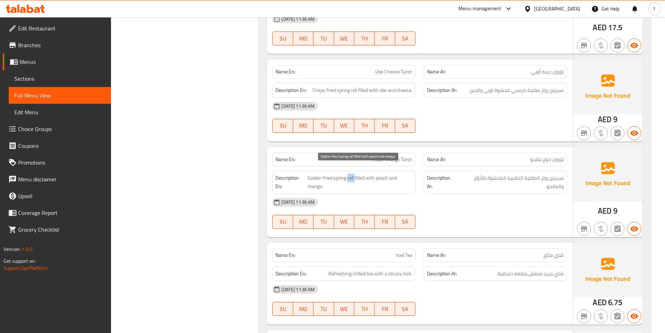
drag, startPoint x: 350, startPoint y: 170, endPoint x: 326, endPoint y: 173, distance: 25.1
click at [345, 173] on span "Golden fried spring roll filled with peach and mango." at bounding box center [359, 181] width 105 height 17
click at [326, 173] on span "Golden fried spring roll filled with peach and mango." at bounding box center [359, 181] width 105 height 17
click at [307, 173] on span "Golden fried spring roll filled with peach and mango." at bounding box center [359, 181] width 105 height 17
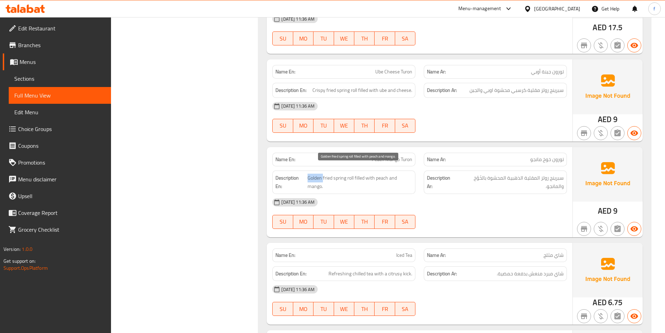
click at [307, 173] on span "Golden fried spring roll filled with peach and mango." at bounding box center [359, 181] width 105 height 17
click at [360, 173] on span "Golden fried spring roll filled with peach and mango." at bounding box center [359, 181] width 105 height 17
click at [376, 173] on span "Golden fried spring roll filled with peach and mango." at bounding box center [359, 181] width 105 height 17
click at [357, 173] on span "Golden fried spring roll filled with peach and mango." at bounding box center [359, 181] width 105 height 17
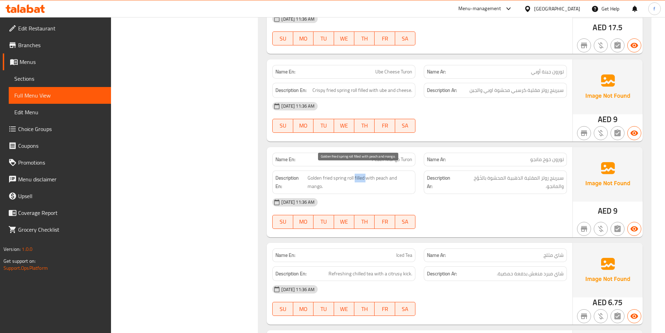
click at [357, 173] on span "Golden fried spring roll filled with peach and mango." at bounding box center [359, 181] width 105 height 17
copy span "filled"
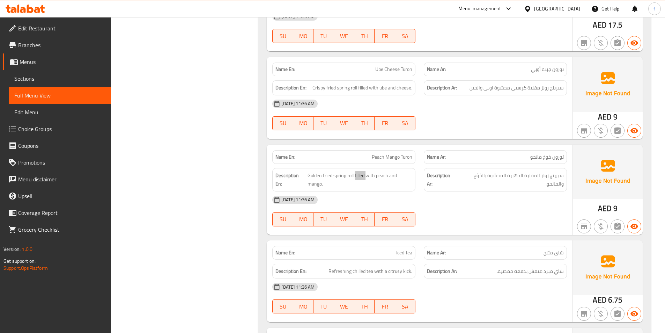
scroll to position [1191, 0]
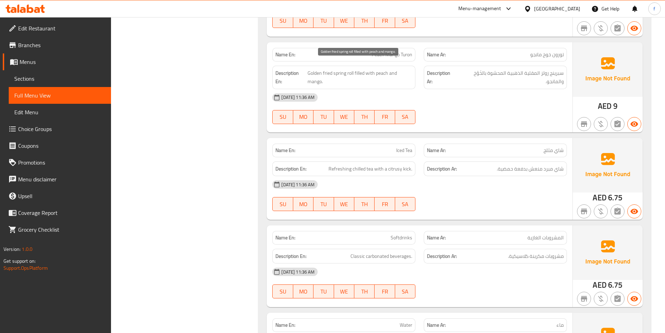
click at [377, 69] on span "Golden fried spring roll filled with peach and mango." at bounding box center [359, 77] width 105 height 17
drag, startPoint x: 377, startPoint y: 68, endPoint x: 387, endPoint y: 65, distance: 10.4
click at [378, 69] on span "Golden fried spring roll filled with peach and mango." at bounding box center [359, 77] width 105 height 17
click at [388, 69] on span "Golden fried spring roll filled with peach and mango." at bounding box center [359, 77] width 105 height 17
drag, startPoint x: 388, startPoint y: 65, endPoint x: 337, endPoint y: 71, distance: 51.0
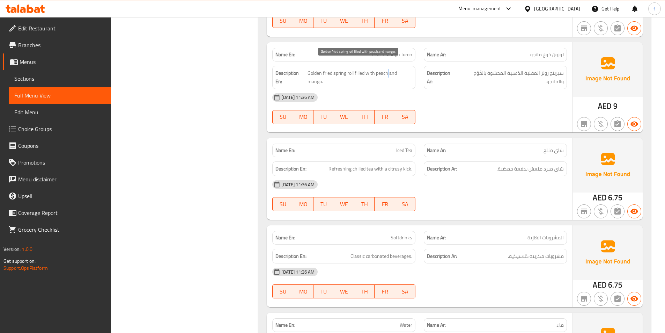
click at [386, 69] on span "Golden fried spring roll filled with peach and mango." at bounding box center [359, 77] width 105 height 17
click at [318, 72] on span "Golden fried spring roll filled with peach and mango." at bounding box center [359, 77] width 105 height 17
drag, startPoint x: 318, startPoint y: 72, endPoint x: 475, endPoint y: 65, distance: 157.6
click at [318, 72] on span "Golden fried spring roll filled with peach and mango." at bounding box center [359, 77] width 105 height 17
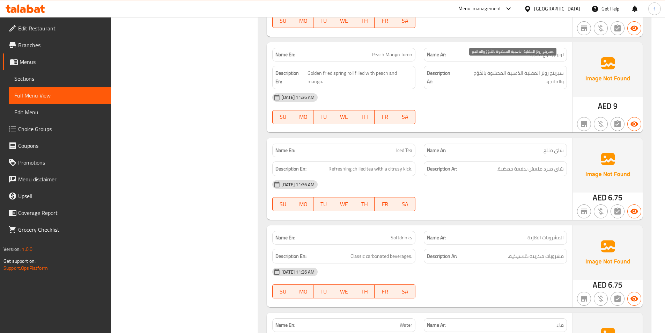
click at [523, 69] on span "سبرينج رولز المقلية الذهبية المحشوة بالخَوْخ والمانجو." at bounding box center [511, 77] width 106 height 17
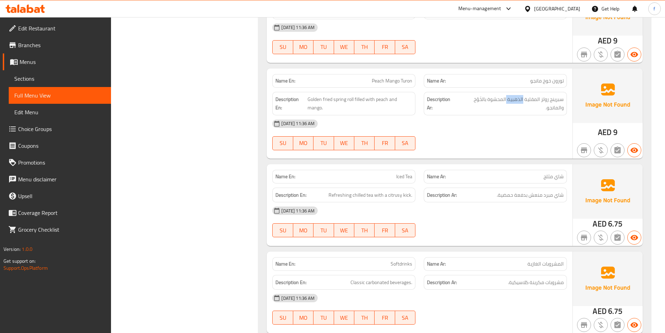
scroll to position [1121, 0]
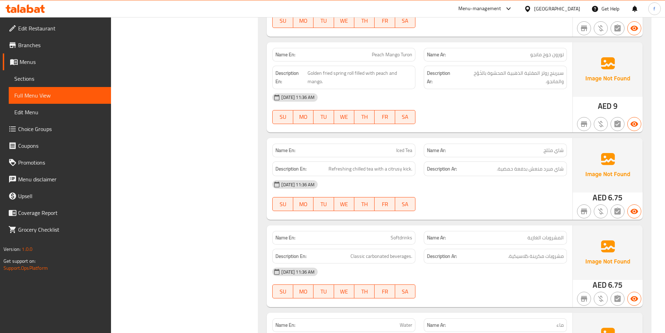
click at [371, 164] on span "Refreshing chilled tea with a citrusy kick." at bounding box center [370, 168] width 84 height 9
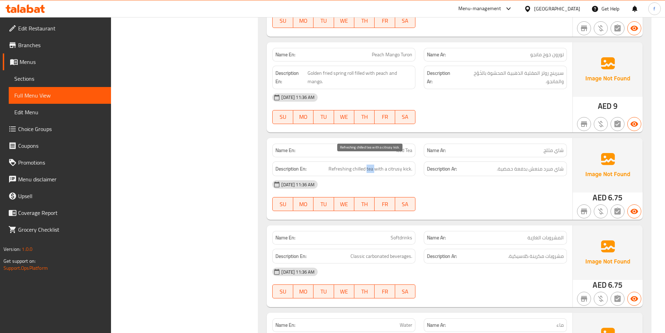
click at [371, 164] on span "Refreshing chilled tea with a citrusy kick." at bounding box center [370, 168] width 84 height 9
click at [363, 164] on span "Refreshing chilled tea with a citrusy kick." at bounding box center [370, 168] width 84 height 9
drag, startPoint x: 363, startPoint y: 160, endPoint x: 338, endPoint y: 158, distance: 24.5
click at [361, 164] on span "Refreshing chilled tea with a citrusy kick." at bounding box center [370, 168] width 84 height 9
click at [339, 164] on span "Refreshing chilled tea with a citrusy kick." at bounding box center [370, 168] width 84 height 9
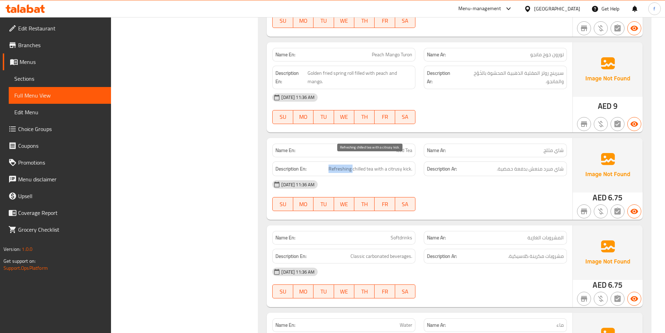
click at [339, 164] on span "Refreshing chilled tea with a citrusy kick." at bounding box center [370, 168] width 84 height 9
click at [407, 164] on span "Refreshing chilled tea with a citrusy kick." at bounding box center [370, 168] width 84 height 9
click at [392, 164] on span "Refreshing chilled tea with a citrusy kick." at bounding box center [370, 168] width 84 height 9
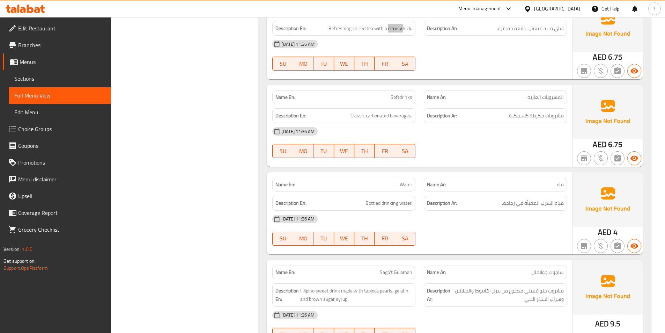
scroll to position [1295, 0]
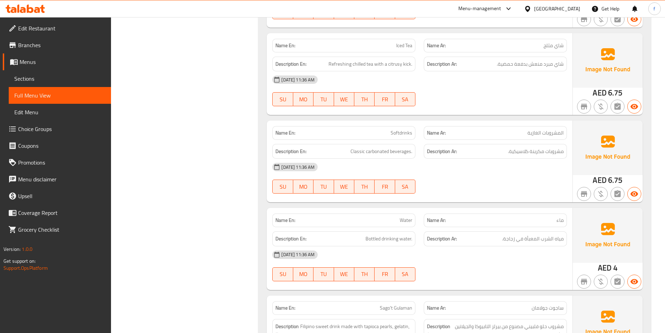
click at [395, 147] on span "Classic carbonated beverages." at bounding box center [381, 151] width 62 height 9
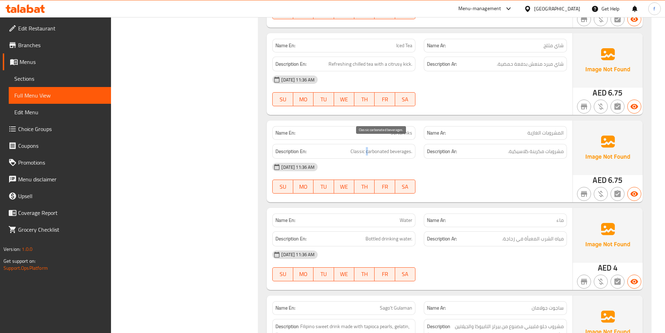
click at [366, 147] on span "Classic carbonated beverages." at bounding box center [381, 151] width 62 height 9
click at [384, 147] on span "Classic carbonated beverages." at bounding box center [381, 151] width 62 height 9
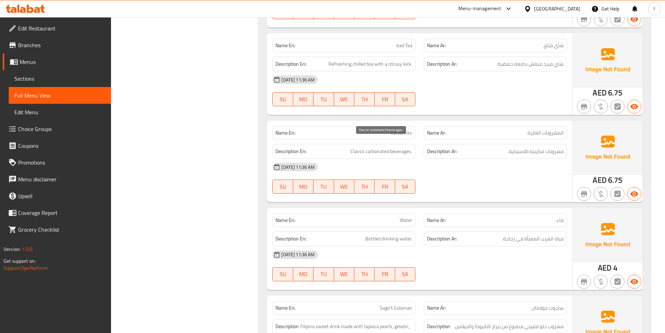
click at [363, 147] on span "Classic carbonated beverages." at bounding box center [381, 151] width 62 height 9
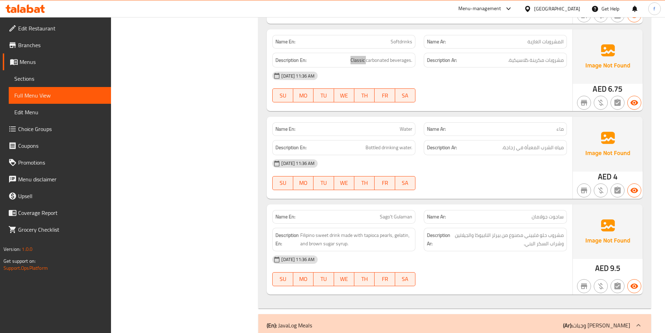
scroll to position [1435, 0]
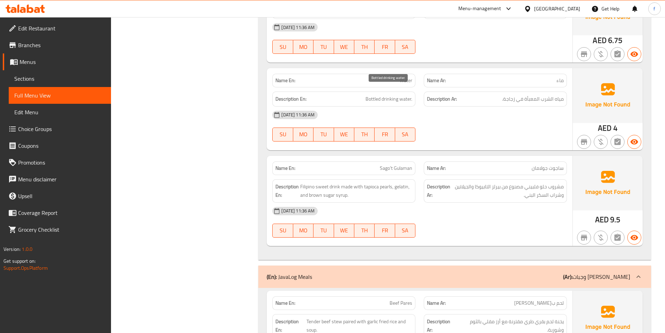
click at [406, 95] on span "Bottled drinking water." at bounding box center [388, 99] width 47 height 9
click at [382, 95] on span "Bottled drinking water." at bounding box center [388, 99] width 47 height 9
click at [367, 95] on span "Bottled drinking water." at bounding box center [388, 99] width 47 height 9
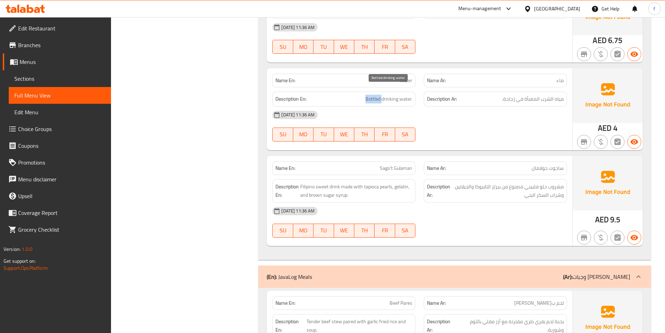
click at [367, 95] on span "Bottled drinking water." at bounding box center [388, 99] width 47 height 9
click at [397, 95] on span "Bottled drinking water." at bounding box center [388, 99] width 47 height 9
click at [402, 95] on span "Bottled drinking water." at bounding box center [388, 99] width 47 height 9
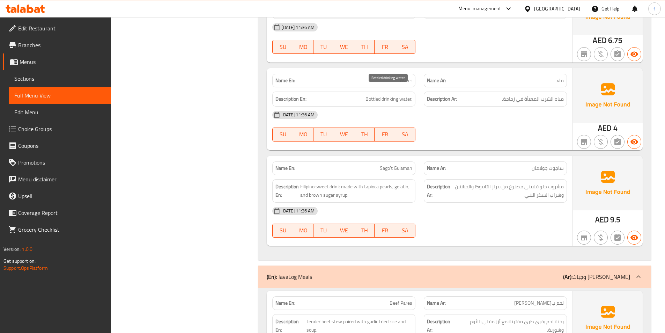
click at [388, 95] on span "Bottled drinking water." at bounding box center [388, 99] width 47 height 9
click at [377, 95] on span "Bottled drinking water." at bounding box center [388, 99] width 47 height 9
click at [405, 95] on span "Bottled drinking water." at bounding box center [388, 99] width 47 height 9
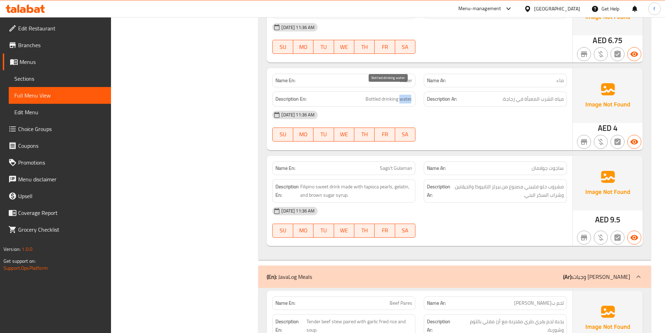
click at [405, 95] on span "Bottled drinking water." at bounding box center [388, 99] width 47 height 9
click at [385, 95] on span "Bottled drinking water." at bounding box center [388, 99] width 47 height 9
click at [508, 124] on div "02-09-2025 11:36 AM SU MO TU WE TH FR SA" at bounding box center [419, 125] width 303 height 39
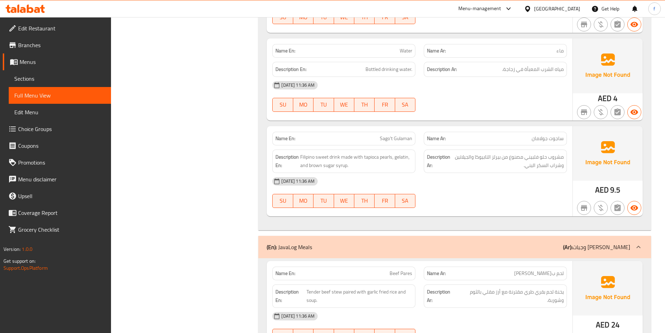
scroll to position [1540, 0]
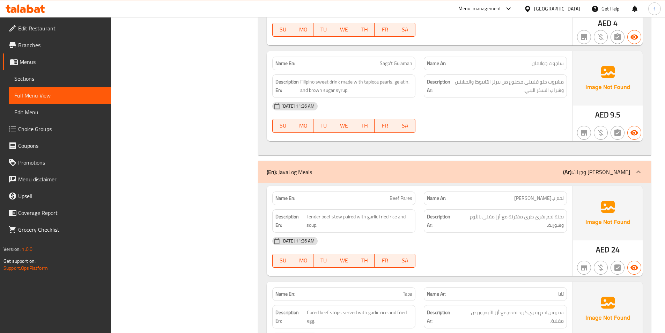
click at [389, 60] on span "Sago't Gulaman" at bounding box center [396, 63] width 32 height 7
click at [407, 60] on span "Sago't Gulaman" at bounding box center [396, 63] width 32 height 7
click at [335, 77] on span "Filipino sweet drink made with tapioca pearls, gelatin, and brown sugar syrup." at bounding box center [356, 85] width 112 height 17
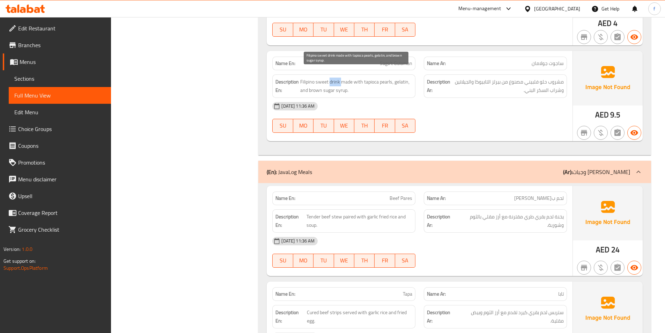
click at [335, 77] on span "Filipino sweet drink made with tapioca pearls, gelatin, and brown sugar syrup." at bounding box center [356, 85] width 112 height 17
click at [319, 77] on span "Filipino sweet drink made with tapioca pearls, gelatin, and brown sugar syrup." at bounding box center [356, 85] width 112 height 17
click at [309, 77] on span "Filipino sweet drink made with tapioca pearls, gelatin, and brown sugar syrup." at bounding box center [356, 85] width 112 height 17
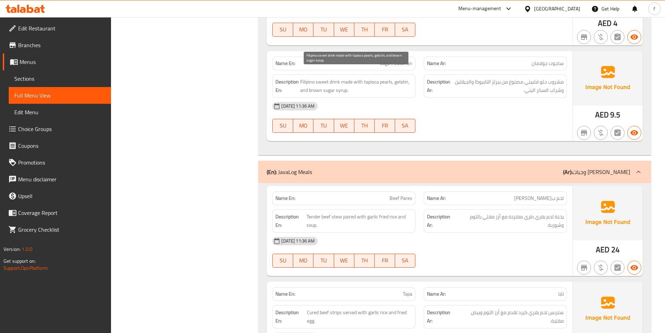
click at [346, 77] on span "Filipino sweet drink made with tapioca pearls, gelatin, and brown sugar syrup." at bounding box center [356, 85] width 112 height 17
click at [359, 77] on span "Filipino sweet drink made with tapioca pearls, gelatin, and brown sugar syrup." at bounding box center [356, 85] width 112 height 17
click at [384, 77] on span "Filipino sweet drink made with tapioca pearls, gelatin, and brown sugar syrup." at bounding box center [356, 85] width 112 height 17
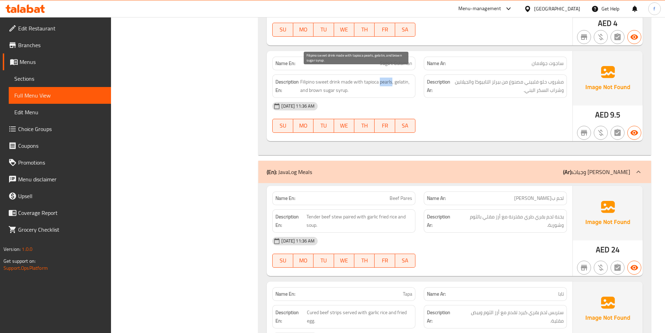
click at [384, 77] on span "Filipino sweet drink made with tapioca pearls, gelatin, and brown sugar syrup." at bounding box center [356, 85] width 112 height 17
click at [369, 77] on span "Filipino sweet drink made with tapioca pearls, gelatin, and brown sugar syrup." at bounding box center [356, 85] width 112 height 17
click at [400, 77] on span "Filipino sweet drink made with tapioca pearls, gelatin, and brown sugar syrup." at bounding box center [356, 85] width 112 height 17
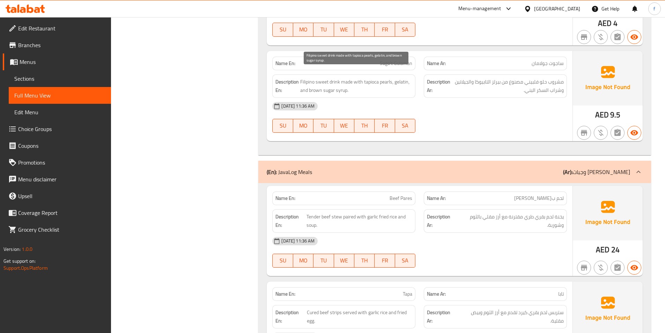
click at [344, 82] on span "Filipino sweet drink made with tapioca pearls, gelatin, and brown sugar syrup." at bounding box center [356, 85] width 112 height 17
click at [321, 82] on span "Filipino sweet drink made with tapioca pearls, gelatin, and brown sugar syrup." at bounding box center [356, 85] width 112 height 17
click at [316, 83] on span "Filipino sweet drink made with tapioca pearls, gelatin, and brown sugar syrup." at bounding box center [356, 85] width 112 height 17
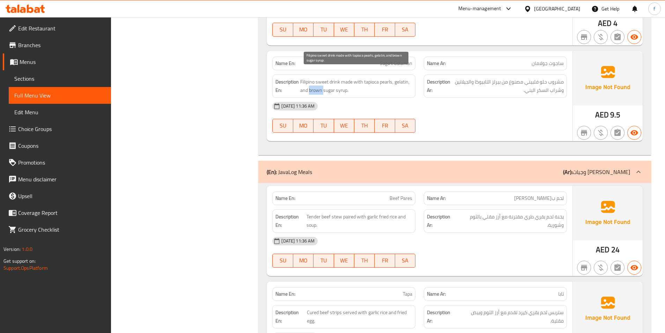
click at [316, 83] on span "Filipino sweet drink made with tapioca pearls, gelatin, and brown sugar syrup." at bounding box center [356, 85] width 112 height 17
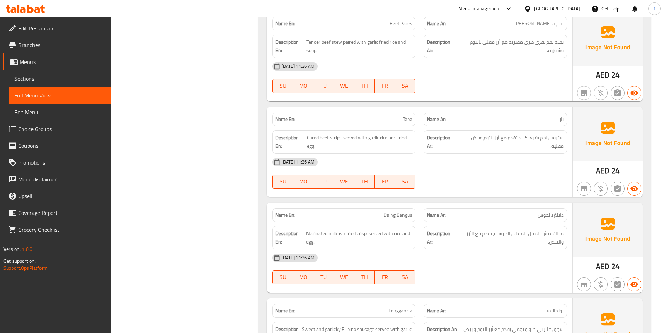
scroll to position [1609, 0]
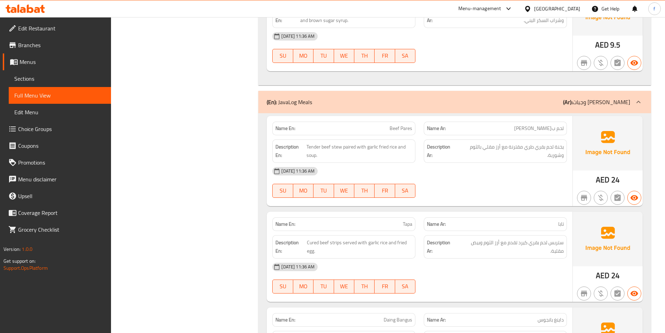
click at [336, 142] on span "Tender beef stew paired with garlic fried rice and soup." at bounding box center [359, 150] width 106 height 17
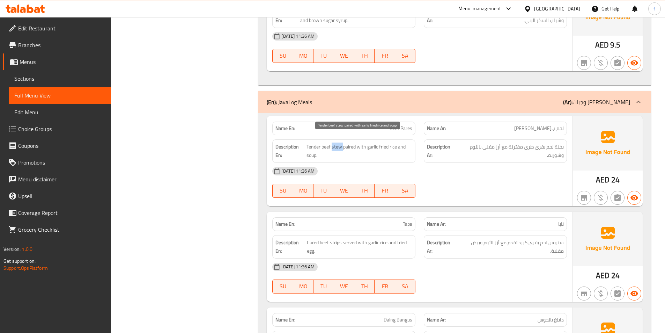
drag, startPoint x: 336, startPoint y: 137, endPoint x: 329, endPoint y: 140, distance: 8.1
click at [336, 142] on span "Tender beef stew paired with garlic fried rice and soup." at bounding box center [359, 150] width 106 height 17
click at [326, 142] on span "Tender beef stew paired with garlic fried rice and soup." at bounding box center [359, 150] width 106 height 17
click at [314, 142] on span "Tender beef stew paired with garlic fried rice and soup." at bounding box center [359, 150] width 106 height 17
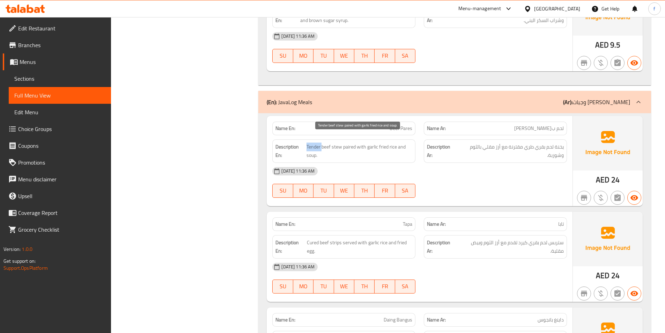
click at [314, 142] on span "Tender beef stew paired with garlic fried rice and soup." at bounding box center [359, 150] width 106 height 17
click at [348, 142] on span "Tender beef stew paired with garlic fried rice and soup." at bounding box center [359, 150] width 106 height 17
click at [364, 142] on span "Tender beef stew paired with garlic fried rice and soup." at bounding box center [359, 150] width 106 height 17
click at [388, 142] on span "Tender beef stew paired with garlic fried rice and soup." at bounding box center [359, 150] width 106 height 17
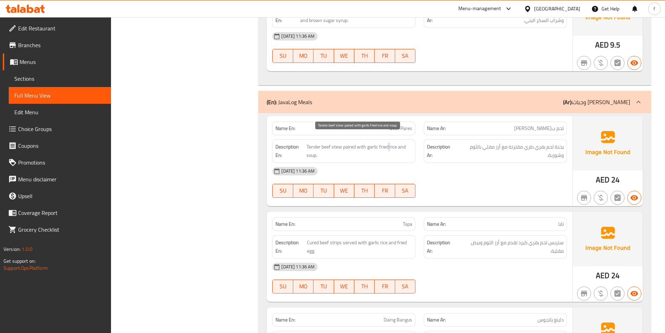
click at [390, 142] on span "Tender beef stew paired with garlic fried rice and soup." at bounding box center [359, 150] width 106 height 17
click at [404, 142] on span "Tender beef stew paired with garlic fried rice and soup." at bounding box center [359, 150] width 106 height 17
click at [383, 142] on span "Tender beef stew paired with garlic fried rice and soup." at bounding box center [359, 150] width 106 height 17
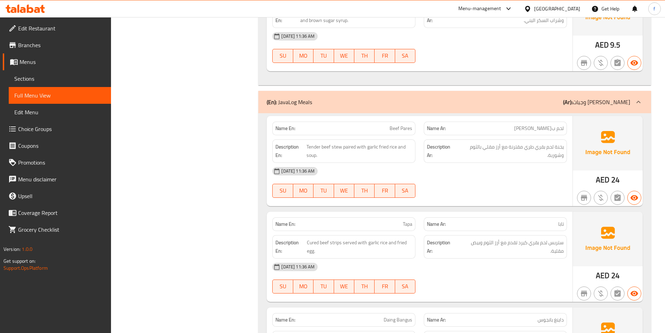
copy span "Beef Pares"
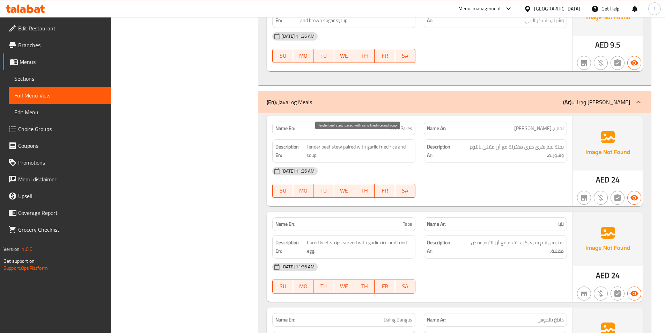
click at [338, 142] on span "Tender beef stew paired with garlic fried rice and soup." at bounding box center [359, 150] width 106 height 17
click at [321, 142] on span "Tender beef stew paired with garlic fried rice and soup." at bounding box center [359, 150] width 106 height 17
click at [368, 143] on span "Tender beef stew paired with garlic fried rice and soup." at bounding box center [359, 150] width 106 height 17
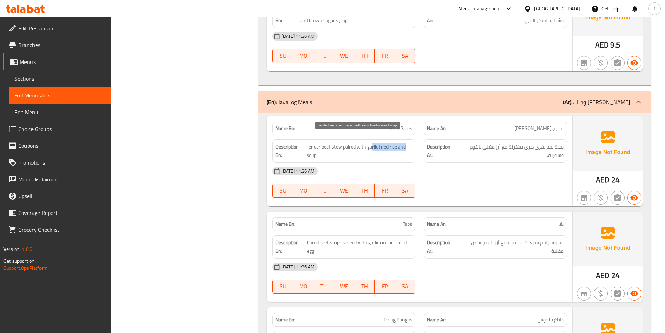
drag, startPoint x: 371, startPoint y: 138, endPoint x: 410, endPoint y: 138, distance: 38.7
click at [410, 142] on span "Tender beef stew paired with garlic fried rice and soup." at bounding box center [359, 150] width 106 height 17
click at [377, 142] on span "Tender beef stew paired with garlic fried rice and soup." at bounding box center [359, 150] width 106 height 17
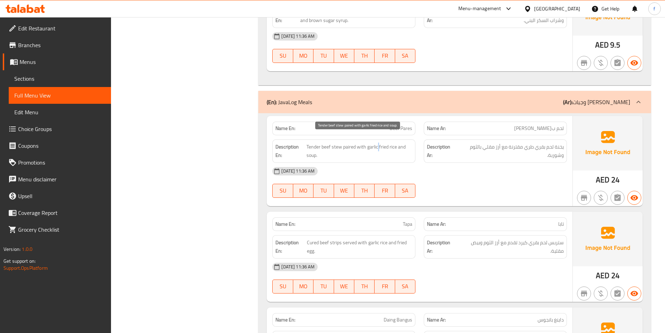
click at [377, 142] on span "Tender beef stew paired with garlic fried rice and soup." at bounding box center [359, 150] width 106 height 17
click at [385, 148] on span "Tender beef stew paired with garlic fried rice and soup." at bounding box center [359, 150] width 106 height 17
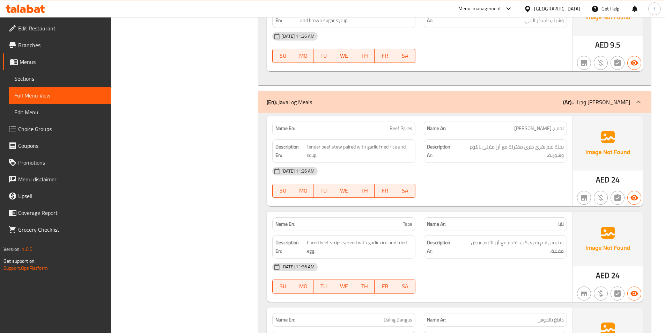
click at [403, 142] on span "Tender beef stew paired with garlic fried rice and soup." at bounding box center [359, 150] width 106 height 17
click at [370, 142] on span "Tender beef stew paired with garlic fried rice and soup." at bounding box center [359, 150] width 106 height 17
drag, startPoint x: 435, startPoint y: 140, endPoint x: 530, endPoint y: 157, distance: 96.9
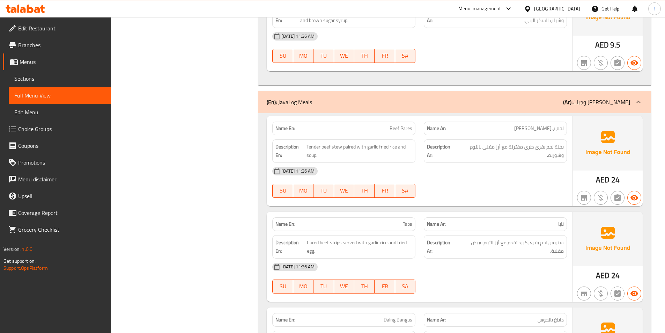
click at [504, 142] on span "يخنة لحم بقري طري مقترنة مع أرز مقلي بالثوم وشوربة." at bounding box center [510, 150] width 107 height 17
drag, startPoint x: 606, startPoint y: 171, endPoint x: 541, endPoint y: 164, distance: 65.3
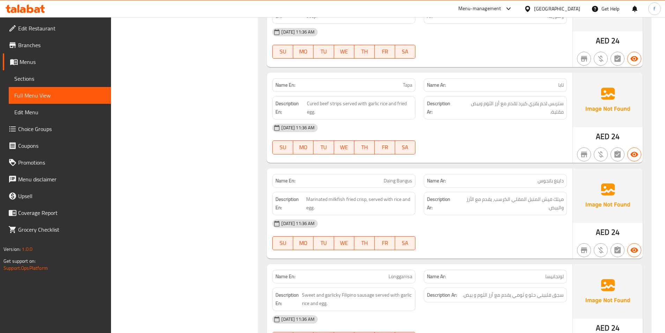
scroll to position [1749, 0]
click at [334, 98] on span "Cured beef strips served with garlic rice and fried egg." at bounding box center [359, 106] width 105 height 17
click at [320, 98] on span "Cured beef strips served with garlic rice and fried egg." at bounding box center [359, 106] width 105 height 17
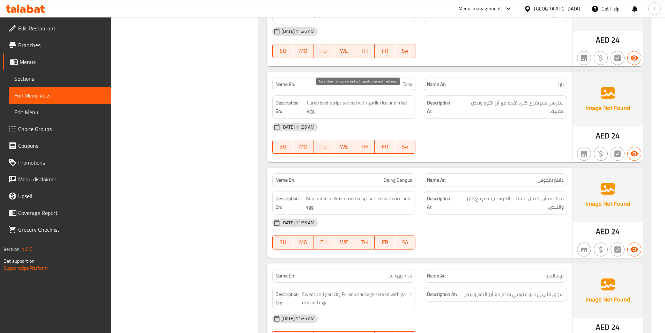
click at [316, 98] on span "Cured beef strips served with garlic rice and fried egg." at bounding box center [359, 106] width 105 height 17
drag, startPoint x: 316, startPoint y: 93, endPoint x: 306, endPoint y: 97, distance: 10.6
click at [315, 98] on span "Cured beef strips served with garlic rice and fried egg." at bounding box center [359, 106] width 105 height 17
click at [352, 98] on span "Cured beef strips served with garlic rice and fried egg." at bounding box center [359, 106] width 105 height 17
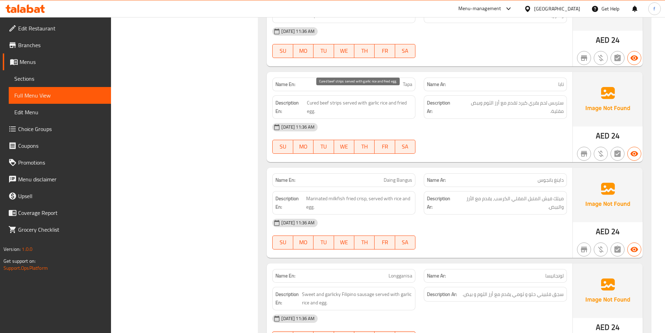
click at [361, 98] on span "Cured beef strips served with garlic rice and fried egg." at bounding box center [359, 106] width 105 height 17
click at [375, 98] on span "Cured beef strips served with garlic rice and fried egg." at bounding box center [359, 106] width 105 height 17
click at [402, 98] on span "Cured beef strips served with garlic rice and fried egg." at bounding box center [359, 106] width 105 height 17
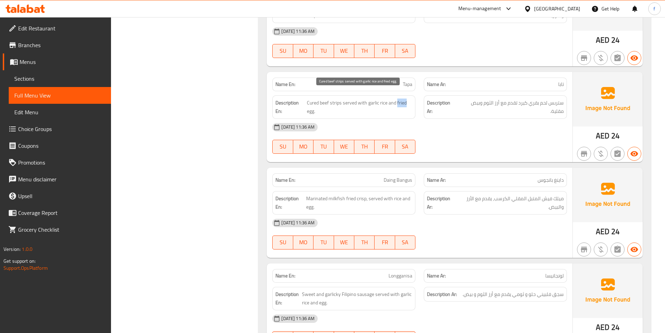
drag, startPoint x: 402, startPoint y: 93, endPoint x: 332, endPoint y: 101, distance: 71.3
click at [400, 98] on span "Cured beef strips served with garlic rice and fried egg." at bounding box center [359, 106] width 105 height 17
click at [317, 101] on span "Cured beef strips served with garlic rice and fried egg." at bounding box center [359, 106] width 105 height 17
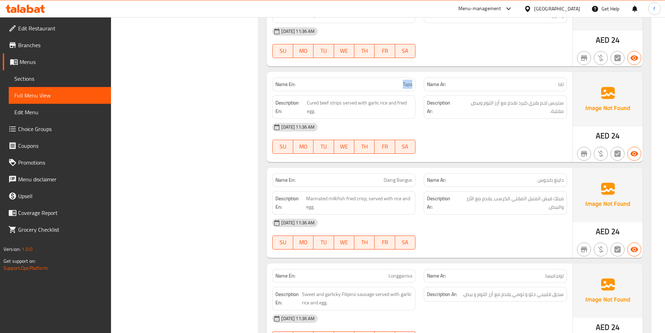
copy span "Tapa"
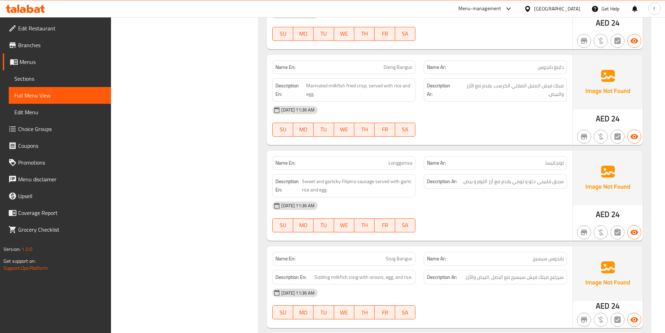
scroll to position [1889, 0]
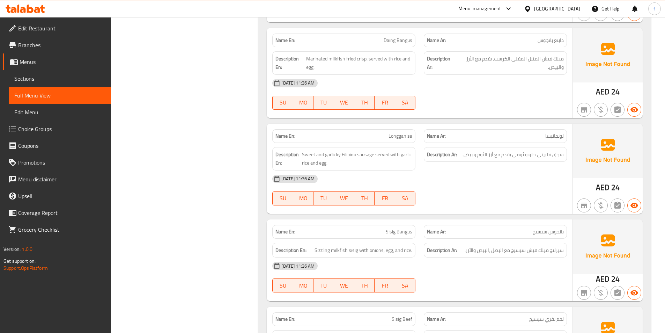
drag, startPoint x: 400, startPoint y: 32, endPoint x: 356, endPoint y: 54, distance: 49.0
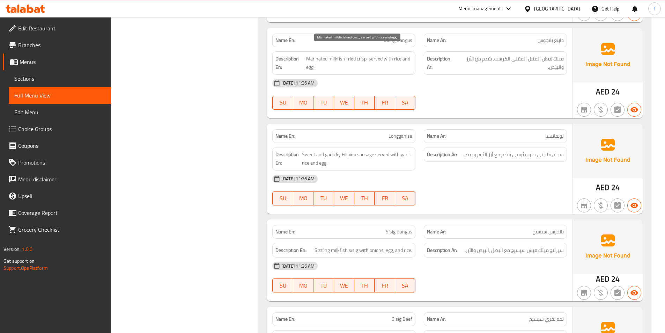
click at [327, 63] on span "Marinated milkfish fried crisp, served with rice and egg." at bounding box center [359, 62] width 106 height 17
click at [339, 54] on span "Marinated milkfish fried crisp, served with rice and egg." at bounding box center [359, 62] width 106 height 17
click at [325, 54] on span "Marinated milkfish fried crisp, served with rice and egg." at bounding box center [359, 62] width 106 height 17
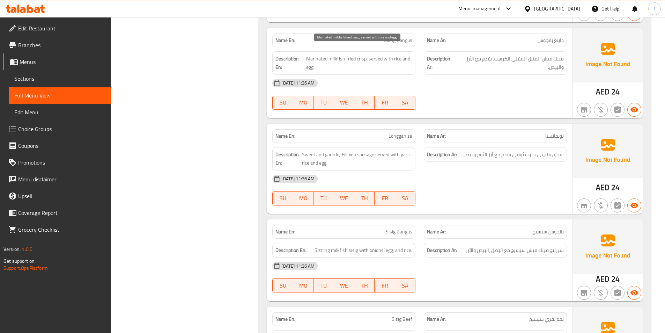
click at [348, 54] on span "Marinated milkfish fried crisp, served with rice and egg." at bounding box center [359, 62] width 106 height 17
click at [355, 54] on span "Marinated milkfish fried crisp, served with rice and egg." at bounding box center [359, 62] width 106 height 17
click at [376, 54] on span "Marinated milkfish fried crisp, served with rice and egg." at bounding box center [359, 62] width 106 height 17
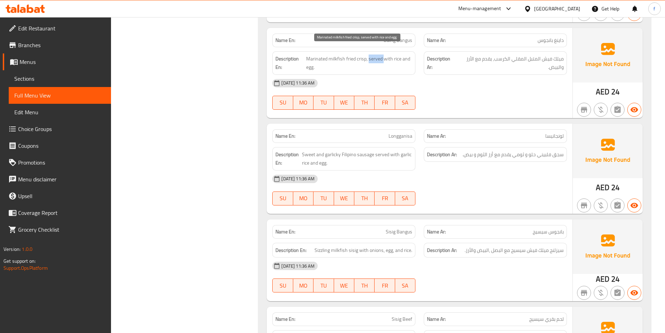
click at [376, 54] on span "Marinated milkfish fried crisp, served with rice and egg." at bounding box center [359, 62] width 106 height 17
click at [397, 54] on span "Marinated milkfish fried crisp, served with rice and egg." at bounding box center [359, 62] width 106 height 17
click at [401, 54] on span "Marinated milkfish fried crisp, served with rice and egg." at bounding box center [359, 62] width 106 height 17
click at [311, 59] on span "Marinated milkfish fried crisp, served with rice and egg." at bounding box center [359, 62] width 106 height 17
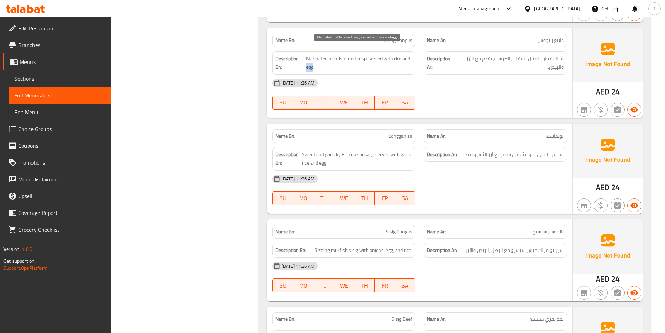
click at [311, 59] on span "Marinated milkfish fried crisp, served with rice and egg." at bounding box center [359, 62] width 106 height 17
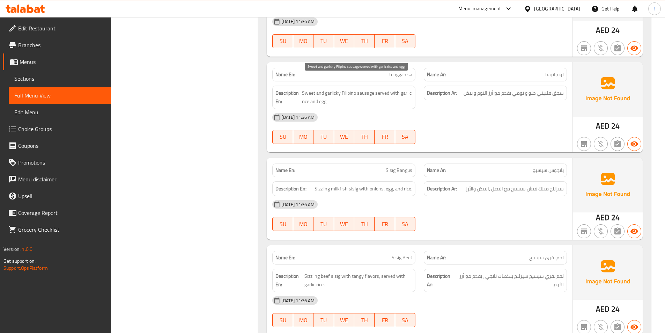
scroll to position [1958, 0]
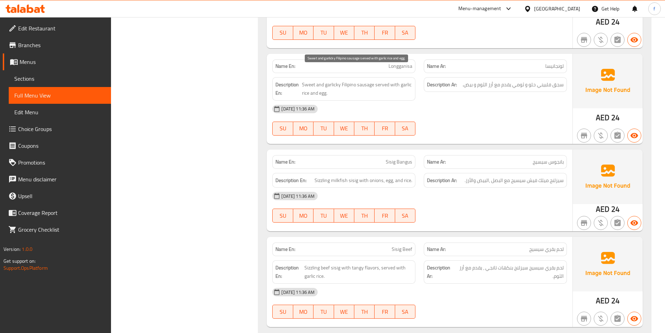
click at [371, 80] on span "Sweet and garlicky Filipino sausage served with garlic rice and egg." at bounding box center [357, 88] width 110 height 17
click at [354, 80] on span "Sweet and garlicky Filipino sausage served with garlic rice and egg." at bounding box center [357, 88] width 110 height 17
click at [310, 80] on span "Sweet and garlicky Filipino sausage served with garlic rice and egg." at bounding box center [357, 88] width 110 height 17
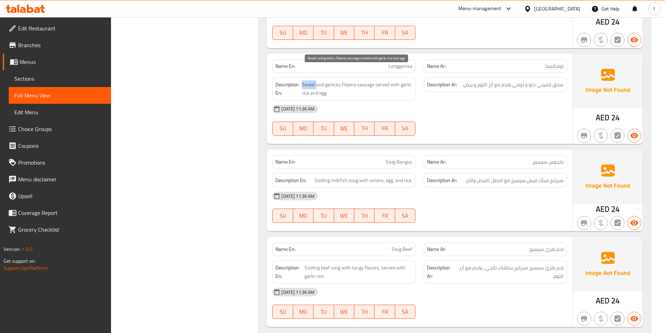
click at [310, 80] on span "Sweet and garlicky Filipino sausage served with garlic rice and egg." at bounding box center [357, 88] width 110 height 17
click at [323, 80] on span "Sweet and garlicky Filipino sausage served with garlic rice and egg." at bounding box center [357, 88] width 110 height 17
click at [362, 80] on span "Sweet and garlicky Filipino sausage served with garlic rice and egg." at bounding box center [357, 88] width 110 height 17
click at [380, 80] on span "Sweet and garlicky Filipino sausage served with garlic rice and egg." at bounding box center [357, 88] width 110 height 17
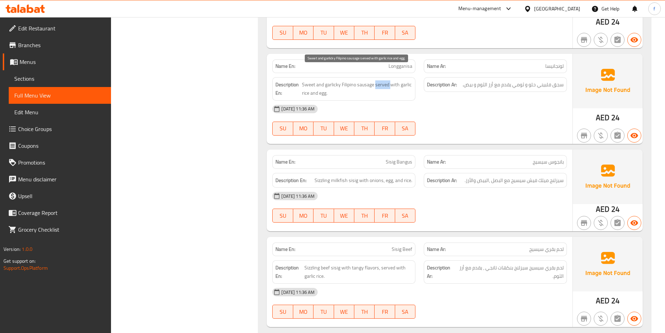
click at [380, 80] on span "Sweet and garlicky Filipino sausage served with garlic rice and egg." at bounding box center [357, 88] width 110 height 17
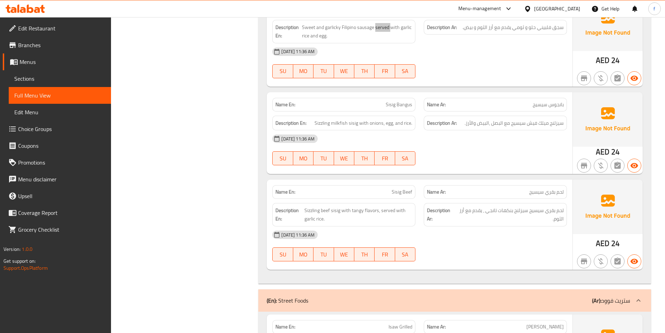
scroll to position [1993, 0]
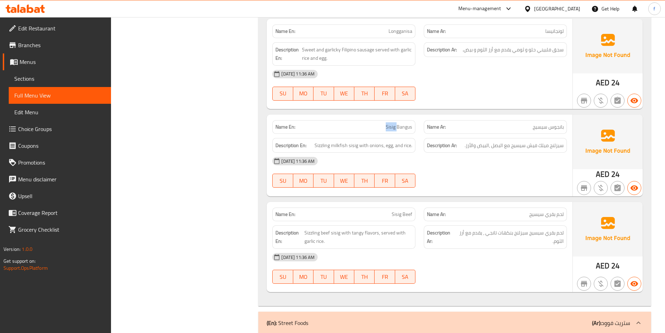
click at [319, 141] on span "Sizzling milkfish sisig with onions, egg, and rice." at bounding box center [363, 145] width 98 height 9
click at [338, 141] on span "Sizzling milkfish sisig with onions, egg, and rice." at bounding box center [363, 145] width 98 height 9
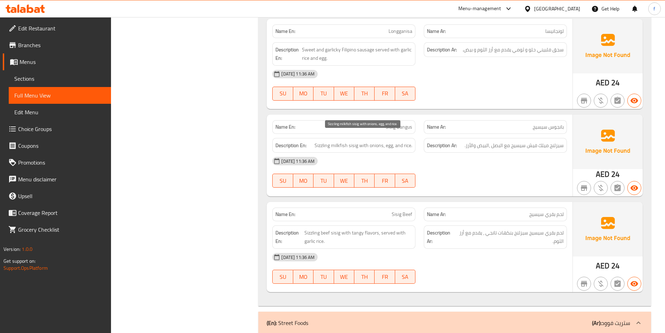
click at [353, 141] on span "Sizzling milkfish sisig with onions, egg, and rice." at bounding box center [363, 145] width 98 height 9
click at [365, 141] on span "Sizzling milkfish sisig with onions, egg, and rice." at bounding box center [363, 145] width 98 height 9
click at [375, 141] on span "Sizzling milkfish sisig with onions, egg, and rice." at bounding box center [363, 145] width 98 height 9
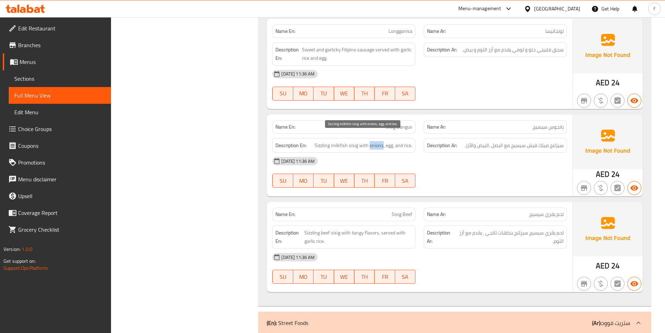
click at [375, 141] on span "Sizzling milkfish sisig with onions, egg, and rice." at bounding box center [363, 145] width 98 height 9
click at [390, 141] on span "Sizzling milkfish sisig with onions, egg, and rice." at bounding box center [363, 145] width 98 height 9
click at [408, 141] on span "Sizzling milkfish sisig with onions, egg, and rice." at bounding box center [363, 145] width 98 height 9
drag, startPoint x: 408, startPoint y: 136, endPoint x: 501, endPoint y: 141, distance: 93.3
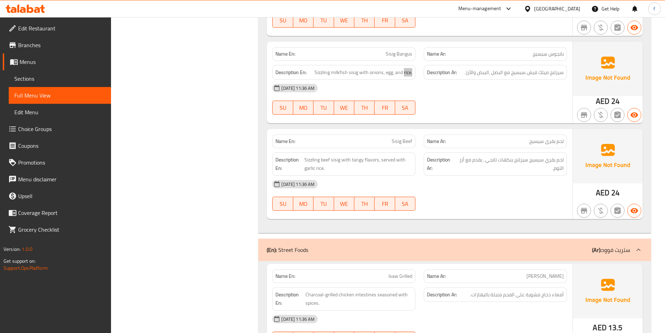
scroll to position [2063, 0]
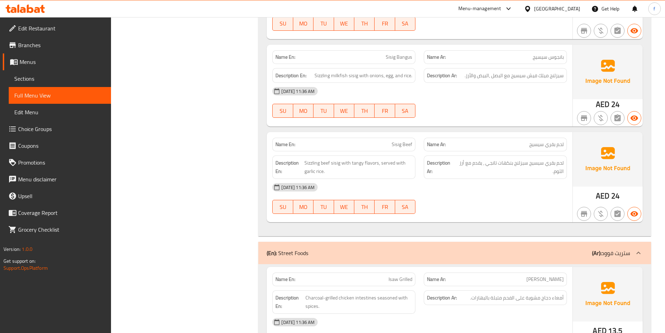
drag, startPoint x: 390, startPoint y: 137, endPoint x: 409, endPoint y: 136, distance: 19.2
drag, startPoint x: 409, startPoint y: 136, endPoint x: 430, endPoint y: 141, distance: 21.8
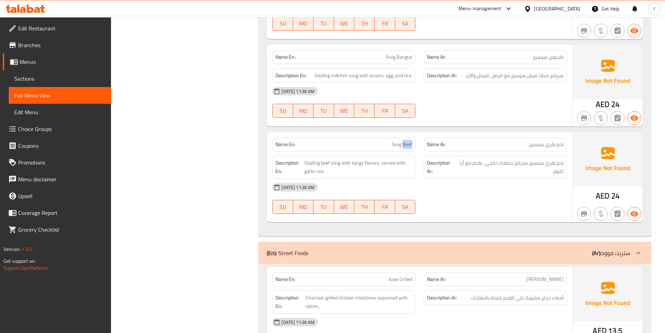
click at [327, 158] on span "Sizzling beef sisig with tangy flavors, served with garlic rice." at bounding box center [358, 166] width 108 height 17
click at [313, 158] on span "Sizzling beef sisig with tangy flavors, served with garlic rice." at bounding box center [358, 166] width 108 height 17
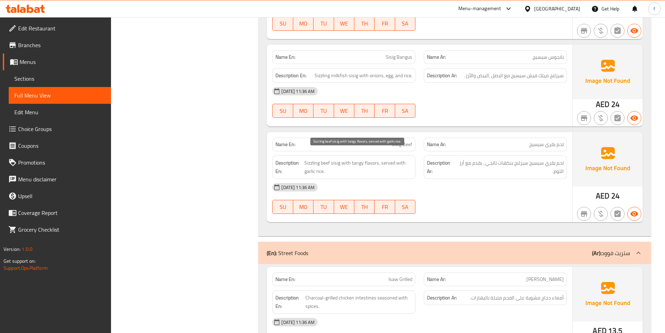
click at [333, 158] on span "Sizzling beef sisig with tangy flavors, served with garlic rice." at bounding box center [358, 166] width 108 height 17
click at [366, 158] on span "Sizzling beef sisig with tangy flavors, served with garlic rice." at bounding box center [358, 166] width 108 height 17
click at [357, 158] on span "Sizzling beef sisig with tangy flavors, served with garlic rice." at bounding box center [358, 166] width 108 height 17
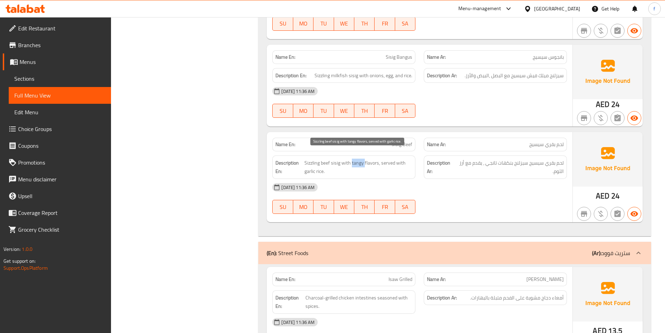
click at [357, 158] on span "Sizzling beef sisig with tangy flavors, served with garlic rice." at bounding box center [358, 166] width 108 height 17
click at [386, 158] on span "Sizzling beef sisig with tangy flavors, served with garlic rice." at bounding box center [358, 166] width 108 height 17
drag, startPoint x: 386, startPoint y: 154, endPoint x: 403, endPoint y: 155, distance: 16.8
click at [392, 158] on span "Sizzling beef sisig with tangy flavors, served with garlic rice." at bounding box center [358, 166] width 108 height 17
click at [404, 158] on span "Sizzling beef sisig with tangy flavors, served with garlic rice." at bounding box center [358, 166] width 108 height 17
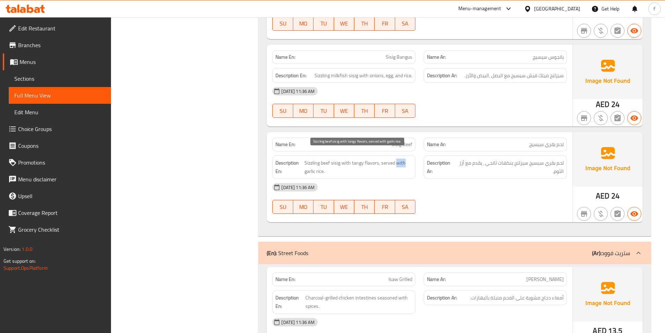
drag, startPoint x: 404, startPoint y: 156, endPoint x: 329, endPoint y: 159, distance: 74.8
click at [403, 158] on span "Sizzling beef sisig with tangy flavors, served with garlic rice." at bounding box center [358, 166] width 108 height 17
click at [311, 161] on span "Sizzling beef sisig with tangy flavors, served with garlic rice." at bounding box center [358, 166] width 108 height 17
click at [323, 162] on span "Sizzling beef sisig with tangy flavors, served with garlic rice." at bounding box center [358, 166] width 108 height 17
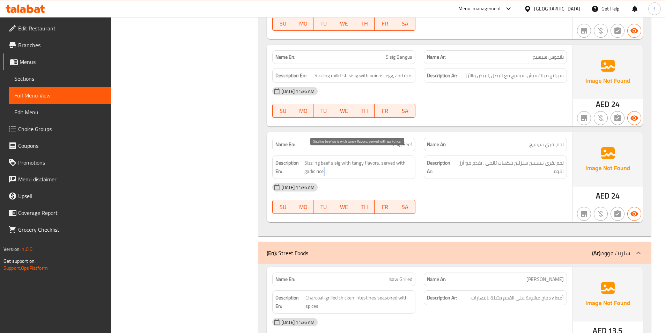
drag, startPoint x: 323, startPoint y: 162, endPoint x: 444, endPoint y: 163, distance: 121.5
click at [323, 162] on span "Sizzling beef sisig with tangy flavors, served with garlic rice." at bounding box center [358, 166] width 108 height 17
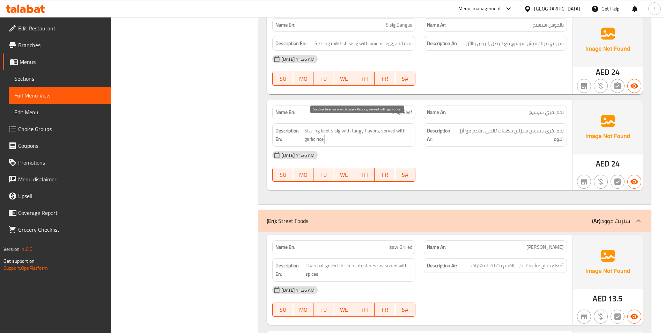
scroll to position [2203, 0]
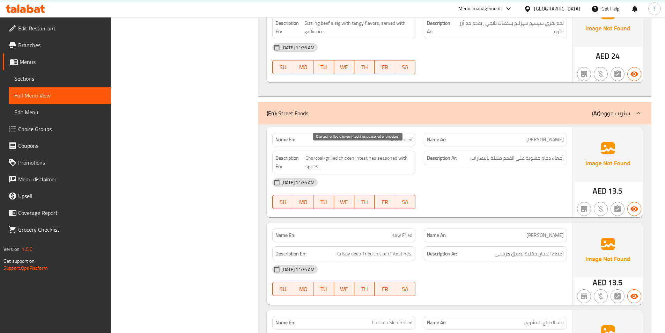
click at [370, 154] on span "Charcoal-grilled chicken intestines seasoned with spices." at bounding box center [358, 162] width 107 height 17
click at [347, 154] on span "Charcoal-grilled chicken intestines seasoned with spices." at bounding box center [358, 162] width 107 height 17
click at [328, 154] on span "Charcoal-grilled chicken intestines seasoned with spices." at bounding box center [358, 162] width 107 height 17
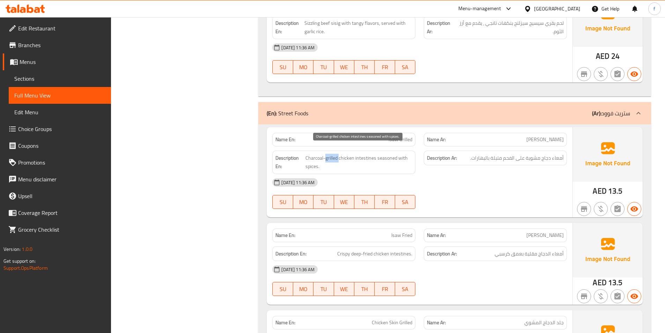
click at [328, 154] on span "Charcoal-grilled chicken intestines seasoned with spices." at bounding box center [358, 162] width 107 height 17
click at [309, 154] on span "Charcoal-grilled chicken intestines seasoned with spices." at bounding box center [358, 162] width 107 height 17
click at [384, 154] on span "Charcoal-grilled chicken intestines seasoned with spices." at bounding box center [358, 162] width 107 height 17
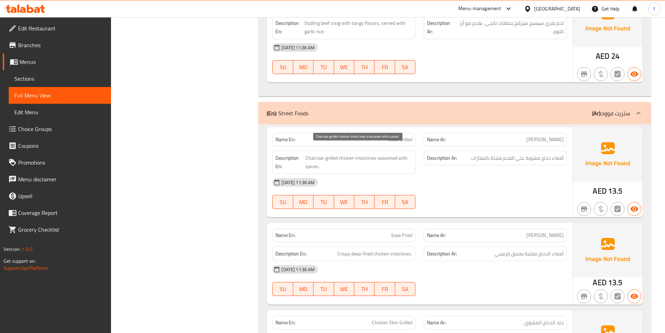
click at [314, 158] on span "Charcoal-grilled chicken intestines seasoned with spices." at bounding box center [358, 162] width 107 height 17
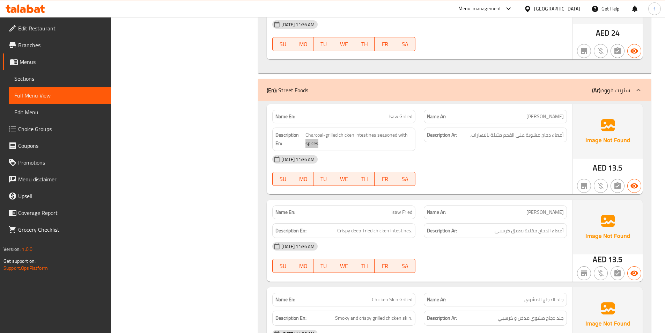
scroll to position [2307, 0]
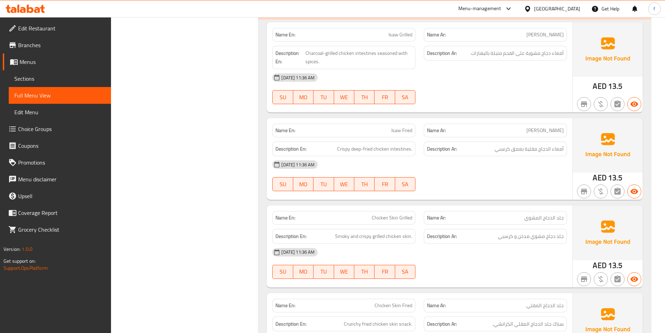
drag, startPoint x: 394, startPoint y: 123, endPoint x: 404, endPoint y: 121, distance: 10.6
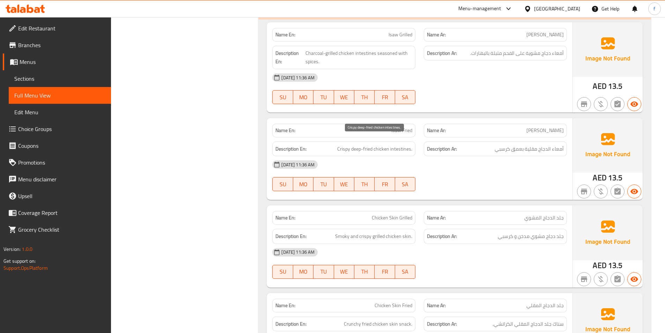
click at [399, 144] on span "Crispy deep-fried chicken intestines." at bounding box center [374, 148] width 75 height 9
click at [374, 144] on span "Crispy deep-fried chicken intestines." at bounding box center [374, 148] width 75 height 9
click at [367, 144] on span "Crispy deep-fried chicken intestines." at bounding box center [374, 148] width 75 height 9
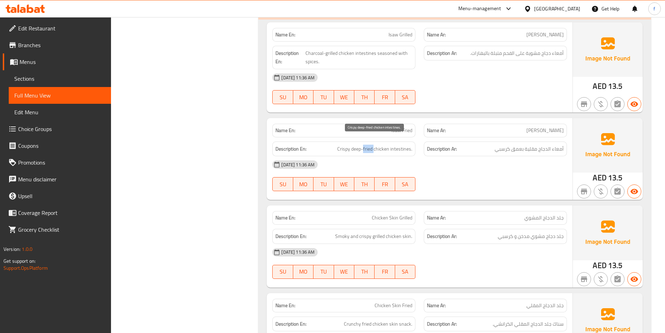
click at [367, 144] on span "Crispy deep-fried chicken intestines." at bounding box center [374, 148] width 75 height 9
click at [350, 144] on span "Crispy deep-fried chicken intestines." at bounding box center [374, 148] width 75 height 9
click at [343, 144] on span "Crispy deep-fried chicken intestines." at bounding box center [374, 148] width 75 height 9
drag, startPoint x: 343, startPoint y: 141, endPoint x: 349, endPoint y: 141, distance: 5.6
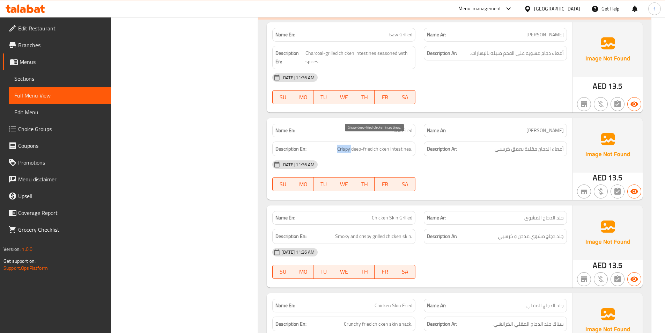
click at [344, 144] on span "Crispy deep-fried chicken intestines." at bounding box center [374, 148] width 75 height 9
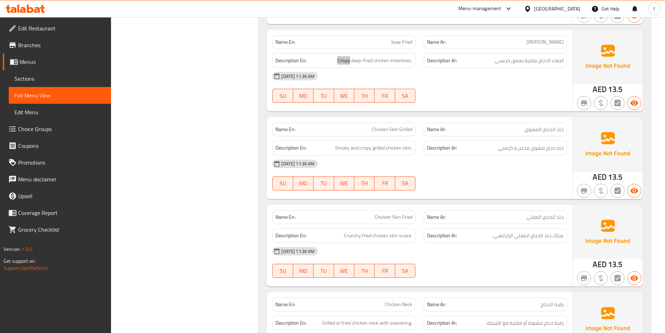
scroll to position [2412, 0]
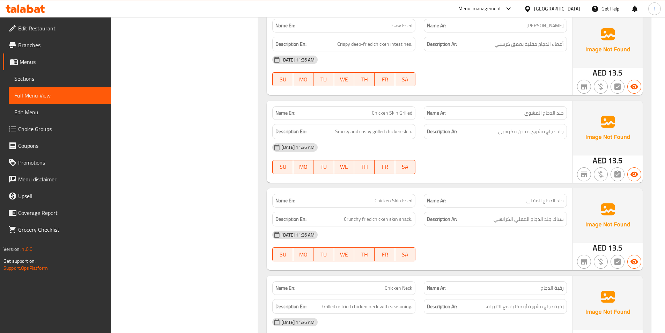
drag, startPoint x: 382, startPoint y: 106, endPoint x: 400, endPoint y: 106, distance: 18.1
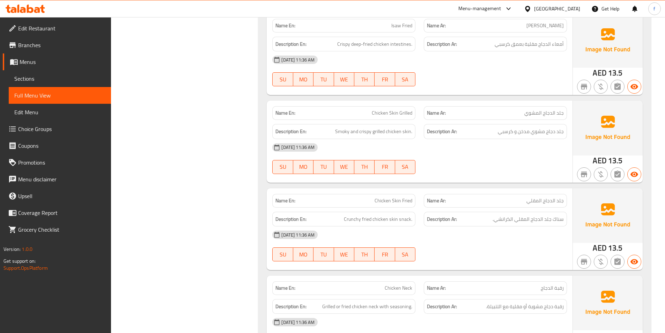
click at [410, 127] on span "Smoky and crispy grilled chicken skin." at bounding box center [373, 131] width 77 height 9
drag, startPoint x: 394, startPoint y: 118, endPoint x: 388, endPoint y: 121, distance: 6.2
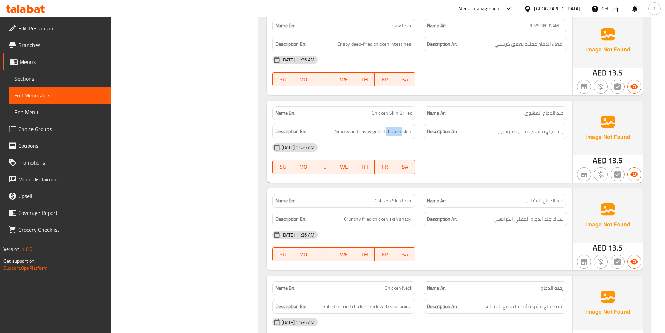
click at [381, 127] on span "Smoky and crispy grilled chicken skin." at bounding box center [373, 131] width 77 height 9
click at [368, 127] on span "Smoky and crispy grilled chicken skin." at bounding box center [373, 131] width 77 height 9
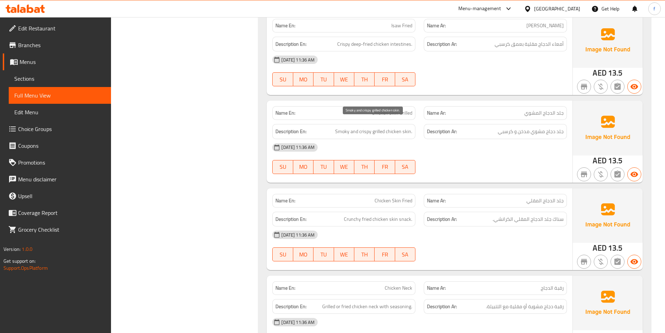
click at [349, 127] on span "Smoky and crispy grilled chicken skin." at bounding box center [373, 131] width 77 height 9
drag, startPoint x: 349, startPoint y: 123, endPoint x: 536, endPoint y: 132, distance: 188.0
click at [350, 127] on span "Smoky and crispy grilled chicken skin." at bounding box center [373, 131] width 77 height 9
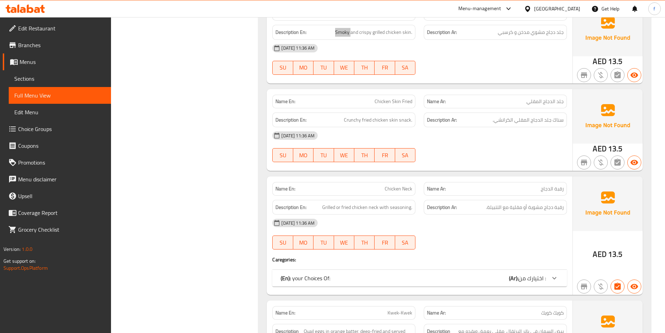
scroll to position [2517, 0]
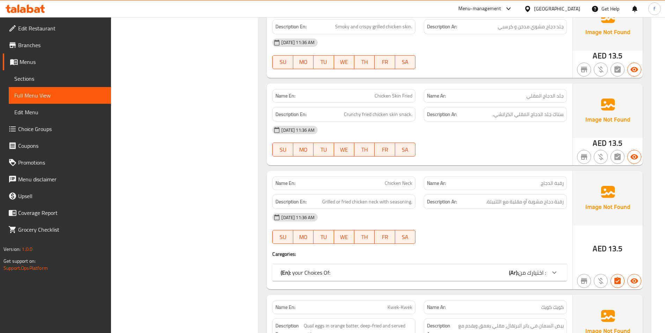
drag, startPoint x: 407, startPoint y: 88, endPoint x: 400, endPoint y: 88, distance: 7.0
drag, startPoint x: 400, startPoint y: 88, endPoint x: 372, endPoint y: 87, distance: 28.3
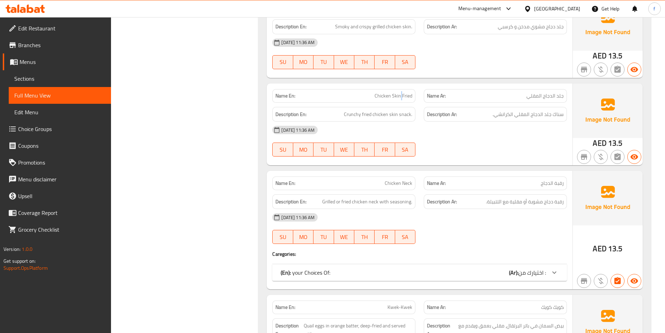
click at [409, 110] on span "Crunchy fried chicken skin snack." at bounding box center [378, 114] width 68 height 9
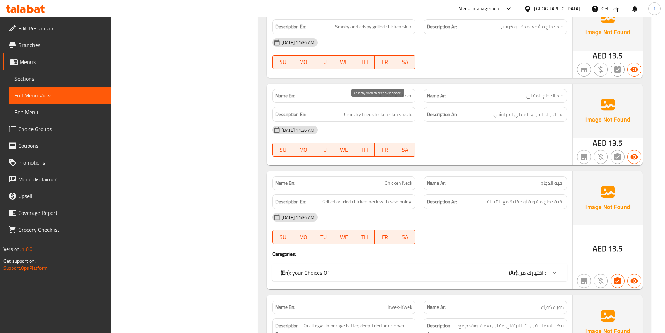
click at [396, 110] on span "Crunchy fried chicken skin snack." at bounding box center [378, 114] width 68 height 9
click at [384, 110] on span "Crunchy fried chicken skin snack." at bounding box center [378, 114] width 68 height 9
click at [368, 110] on span "Crunchy fried chicken skin snack." at bounding box center [378, 114] width 68 height 9
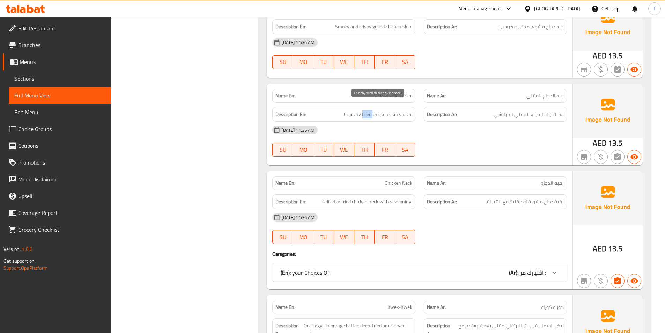
click at [368, 110] on span "Crunchy fried chicken skin snack." at bounding box center [378, 114] width 68 height 9
click at [354, 110] on span "Crunchy fried chicken skin snack." at bounding box center [378, 114] width 68 height 9
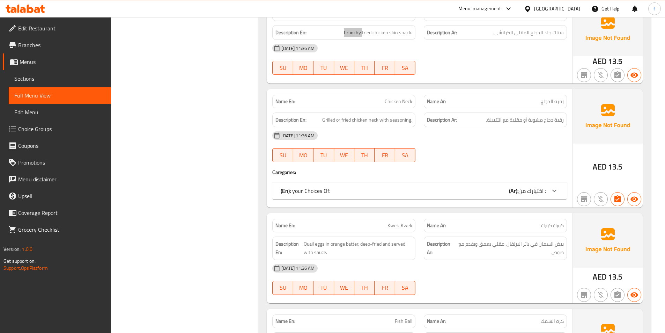
scroll to position [2622, 0]
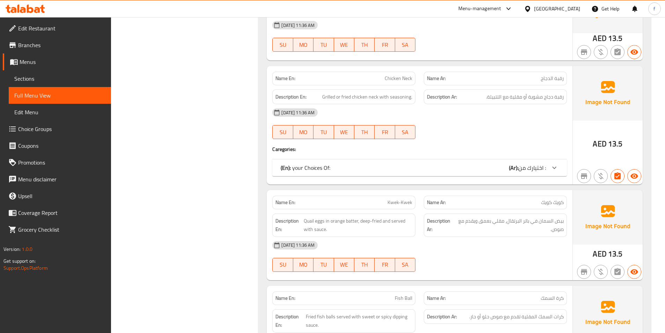
click at [518, 162] on b "(Ar):" at bounding box center [513, 167] width 9 height 10
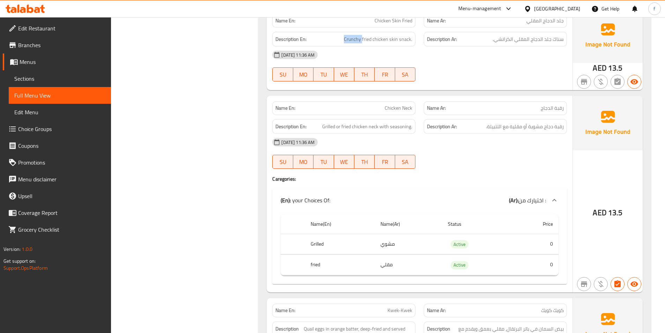
scroll to position [2552, 0]
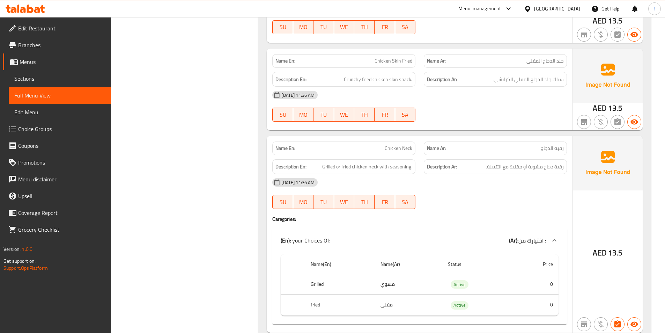
click at [372, 162] on span "Grilled or fried chicken neck with seasoning." at bounding box center [367, 166] width 90 height 9
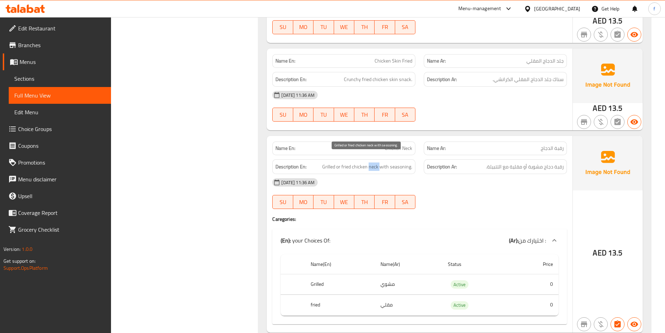
click at [372, 162] on span "Grilled or fried chicken neck with seasoning." at bounding box center [367, 166] width 90 height 9
click at [360, 162] on span "Grilled or fried chicken neck with seasoning." at bounding box center [367, 166] width 90 height 9
click at [343, 162] on span "Grilled or fried chicken neck with seasoning." at bounding box center [367, 166] width 90 height 9
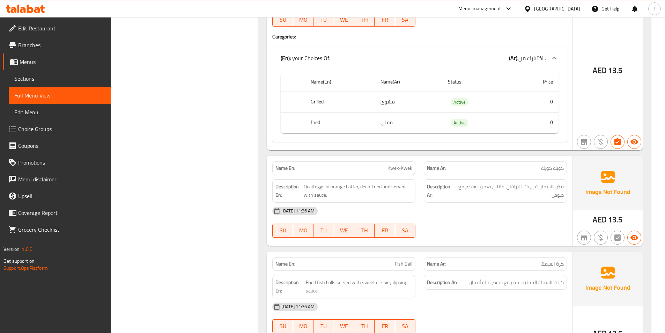
scroll to position [2831, 0]
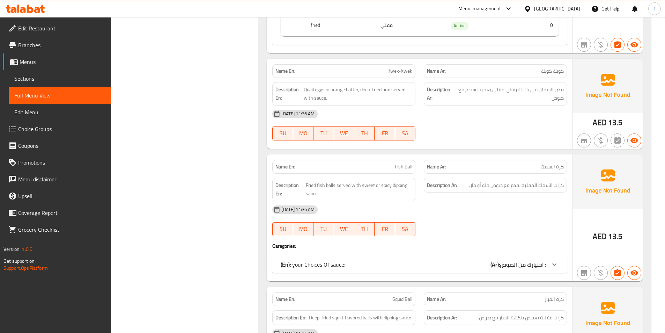
click at [321, 85] on span "Quail eggs in orange batter, deep-fried and served with sauce." at bounding box center [358, 93] width 109 height 17
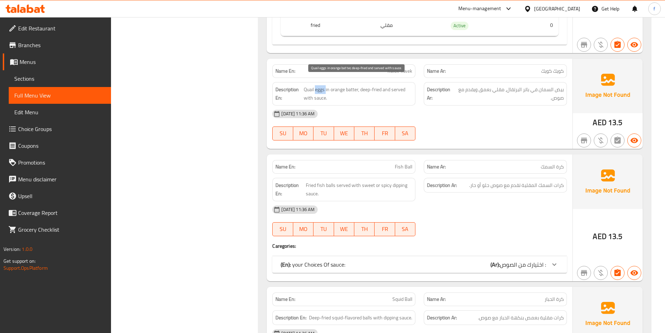
click at [321, 85] on span "Quail eggs in orange batter, deep-fried and served with sauce." at bounding box center [358, 93] width 109 height 17
click at [306, 85] on span "Quail eggs in orange batter, deep-fried and served with sauce." at bounding box center [358, 93] width 109 height 17
click at [305, 85] on span "Quail eggs in orange batter, deep-fried and served with sauce." at bounding box center [358, 93] width 109 height 17
click at [351, 85] on span "Quail eggs in orange batter, deep-fried and served with sauce." at bounding box center [358, 93] width 109 height 17
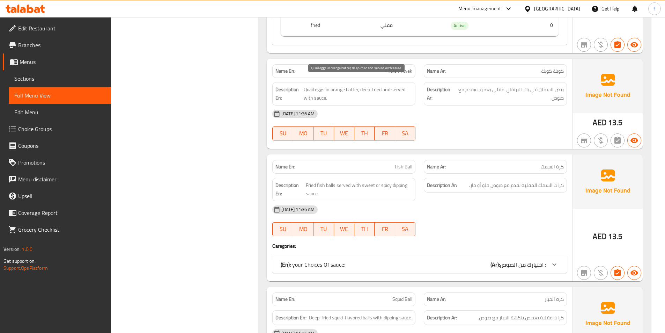
click at [340, 85] on span "Quail eggs in orange batter, deep-fried and served with sauce." at bounding box center [358, 93] width 109 height 17
click at [366, 85] on span "Quail eggs in orange batter, deep-fried and served with sauce." at bounding box center [358, 93] width 109 height 17
click at [384, 85] on span "Quail eggs in orange batter, deep-fried and served with sauce." at bounding box center [358, 93] width 109 height 17
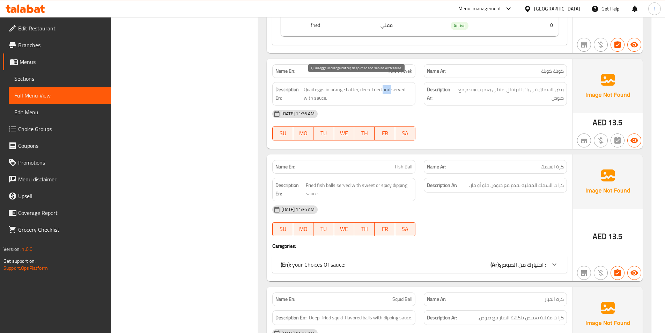
click at [384, 85] on span "Quail eggs in orange batter, deep-fried and served with sauce." at bounding box center [358, 93] width 109 height 17
click at [379, 85] on span "Quail eggs in orange batter, deep-fried and served with sauce." at bounding box center [358, 93] width 109 height 17
click at [393, 85] on span "Quail eggs in orange batter, deep-fried and served with sauce." at bounding box center [358, 93] width 109 height 17
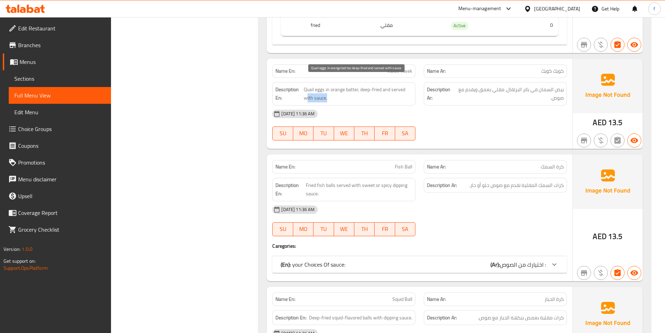
drag, startPoint x: 306, startPoint y: 90, endPoint x: 339, endPoint y: 91, distance: 32.8
click at [339, 91] on span "Quail eggs in orange batter, deep-fried and served with sauce." at bounding box center [358, 93] width 109 height 17
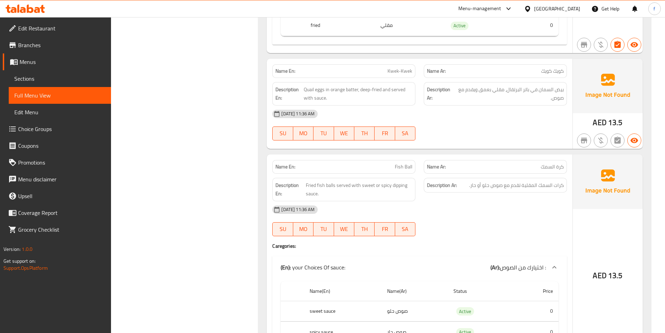
click at [333, 181] on span "Fried fish balls served with sweet or spicy dipping sauce." at bounding box center [359, 189] width 107 height 17
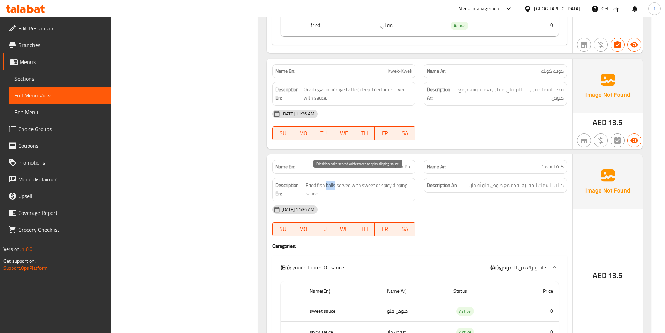
drag, startPoint x: 333, startPoint y: 178, endPoint x: 327, endPoint y: 179, distance: 5.6
click at [331, 181] on span "Fried fish balls served with sweet or spicy dipping sauce." at bounding box center [359, 189] width 107 height 17
click at [321, 181] on span "Fried fish balls served with sweet or spicy dipping sauce." at bounding box center [359, 189] width 107 height 17
click at [313, 181] on span "Fried fish balls served with sweet or spicy dipping sauce." at bounding box center [359, 189] width 107 height 17
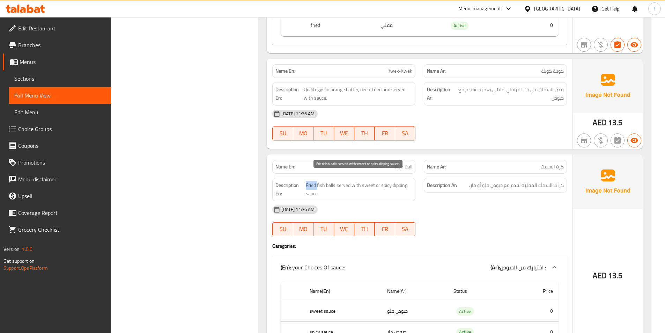
click at [313, 181] on span "Fried fish balls served with sweet or spicy dipping sauce." at bounding box center [359, 189] width 107 height 17
click at [344, 181] on span "Fried fish balls served with sweet or spicy dipping sauce." at bounding box center [359, 189] width 107 height 17
click at [361, 181] on span "Fried fish balls served with sweet or spicy dipping sauce." at bounding box center [359, 189] width 107 height 17
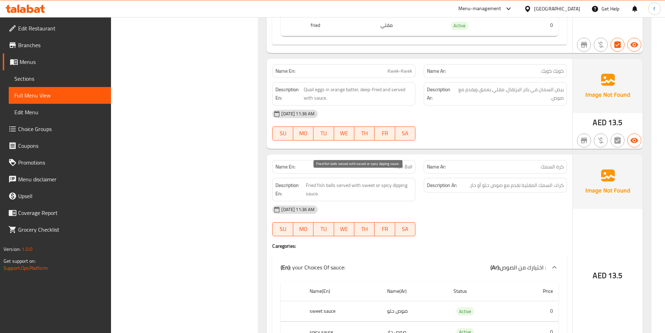
click at [384, 181] on span "Fried fish balls served with sweet or spicy dipping sauce." at bounding box center [359, 189] width 107 height 17
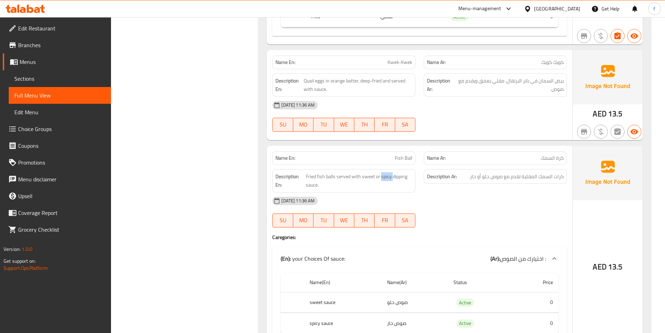
scroll to position [2866, 0]
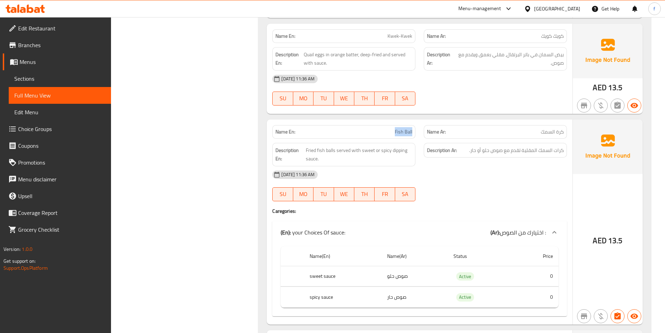
drag, startPoint x: 394, startPoint y: 121, endPoint x: 418, endPoint y: 124, distance: 23.6
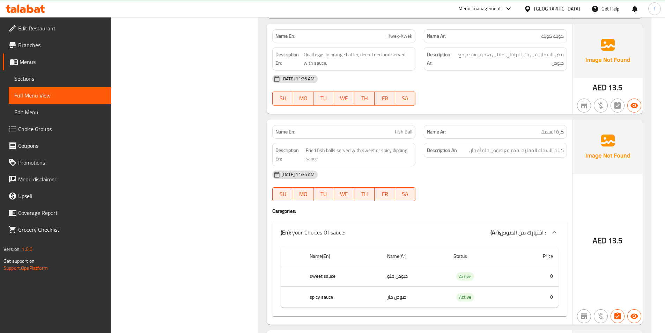
click at [327, 146] on span "Fried fish balls served with sweet or spicy dipping sauce." at bounding box center [359, 154] width 107 height 17
drag, startPoint x: 317, startPoint y: 142, endPoint x: 334, endPoint y: 142, distance: 17.8
click at [334, 146] on span "Fried fish balls served with sweet or spicy dipping sauce." at bounding box center [359, 154] width 107 height 17
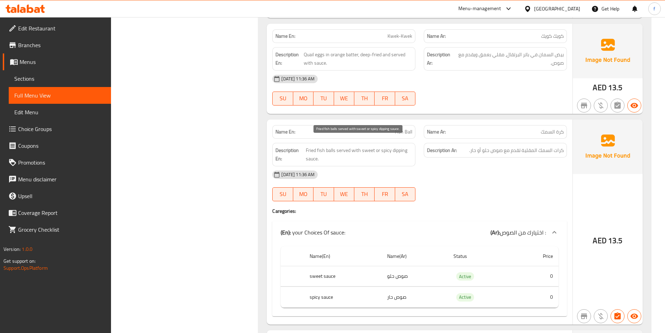
click at [309, 146] on span "Fried fish balls served with sweet or spicy dipping sauce." at bounding box center [359, 154] width 107 height 17
drag, startPoint x: 336, startPoint y: 141, endPoint x: 360, endPoint y: 142, distance: 24.1
click at [360, 146] on span "Fried fish balls served with sweet or spicy dipping sauce." at bounding box center [359, 154] width 107 height 17
click at [367, 146] on span "Fried fish balls served with sweet or spicy dipping sauce." at bounding box center [359, 154] width 107 height 17
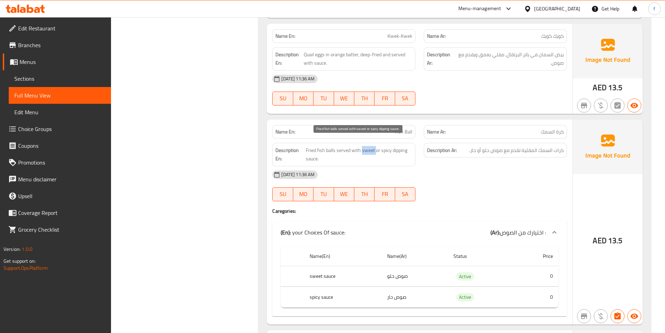
click at [367, 146] on span "Fried fish balls served with sweet or spicy dipping sauce." at bounding box center [359, 154] width 107 height 17
click at [381, 146] on span "Fried fish balls served with sweet or spicy dipping sauce." at bounding box center [359, 154] width 107 height 17
click at [371, 146] on span "Fried fish balls served with sweet or spicy dipping sauce." at bounding box center [359, 154] width 107 height 17
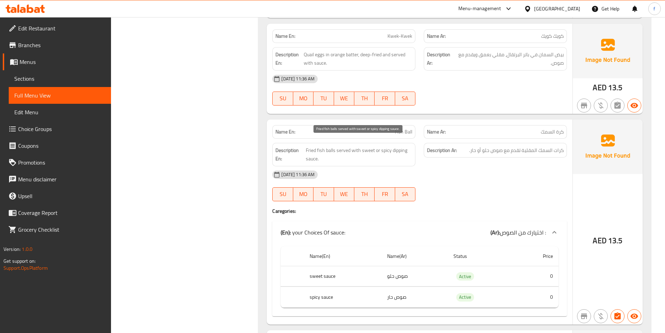
click at [388, 146] on span "Fried fish balls served with sweet or spicy dipping sauce." at bounding box center [359, 154] width 107 height 17
click at [402, 146] on span "Fried fish balls served with sweet or spicy dipping sauce." at bounding box center [359, 154] width 107 height 17
drag, startPoint x: 402, startPoint y: 142, endPoint x: 328, endPoint y: 148, distance: 73.9
click at [399, 146] on span "Fried fish balls served with sweet or spicy dipping sauce." at bounding box center [359, 154] width 107 height 17
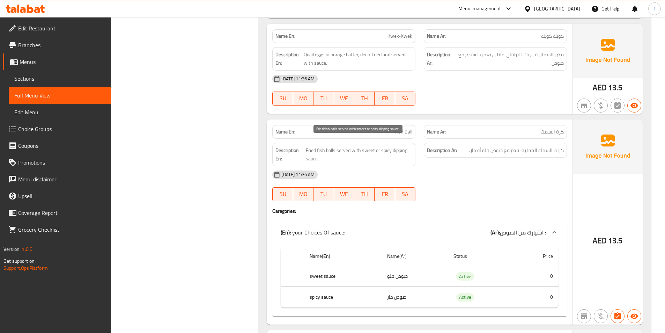
click at [308, 148] on span "Fried fish balls served with sweet or spicy dipping sauce." at bounding box center [359, 154] width 107 height 17
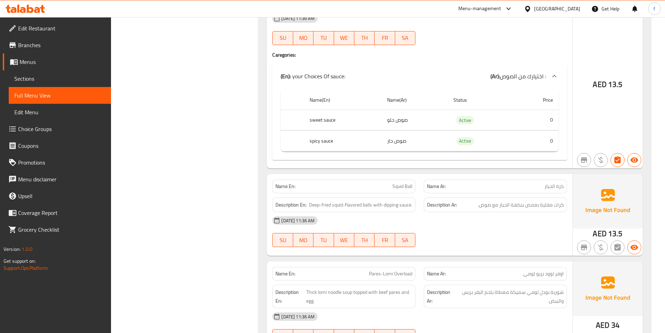
scroll to position [3075, 0]
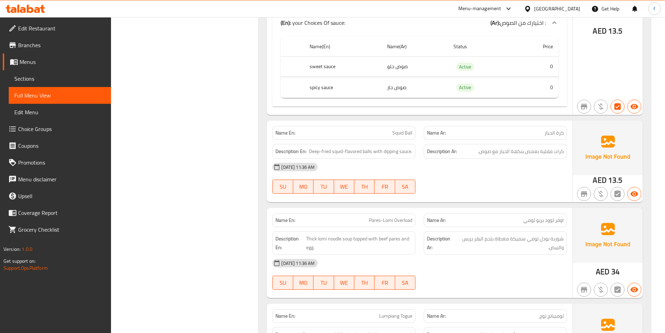
click at [364, 147] on span "Deep-fried squid-flavored balls with dipping sauce." at bounding box center [360, 151] width 103 height 9
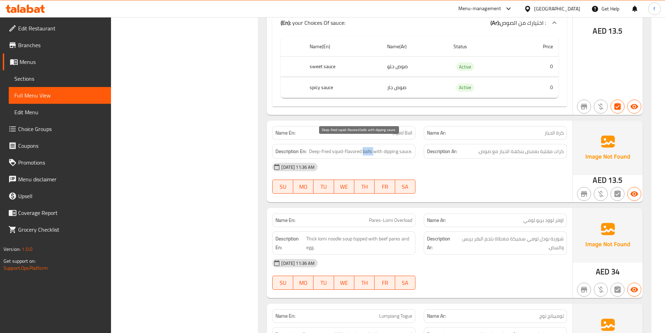
click at [364, 147] on span "Deep-fried squid-flavored balls with dipping sauce." at bounding box center [360, 151] width 103 height 9
click at [323, 147] on span "Deep-fried squid-flavored balls with dipping sauce." at bounding box center [360, 151] width 103 height 9
click at [531, 147] on span "كرات مقلية بعمص بنكهة الحبار مع صوص." at bounding box center [521, 151] width 86 height 9
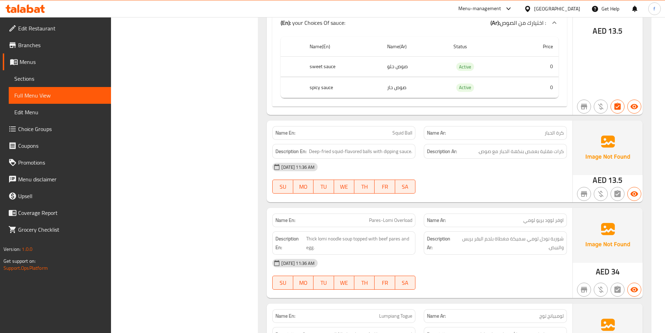
copy span "Squid Ball"
click at [363, 147] on span "Deep-fried squid-flavored balls with dipping sauce." at bounding box center [360, 151] width 103 height 9
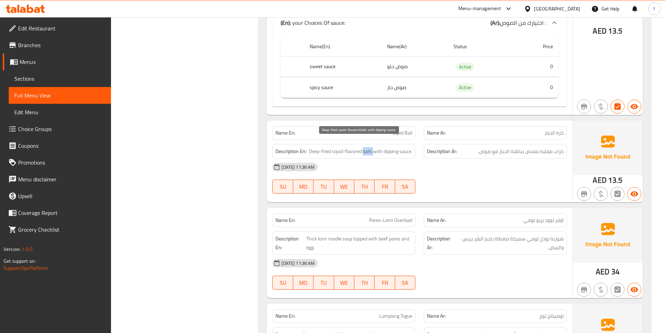
click at [363, 147] on span "Deep-fried squid-flavored balls with dipping sauce." at bounding box center [360, 151] width 103 height 9
click at [311, 147] on span "Deep-fried squid-flavored balls with dipping sauce." at bounding box center [360, 151] width 103 height 9
click at [323, 147] on span "Deep-fried squid-flavored balls with dipping sauce." at bounding box center [360, 151] width 103 height 9
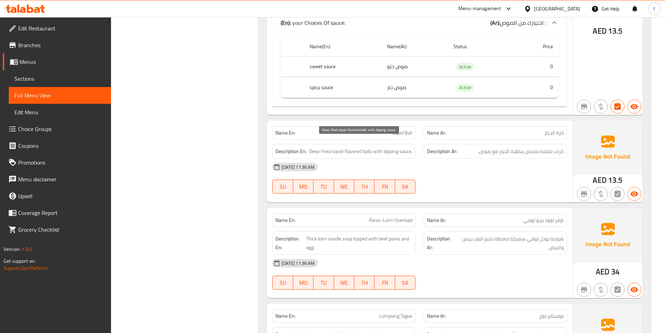
click at [358, 147] on span "Deep-fried squid-flavored balls with dipping sauce." at bounding box center [360, 151] width 103 height 9
click at [326, 147] on span "Deep-fried squid-flavored balls with dipping sauce." at bounding box center [360, 151] width 103 height 9
drag, startPoint x: 384, startPoint y: 144, endPoint x: 424, endPoint y: 143, distance: 40.5
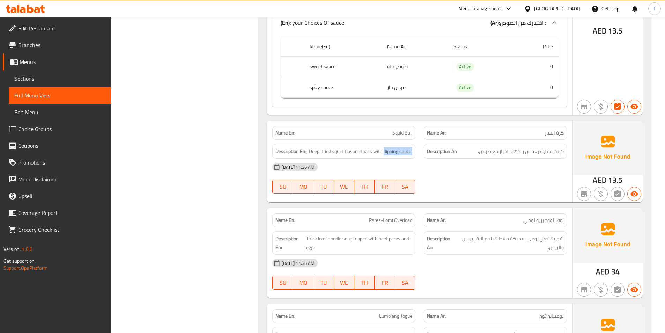
drag, startPoint x: 385, startPoint y: 141, endPoint x: 402, endPoint y: 143, distance: 16.9
click at [402, 147] on span "Deep-fried squid-flavored balls with dipping sauce." at bounding box center [360, 151] width 103 height 9
click at [385, 147] on span "Deep-fried squid-flavored balls with dipping sauce." at bounding box center [360, 151] width 103 height 9
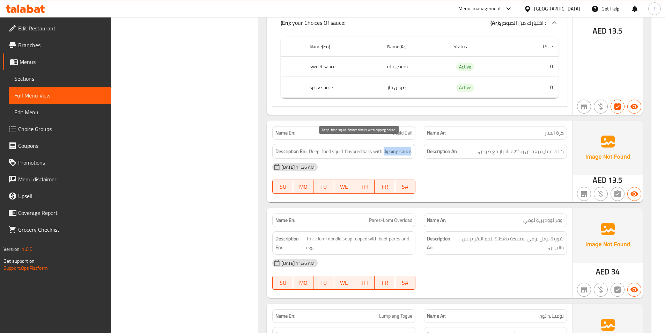
drag, startPoint x: 384, startPoint y: 142, endPoint x: 411, endPoint y: 147, distance: 27.5
click at [411, 147] on span "Deep-fried squid-flavored balls with dipping sauce." at bounding box center [360, 151] width 103 height 9
copy span "dipping sauce"
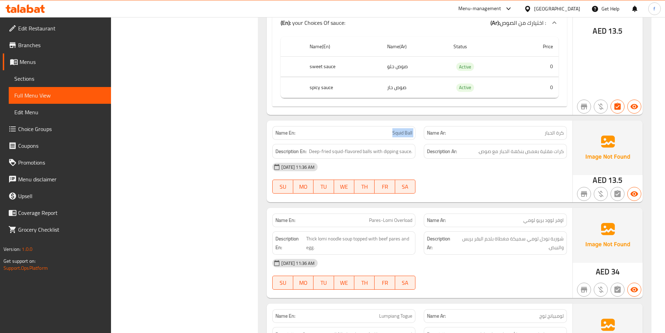
copy span "Squid Ball"
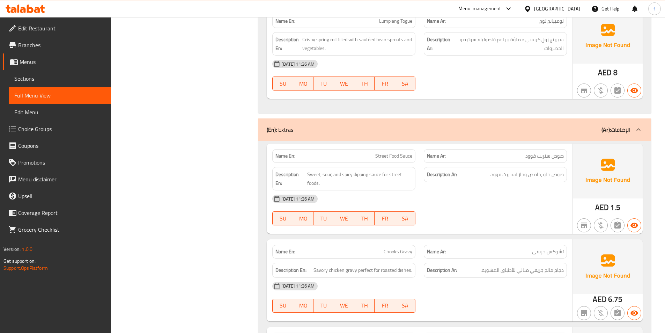
copy span "Street Food Sauce"
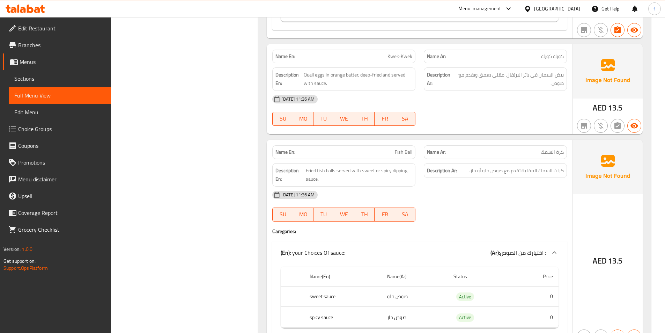
copy span "Fish Ball"
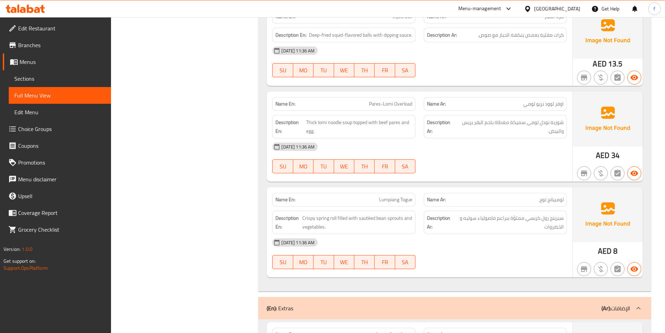
scroll to position [3122, 0]
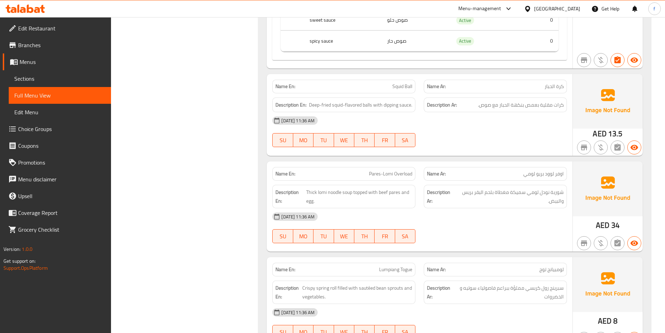
click at [408, 170] on span "Pares-Lomi Overload" at bounding box center [390, 173] width 43 height 7
click at [390, 170] on span "Pares-Lomi Overload" at bounding box center [390, 173] width 43 height 7
click at [375, 170] on span "Pares-Lomi Overload" at bounding box center [390, 173] width 43 height 7
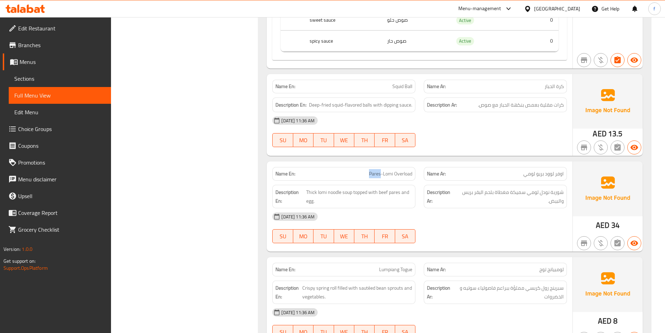
click at [375, 170] on span "Pares-Lomi Overload" at bounding box center [390, 173] width 43 height 7
click at [386, 170] on span "Pares-Lomi Overload" at bounding box center [390, 173] width 43 height 7
click at [348, 188] on span "Thick lomi noodle soup topped with beef pares and egg." at bounding box center [359, 196] width 106 height 17
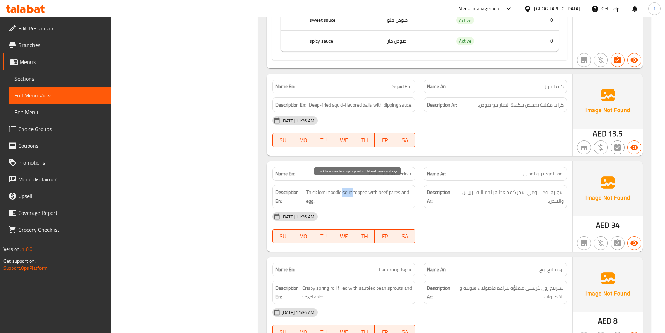
click at [348, 188] on span "Thick lomi noodle soup topped with beef pares and egg." at bounding box center [359, 196] width 106 height 17
click at [338, 188] on span "Thick lomi noodle soup topped with beef pares and egg." at bounding box center [359, 196] width 106 height 17
click at [322, 188] on span "Thick lomi noodle soup topped with beef pares and egg." at bounding box center [359, 196] width 106 height 17
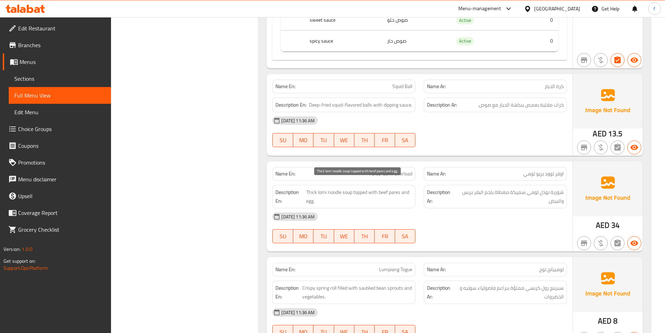
click at [310, 188] on span "Thick lomi noodle soup topped with beef pares and egg." at bounding box center [359, 196] width 106 height 17
click at [357, 188] on span "Thick lomi noodle soup topped with beef pares and egg." at bounding box center [359, 196] width 106 height 17
click at [376, 188] on span "Thick lomi noodle soup topped with beef pares and egg." at bounding box center [359, 196] width 106 height 17
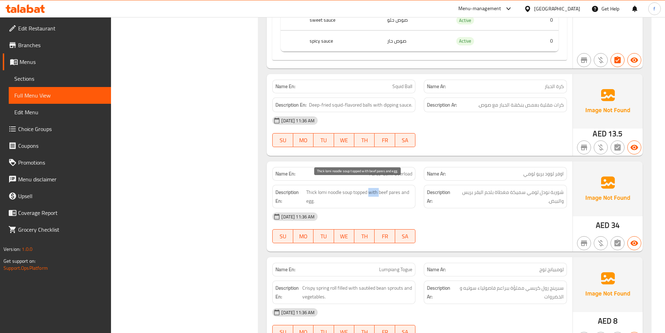
click at [376, 188] on span "Thick lomi noodle soup topped with beef pares and egg." at bounding box center [359, 196] width 106 height 17
click at [388, 188] on span "Thick lomi noodle soup topped with beef pares and egg." at bounding box center [359, 196] width 106 height 17
click at [385, 188] on span "Thick lomi noodle soup topped with beef pares and egg." at bounding box center [359, 196] width 106 height 17
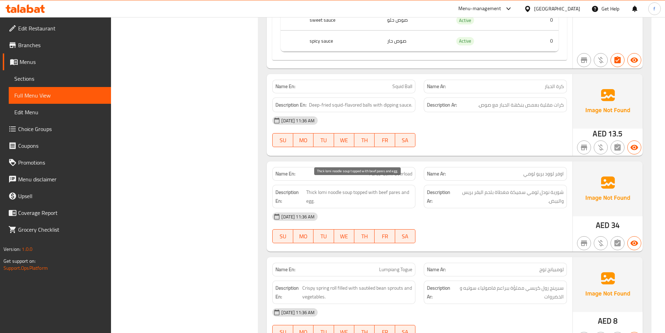
click at [405, 188] on span "Thick lomi noodle soup topped with beef pares and egg." at bounding box center [359, 196] width 106 height 17
click at [395, 188] on span "Thick lomi noodle soup topped with beef pares and egg." at bounding box center [359, 196] width 106 height 17
click at [312, 193] on span "Thick lomi noodle soup topped with beef pares and egg." at bounding box center [359, 196] width 106 height 17
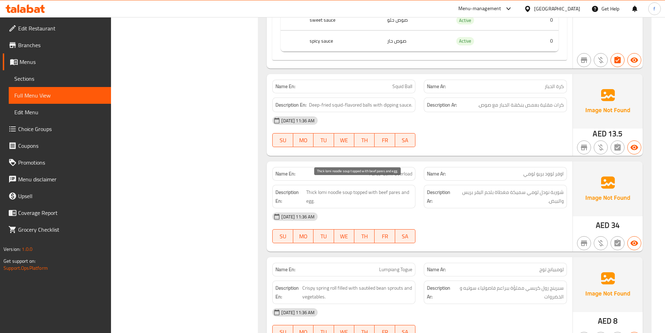
click at [350, 188] on span "Thick lomi noodle soup topped with beef pares and egg." at bounding box center [359, 196] width 106 height 17
click at [333, 188] on span "Thick lomi noodle soup topped with beef pares and egg." at bounding box center [359, 196] width 106 height 17
click at [319, 188] on span "Thick lomi noodle soup topped with beef pares and egg." at bounding box center [359, 196] width 106 height 17
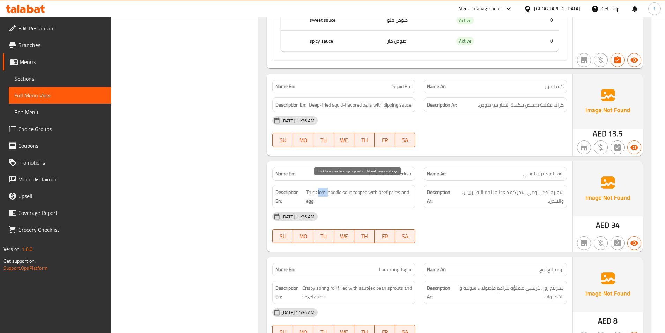
click at [319, 188] on span "Thick lomi noodle soup topped with beef pares and egg." at bounding box center [359, 196] width 106 height 17
click at [307, 188] on span "Thick lomi noodle soup topped with beef pares and egg." at bounding box center [359, 196] width 106 height 17
click at [356, 188] on span "Thick lomi noodle soup topped with beef pares and egg." at bounding box center [359, 196] width 106 height 17
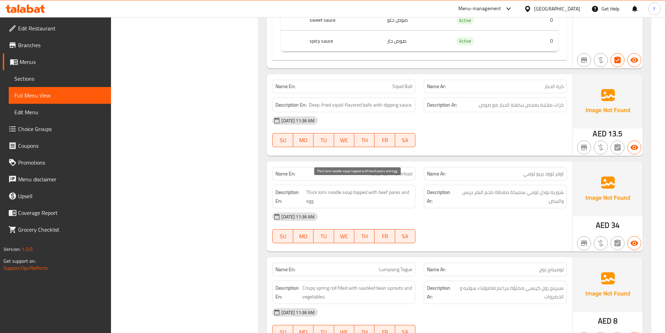
click at [382, 188] on span "Thick lomi noodle soup topped with beef pares and egg." at bounding box center [359, 196] width 106 height 17
click at [397, 188] on span "Thick lomi noodle soup topped with beef pares and egg." at bounding box center [359, 196] width 106 height 17
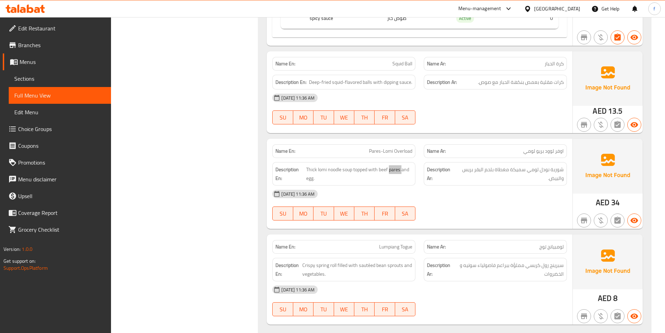
scroll to position [3226, 0]
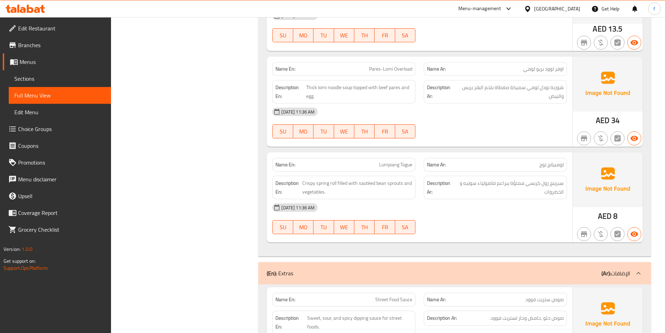
click at [388, 161] on span "Lumpiang Togue" at bounding box center [395, 164] width 33 height 7
click at [406, 161] on span "Lumpiang Togue" at bounding box center [395, 164] width 33 height 7
click at [327, 179] on span "Crispy spring roll filled with sautéed bean sprouts and vegetables." at bounding box center [357, 187] width 110 height 17
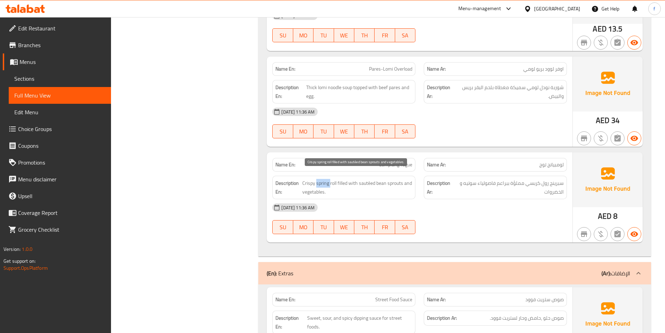
click at [327, 179] on span "Crispy spring roll filled with sautéed bean sprouts and vegetables." at bounding box center [357, 187] width 110 height 17
click at [341, 179] on span "Crispy spring roll filled with sautéed bean sprouts and vegetables." at bounding box center [357, 187] width 110 height 17
click at [331, 179] on span "Crispy spring roll filled with sautéed bean sprouts and vegetables." at bounding box center [357, 187] width 110 height 17
click at [306, 179] on span "Crispy spring roll filled with sautéed bean sprouts and vegetables." at bounding box center [357, 187] width 110 height 17
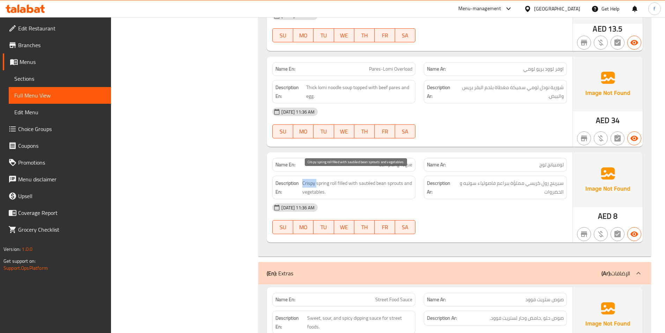
click at [306, 179] on span "Crispy spring roll filled with sautéed bean sprouts and vegetables." at bounding box center [357, 187] width 110 height 17
click at [339, 179] on span "Crispy spring roll filled with sautéed bean sprouts and vegetables." at bounding box center [357, 187] width 110 height 17
click at [353, 179] on span "Crispy spring roll filled with sautéed bean sprouts and vegetables." at bounding box center [357, 187] width 110 height 17
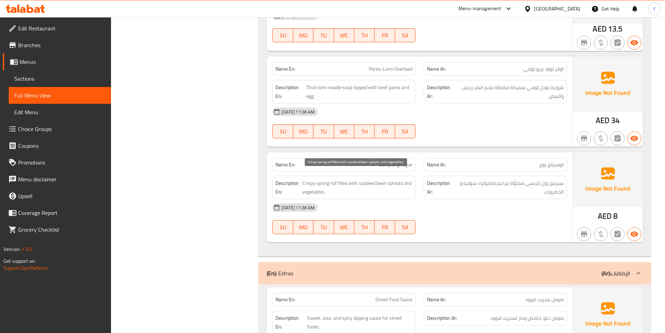
click at [392, 179] on span "Crispy spring roll filled with sautéed bean sprouts and vegetables." at bounding box center [357, 187] width 110 height 17
click at [381, 179] on span "Crispy spring roll filled with sautéed bean sprouts and vegetables." at bounding box center [357, 187] width 110 height 17
click at [370, 179] on span "Crispy spring roll filled with sautéed bean sprouts and vegetables." at bounding box center [357, 187] width 110 height 17
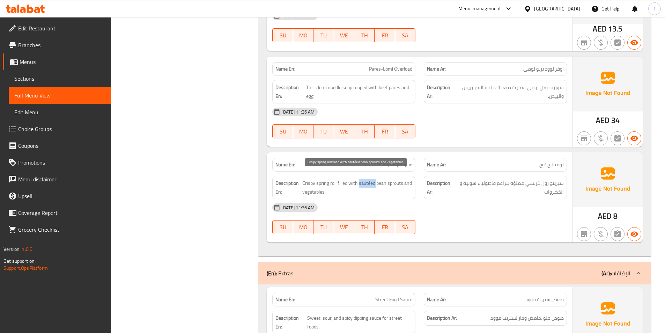
click at [370, 179] on span "Crispy spring roll filled with sautéed bean sprouts and vegetables." at bounding box center [357, 187] width 110 height 17
click at [311, 188] on div "Description En: Crispy spring roll filled with sautéed bean sprouts and vegetab…" at bounding box center [343, 187] width 143 height 23
click at [312, 187] on span "Crispy spring roll filled with sautéed bean sprouts and vegetables." at bounding box center [357, 187] width 110 height 17
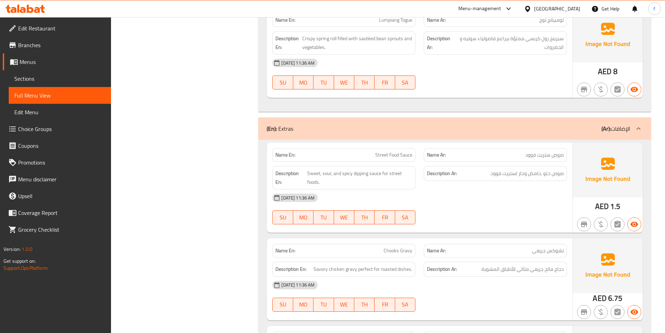
scroll to position [3401, 0]
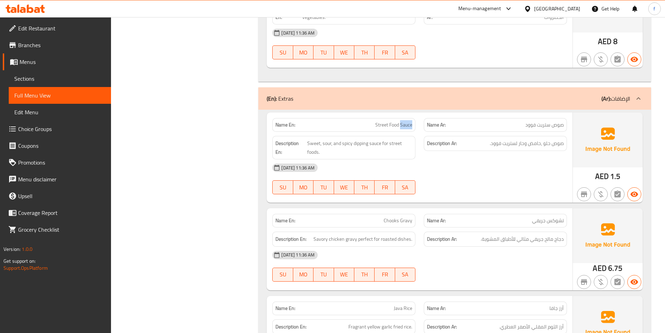
click at [308, 139] on span "Sweet, sour, and spicy dipping sauce for street foods." at bounding box center [359, 147] width 105 height 17
click at [373, 139] on span "Sweet, sour, and spicy dipping sauce for street foods." at bounding box center [359, 147] width 105 height 17
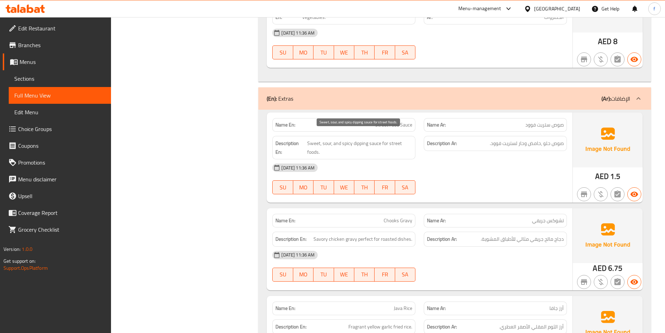
click at [368, 139] on span "Sweet, sour, and spicy dipping sauce for street foods." at bounding box center [359, 147] width 105 height 17
click at [360, 139] on span "Sweet, sour, and spicy dipping sauce for street foods." at bounding box center [359, 147] width 105 height 17
click at [314, 139] on span "Sweet, sour, and spicy dipping sauce for street foods." at bounding box center [359, 147] width 105 height 17
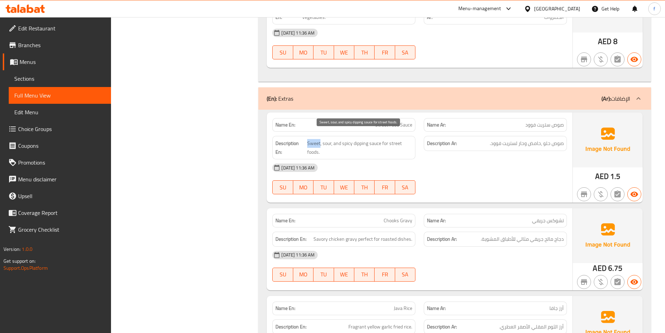
click at [314, 139] on span "Sweet, sour, and spicy dipping sauce for street foods." at bounding box center [359, 147] width 105 height 17
click at [326, 139] on span "Sweet, sour, and spicy dipping sauce for street foods." at bounding box center [359, 147] width 105 height 17
click at [344, 139] on span "Sweet, sour, and spicy dipping sauce for street foods." at bounding box center [359, 147] width 105 height 17
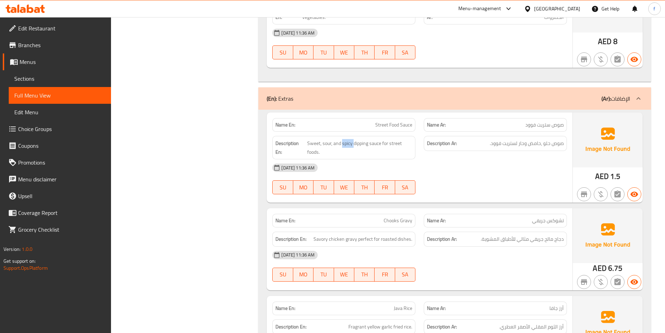
drag, startPoint x: 394, startPoint y: 136, endPoint x: 404, endPoint y: 158, distance: 24.4
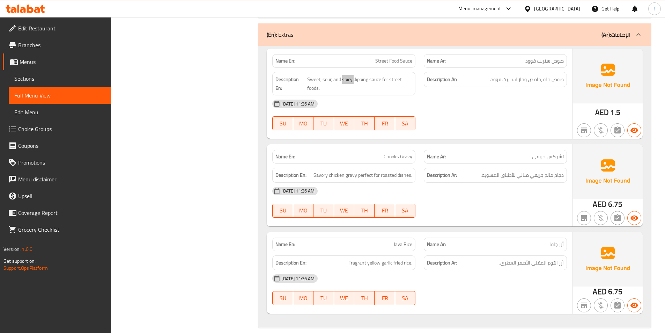
scroll to position [3465, 0]
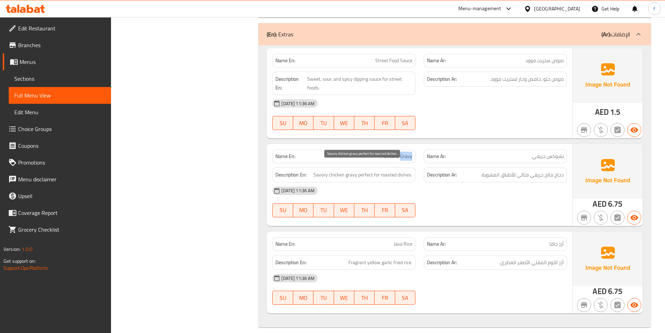
click at [324, 170] on span "Savory chicken gravy perfect for roasted dishes." at bounding box center [362, 174] width 99 height 9
click at [336, 170] on span "Savory chicken gravy perfect for roasted dishes." at bounding box center [362, 174] width 99 height 9
click at [356, 170] on span "Savory chicken gravy perfect for roasted dishes." at bounding box center [362, 174] width 99 height 9
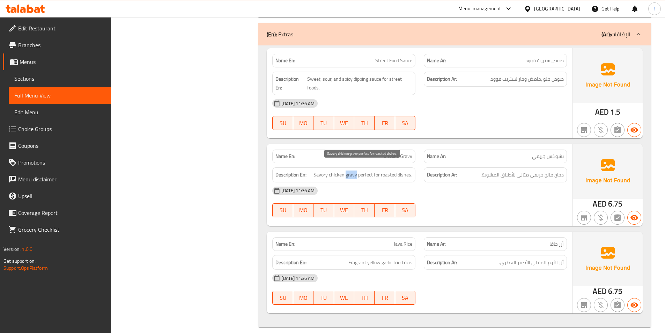
click at [355, 170] on span "Savory chicken gravy perfect for roasted dishes." at bounding box center [362, 174] width 99 height 9
click at [366, 170] on span "Savory chicken gravy perfect for roasted dishes." at bounding box center [362, 174] width 99 height 9
drag, startPoint x: 381, startPoint y: 167, endPoint x: 417, endPoint y: 168, distance: 35.6
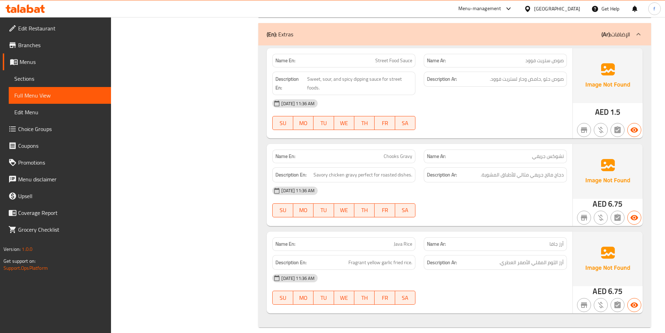
drag, startPoint x: 481, startPoint y: 191, endPoint x: 505, endPoint y: 184, distance: 24.8
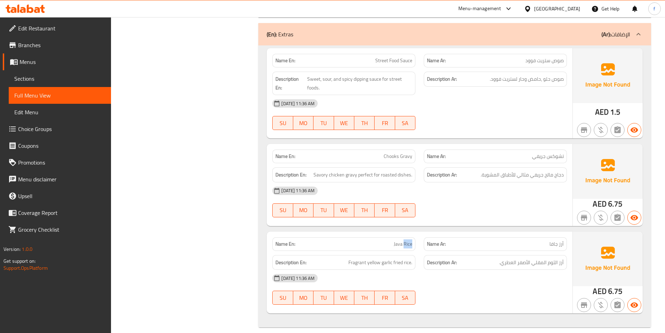
drag, startPoint x: 393, startPoint y: 251, endPoint x: 419, endPoint y: 254, distance: 26.4
click at [389, 258] on span "Fragrant yellow garlic fried rice." at bounding box center [380, 262] width 64 height 9
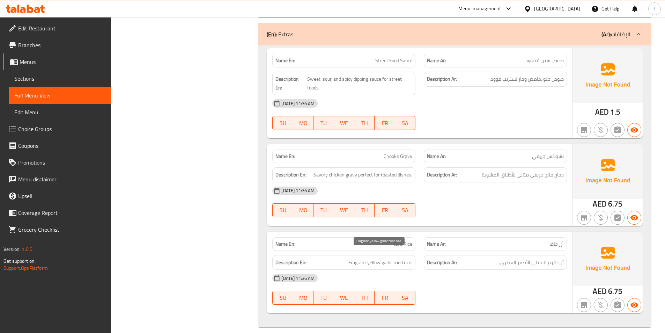
click at [369, 258] on span "Fragrant yellow garlic fried rice." at bounding box center [380, 262] width 64 height 9
click at [357, 258] on span "Fragrant yellow garlic fried rice." at bounding box center [380, 262] width 64 height 9
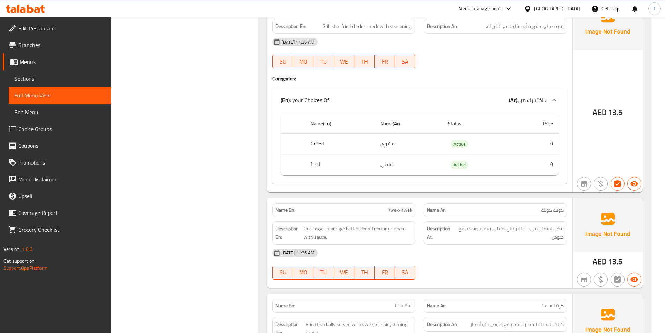
scroll to position [2558, 0]
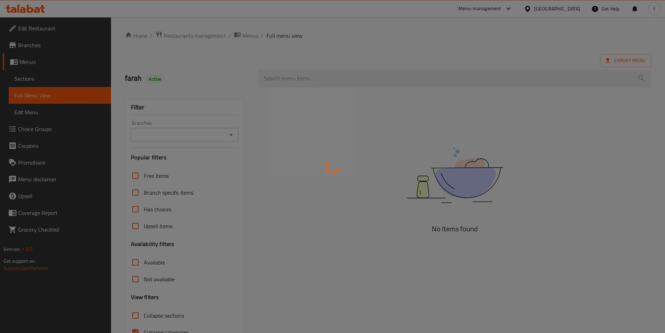
scroll to position [39, 0]
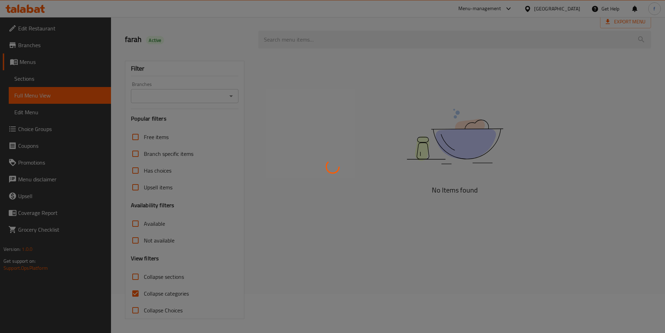
click at [144, 294] on div at bounding box center [332, 166] width 665 height 333
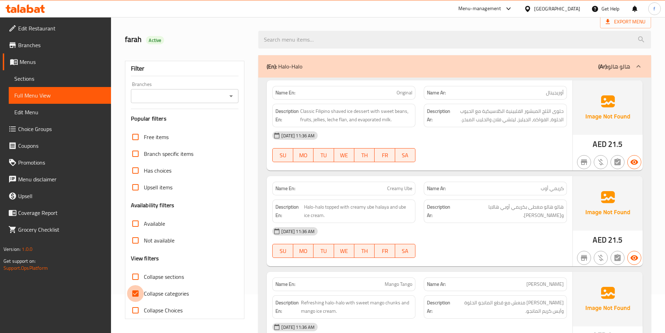
click at [131, 293] on input "Collapse categories" at bounding box center [135, 293] width 17 height 17
checkbox input "false"
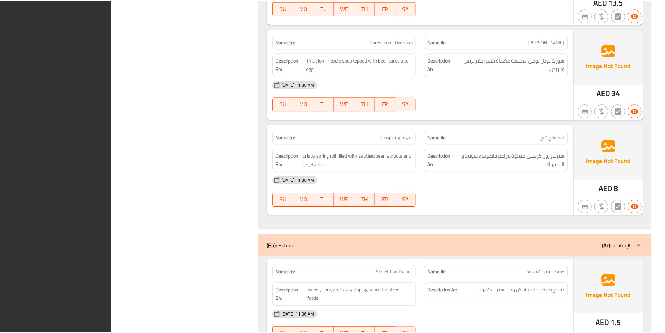
scroll to position [3631, 0]
